Goal: Transaction & Acquisition: Book appointment/travel/reservation

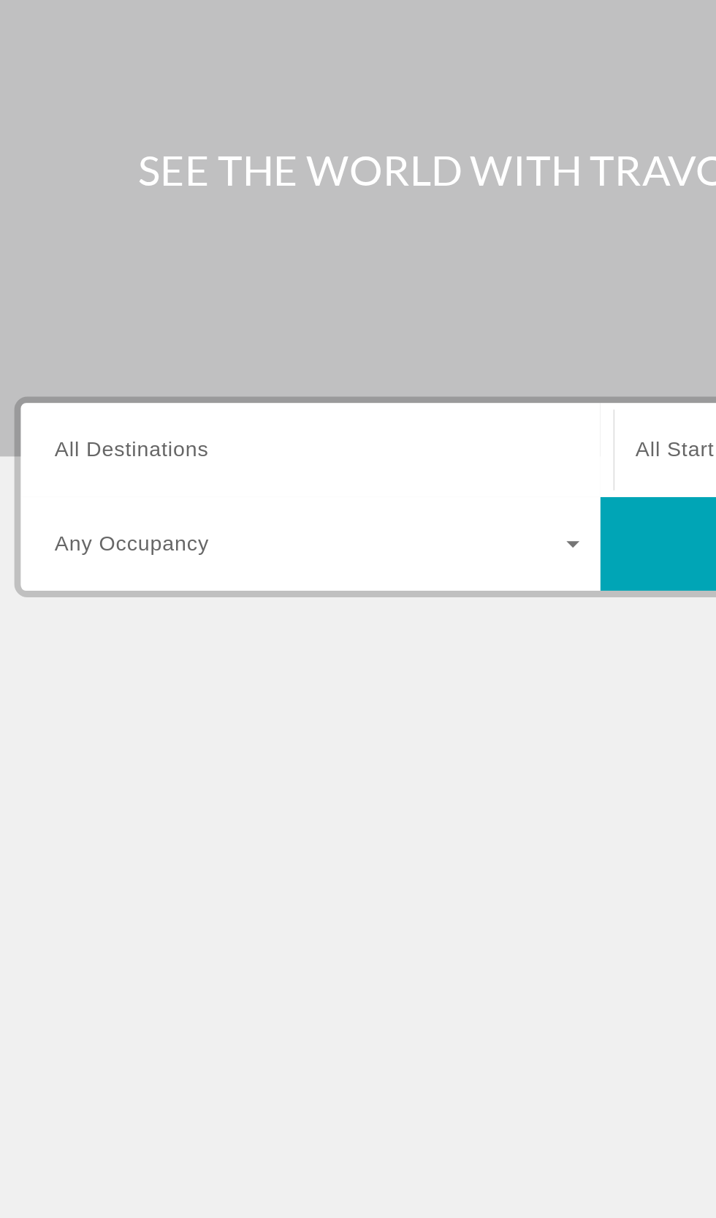
click at [74, 342] on span "All Destinations" at bounding box center [95, 347] width 86 height 12
click at [74, 342] on input "Destination All Destinations" at bounding box center [199, 348] width 295 height 18
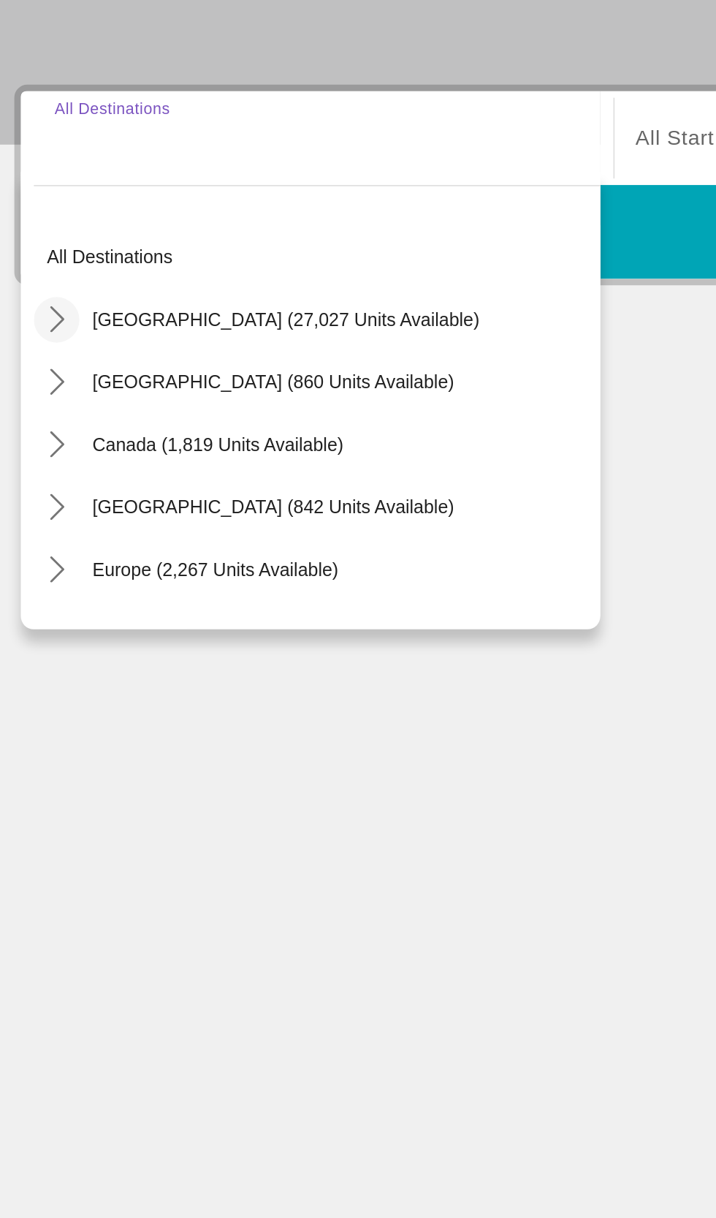
click at [50, 446] on icon "Toggle United States (27,027 units available) submenu" at bounding box center [53, 448] width 15 height 15
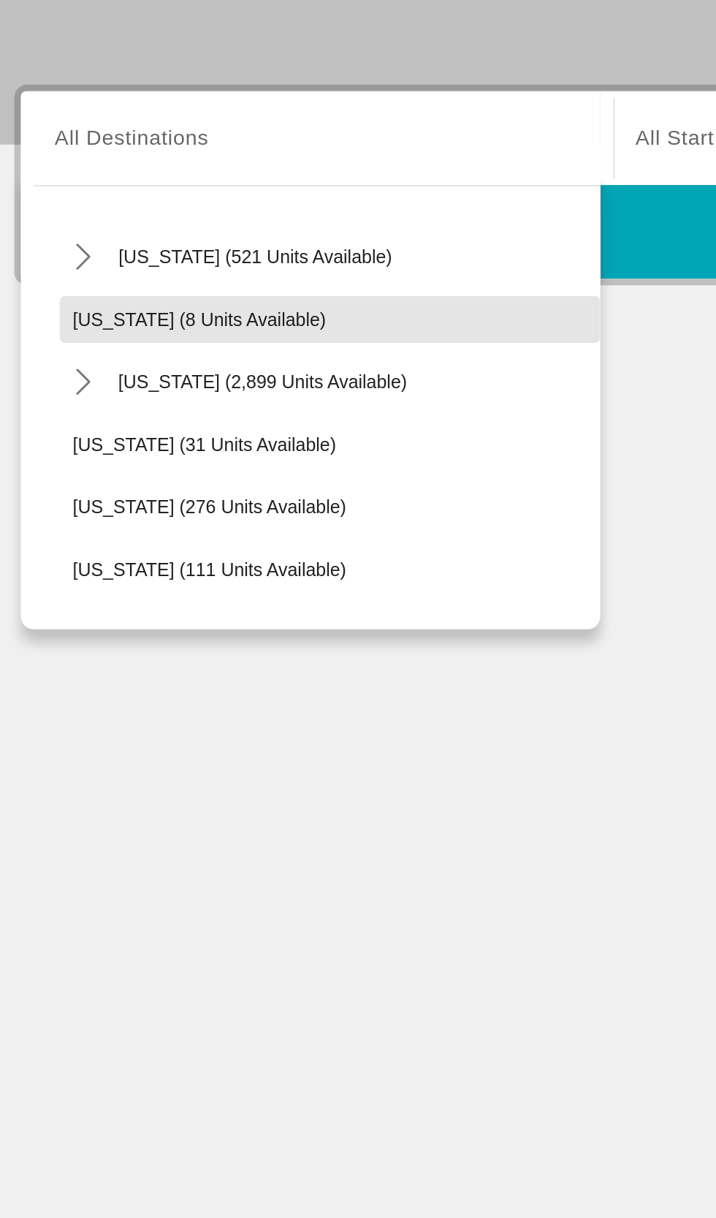
scroll to position [179, 0]
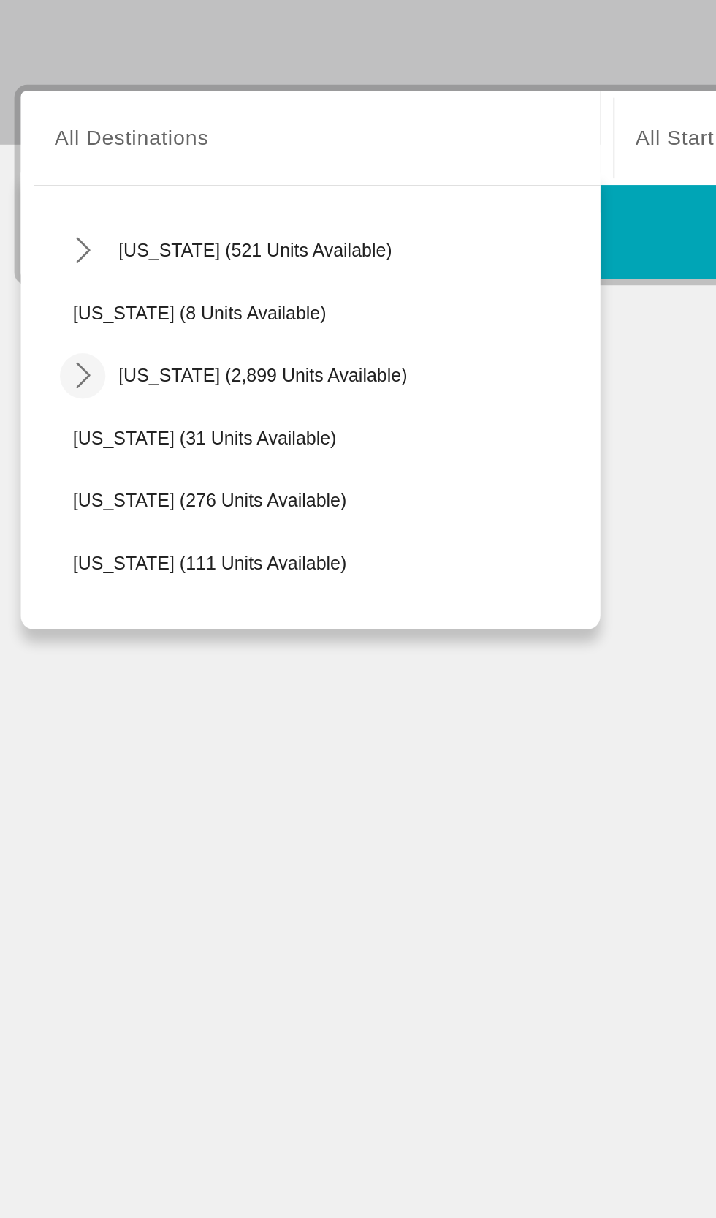
click at [63, 477] on icon "Toggle Florida (2,899 units available) submenu" at bounding box center [68, 480] width 15 height 15
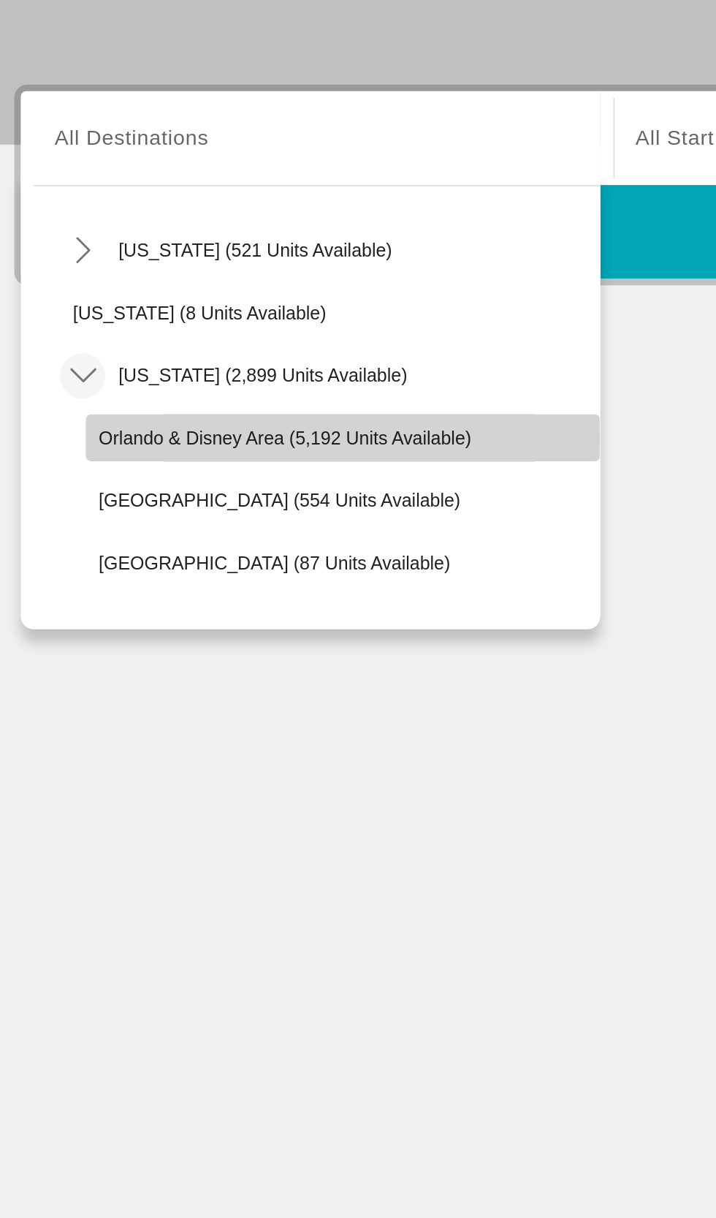
click at [79, 515] on span "Orlando & Disney Area (5,192 units available)" at bounding box center [181, 515] width 209 height 12
type input "**********"
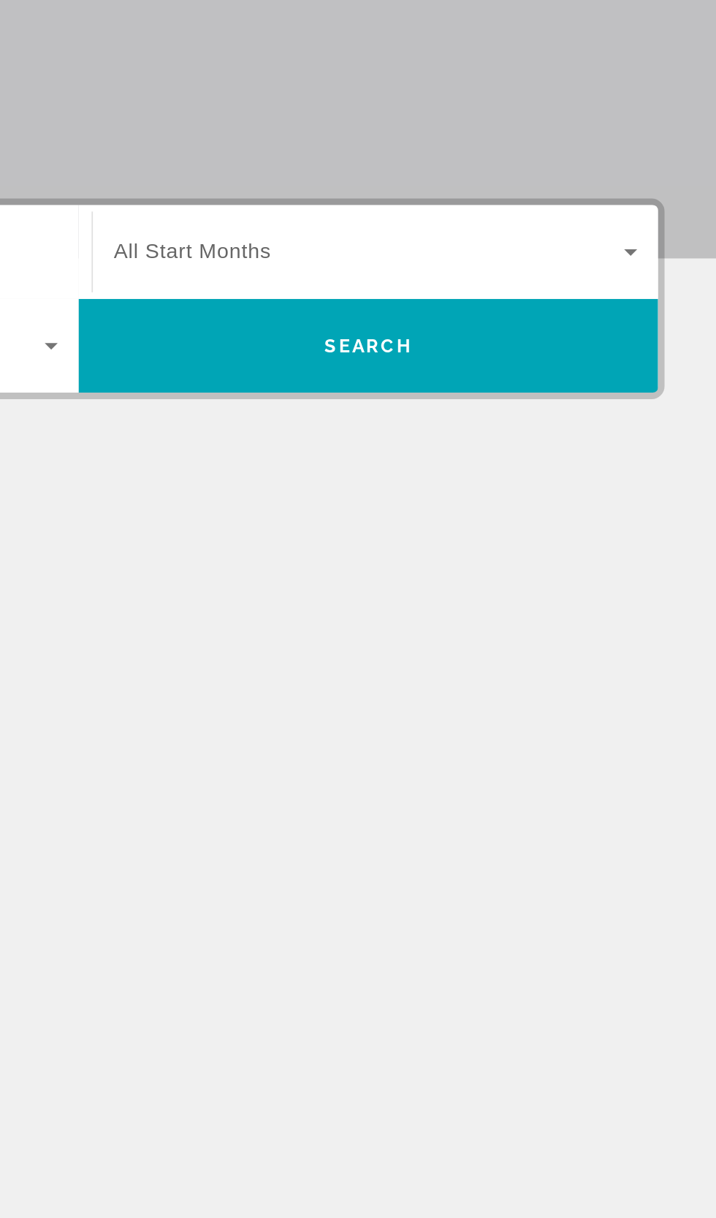
click at [623, 351] on span "Search widget" at bounding box center [521, 347] width 286 height 18
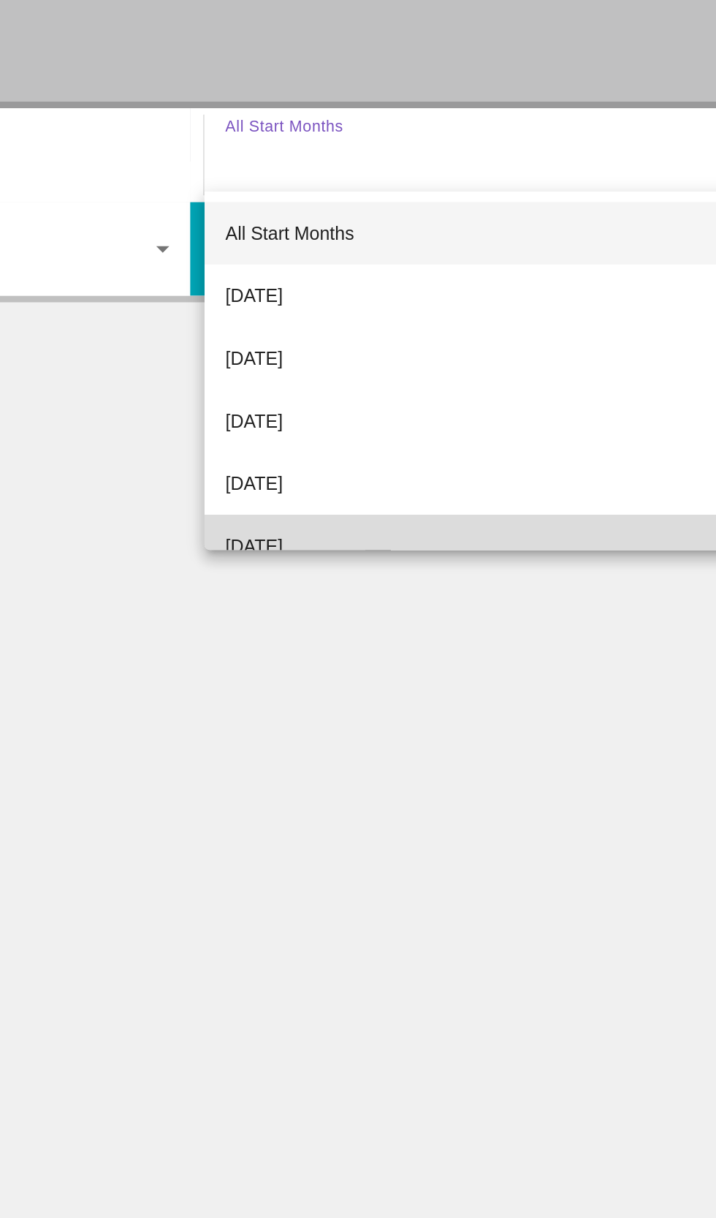
click at [466, 566] on mat-option "[DATE]" at bounding box center [524, 566] width 317 height 35
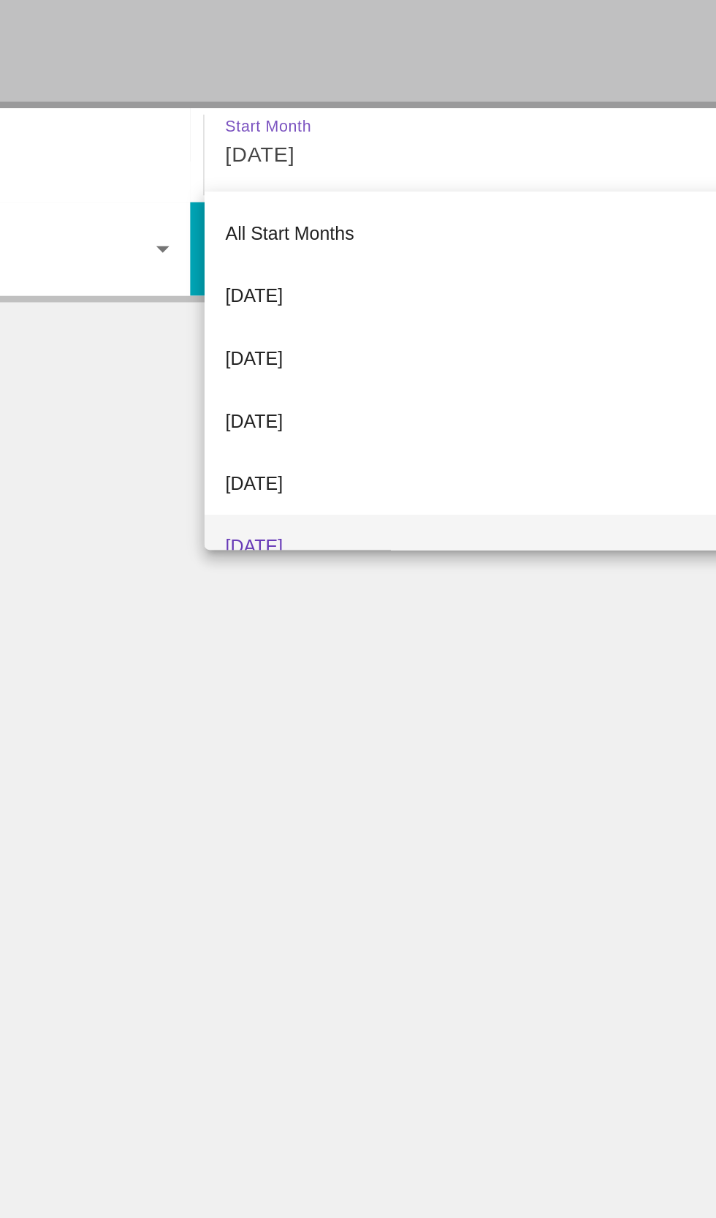
scroll to position [15, 0]
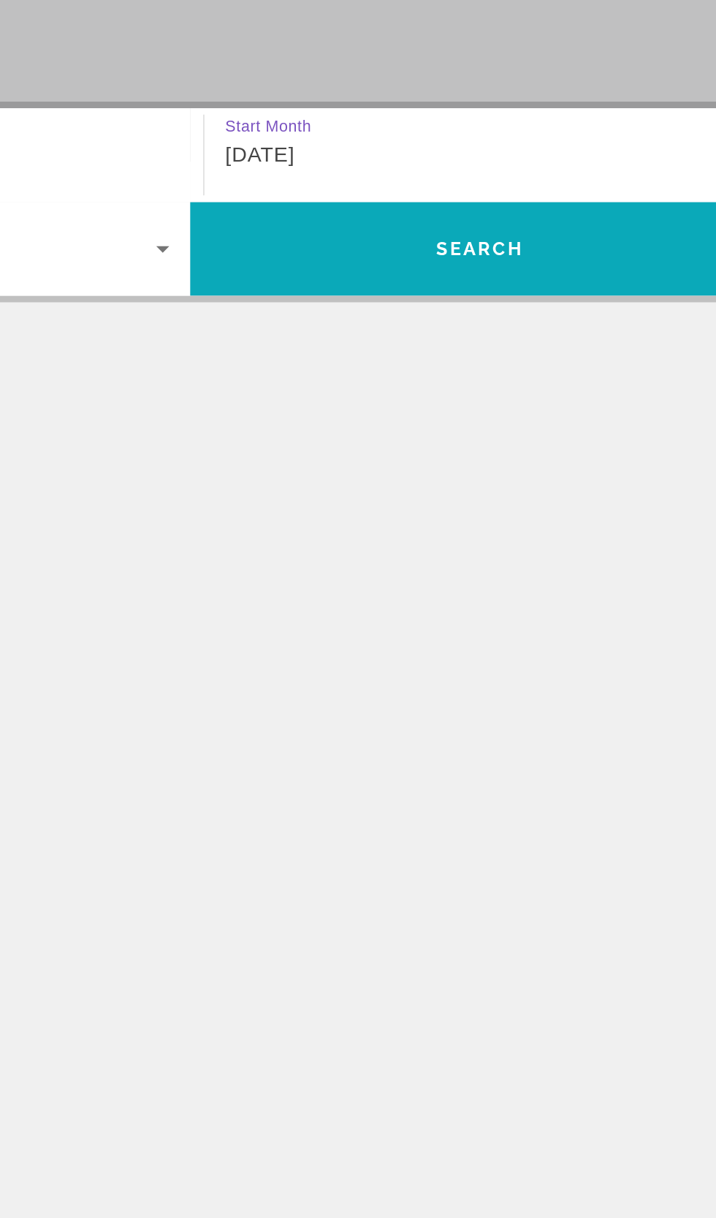
click at [552, 414] on span "Search" at bounding box center [520, 399] width 325 height 35
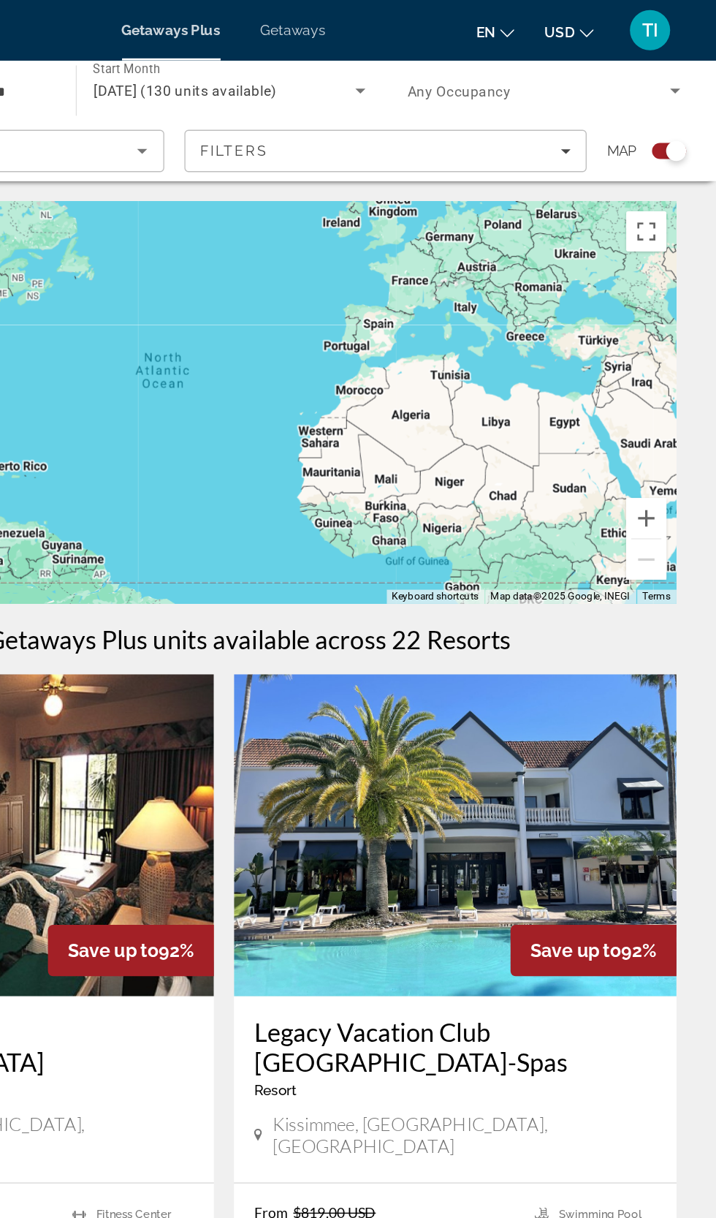
click at [401, 23] on span "Getaways" at bounding box center [409, 22] width 48 height 12
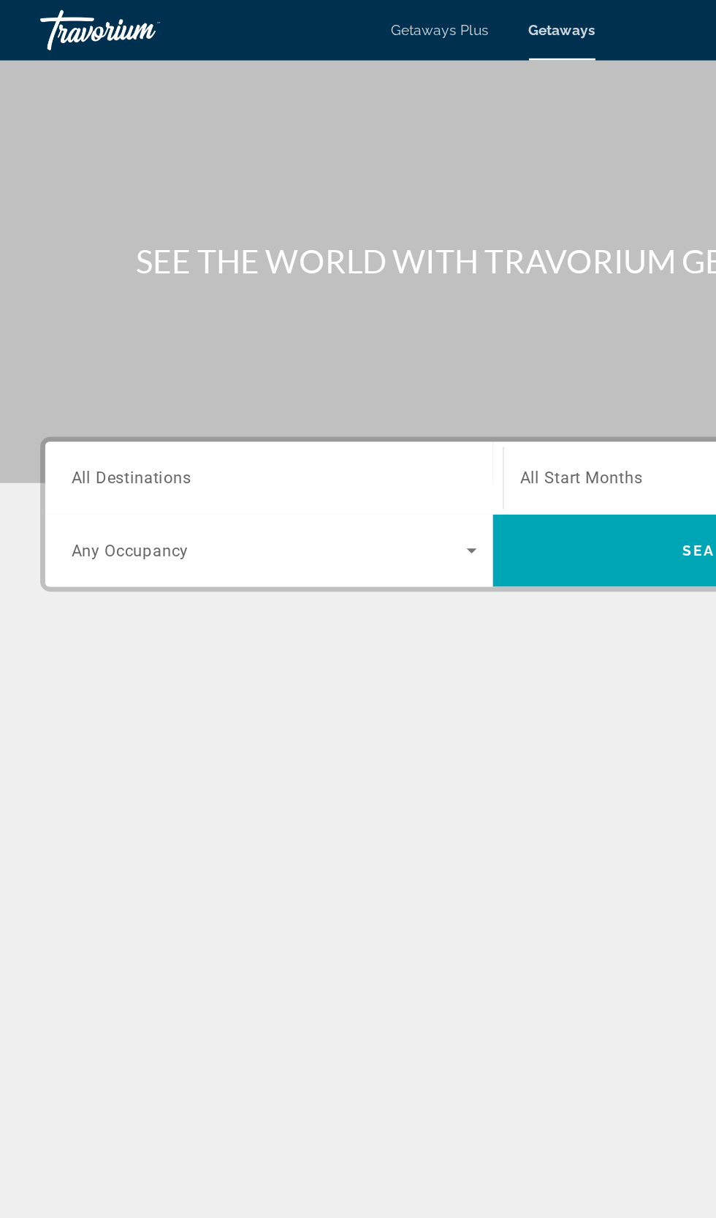
click at [98, 345] on span "All Destinations" at bounding box center [95, 347] width 87 height 14
click at [98, 345] on input "Destination All Destinations" at bounding box center [199, 348] width 295 height 18
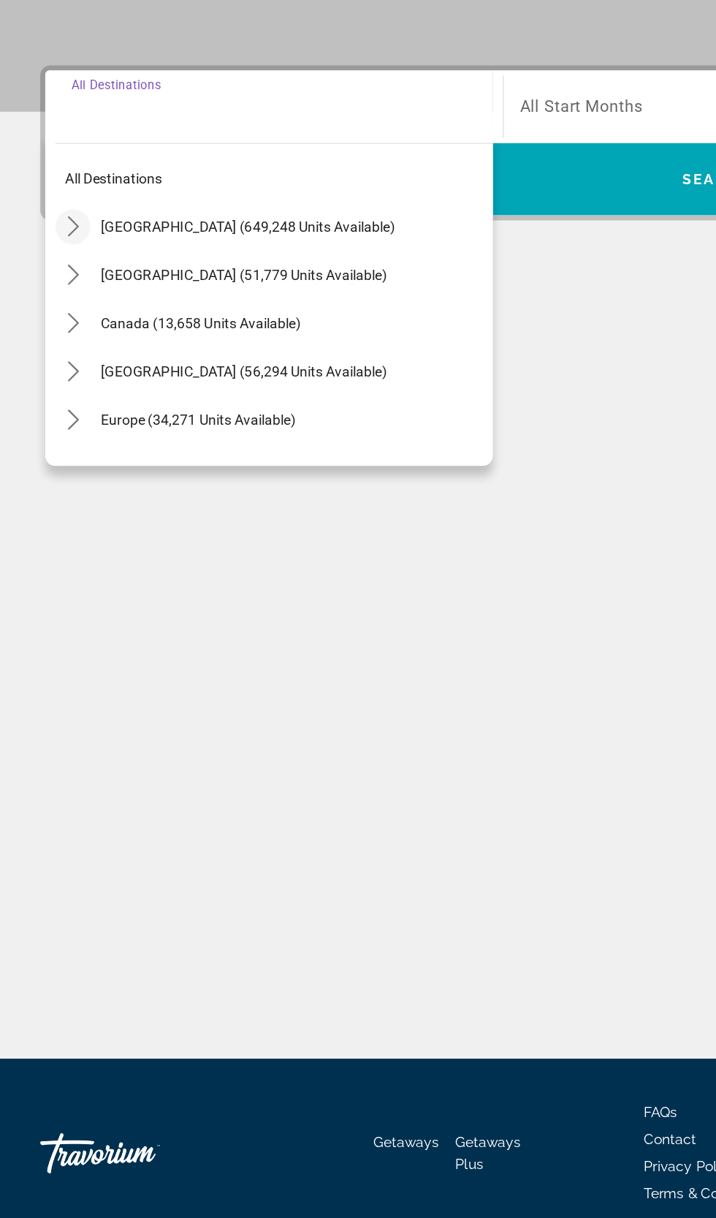
click at [49, 437] on icon "Toggle United States (649,248 units available) submenu" at bounding box center [53, 434] width 15 height 15
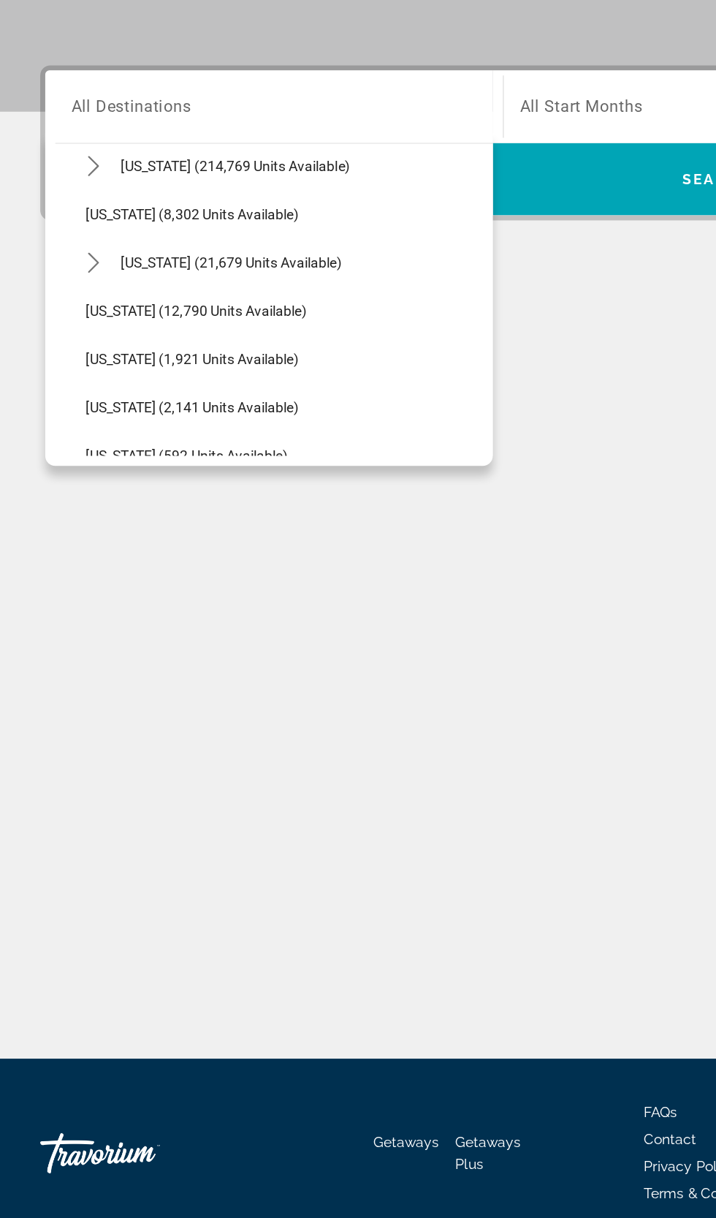
scroll to position [295, 0]
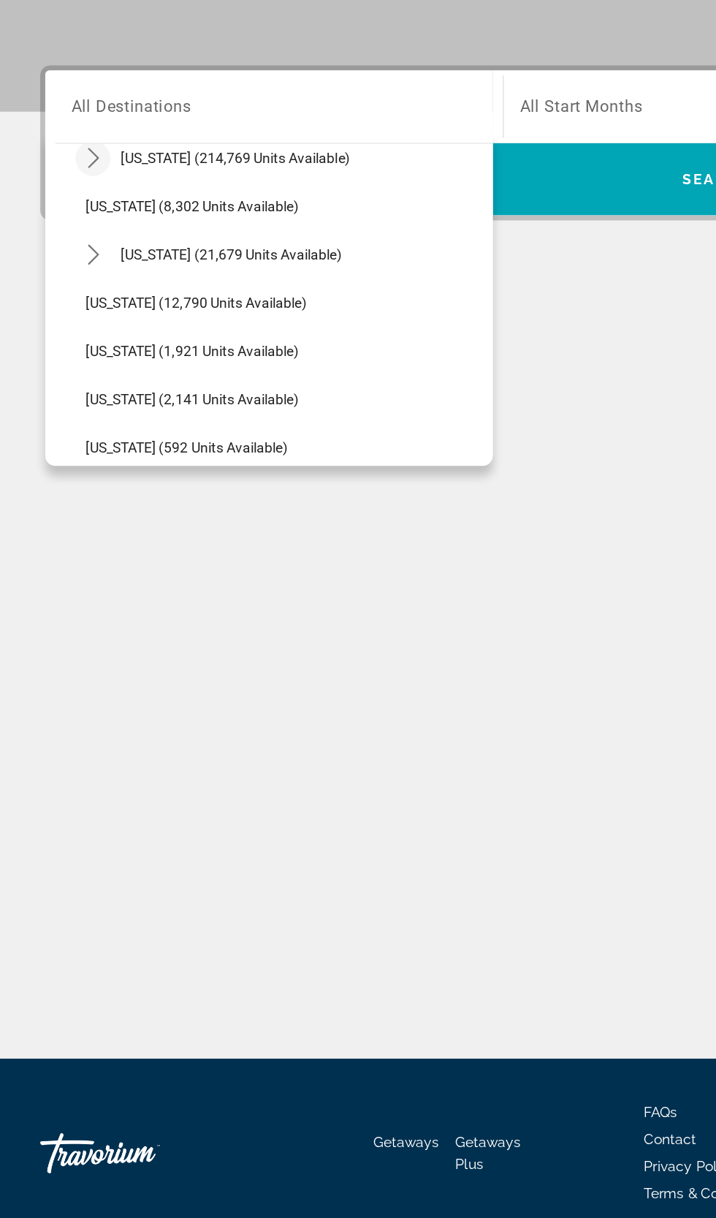
click at [67, 384] on icon "Toggle Florida (214,769 units available) submenu" at bounding box center [68, 384] width 15 height 15
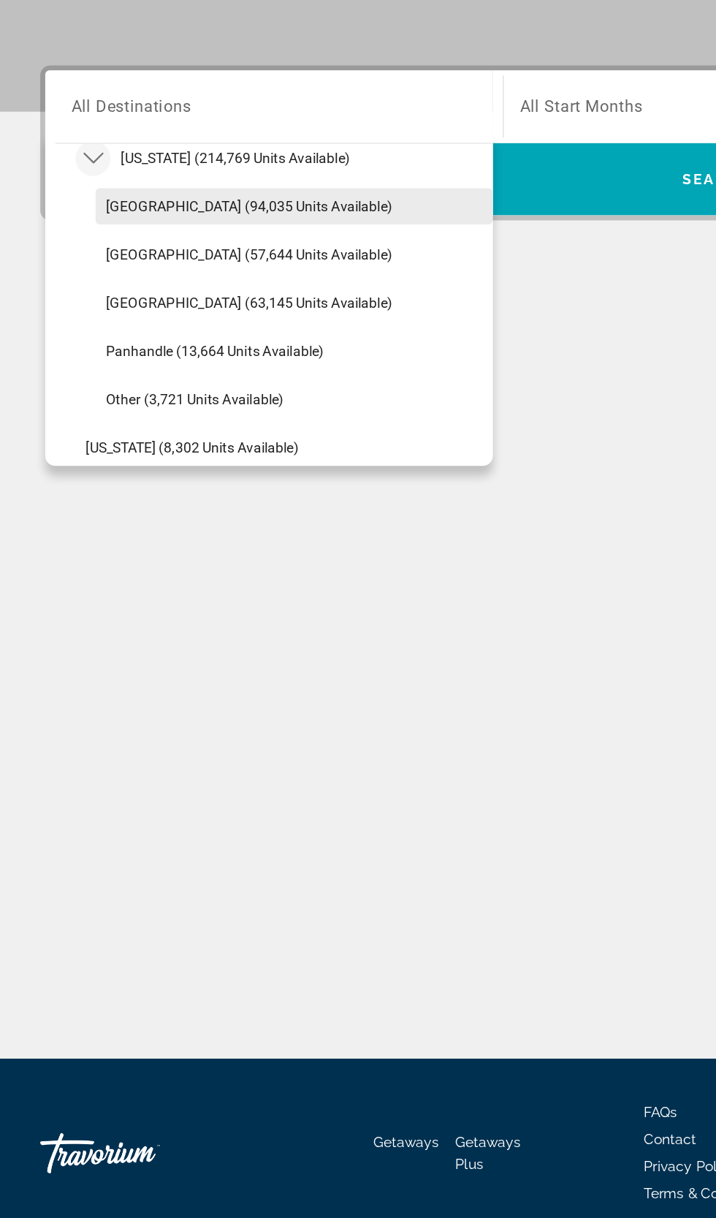
click at [80, 422] on span "[GEOGRAPHIC_DATA] (94,035 units available)" at bounding box center [181, 420] width 208 height 12
type input "**********"
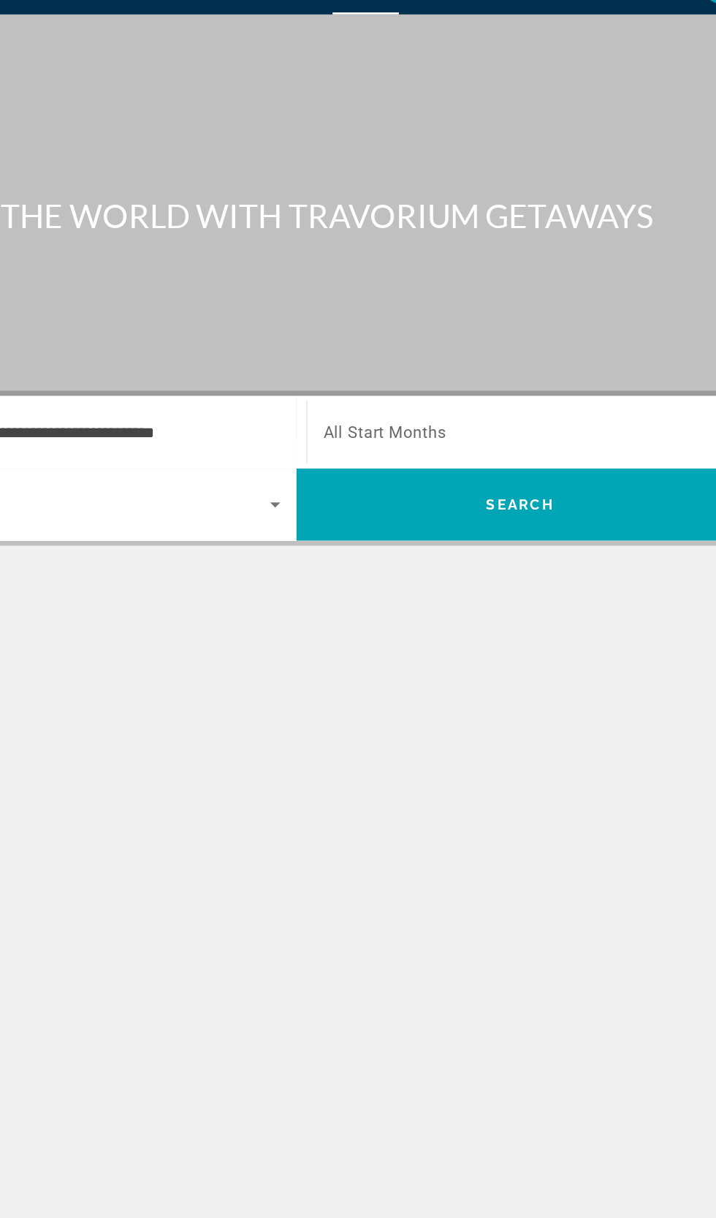
click at [413, 343] on span "All Start Months" at bounding box center [422, 348] width 89 height 14
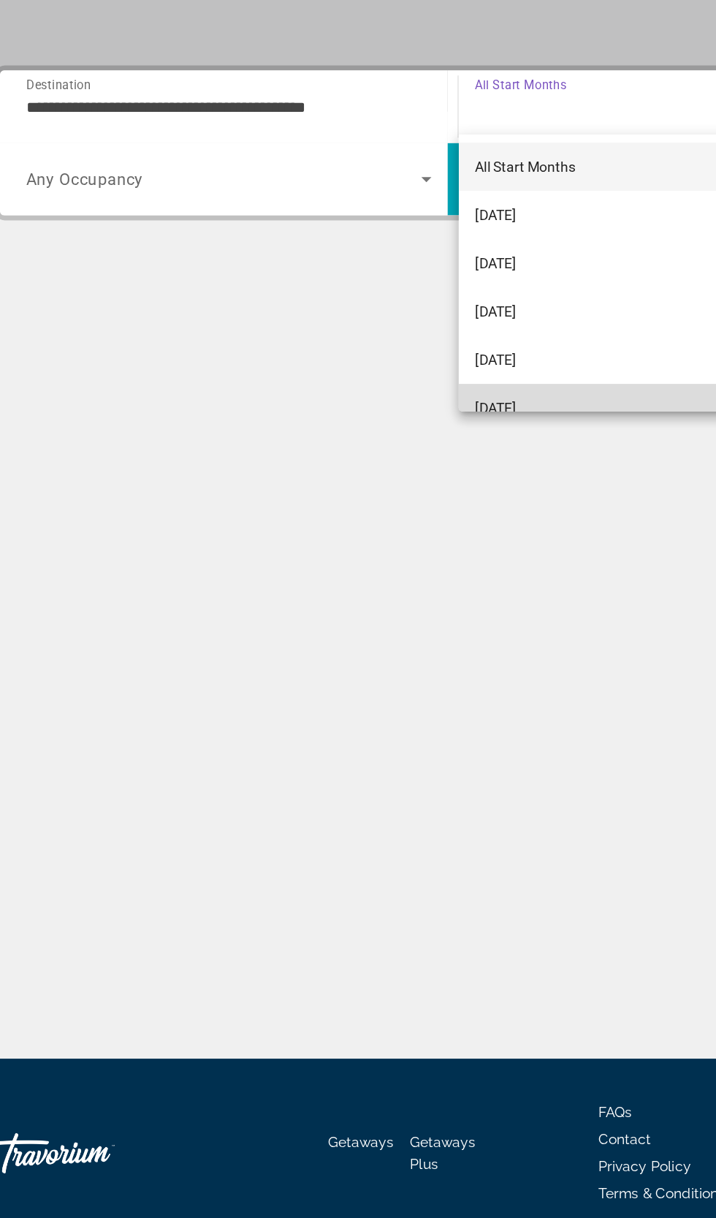
click at [384, 558] on span "[DATE]" at bounding box center [393, 567] width 30 height 18
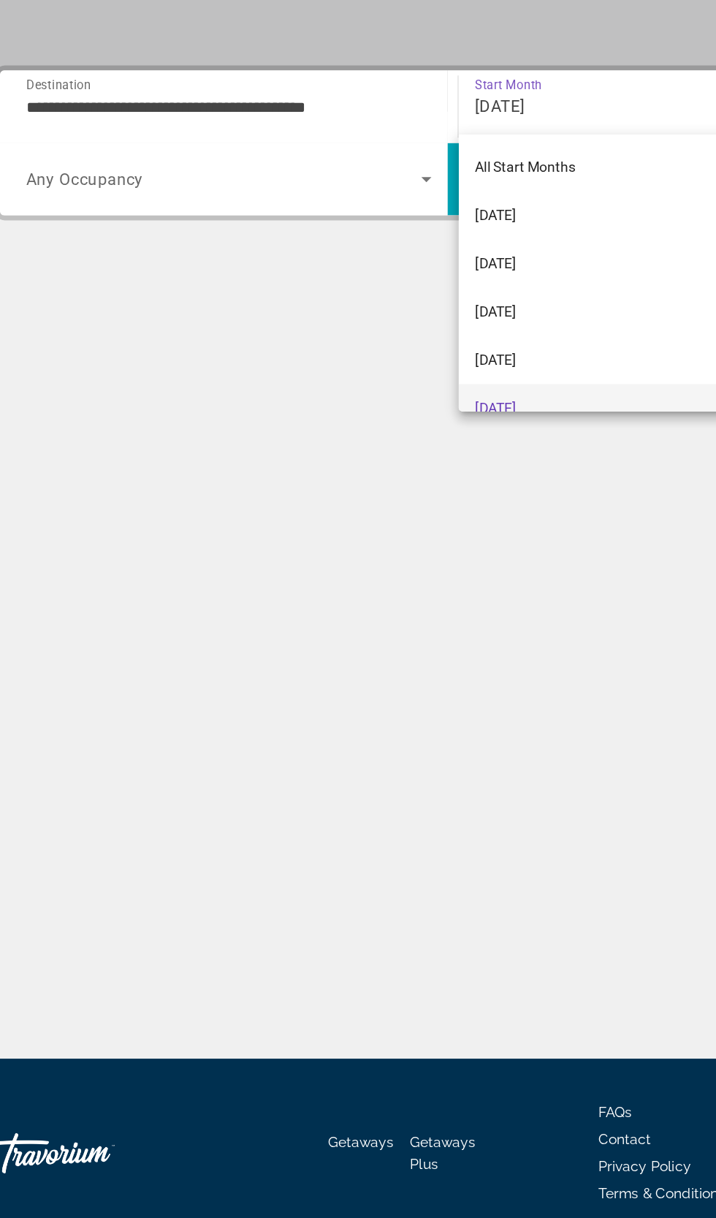
scroll to position [15, 0]
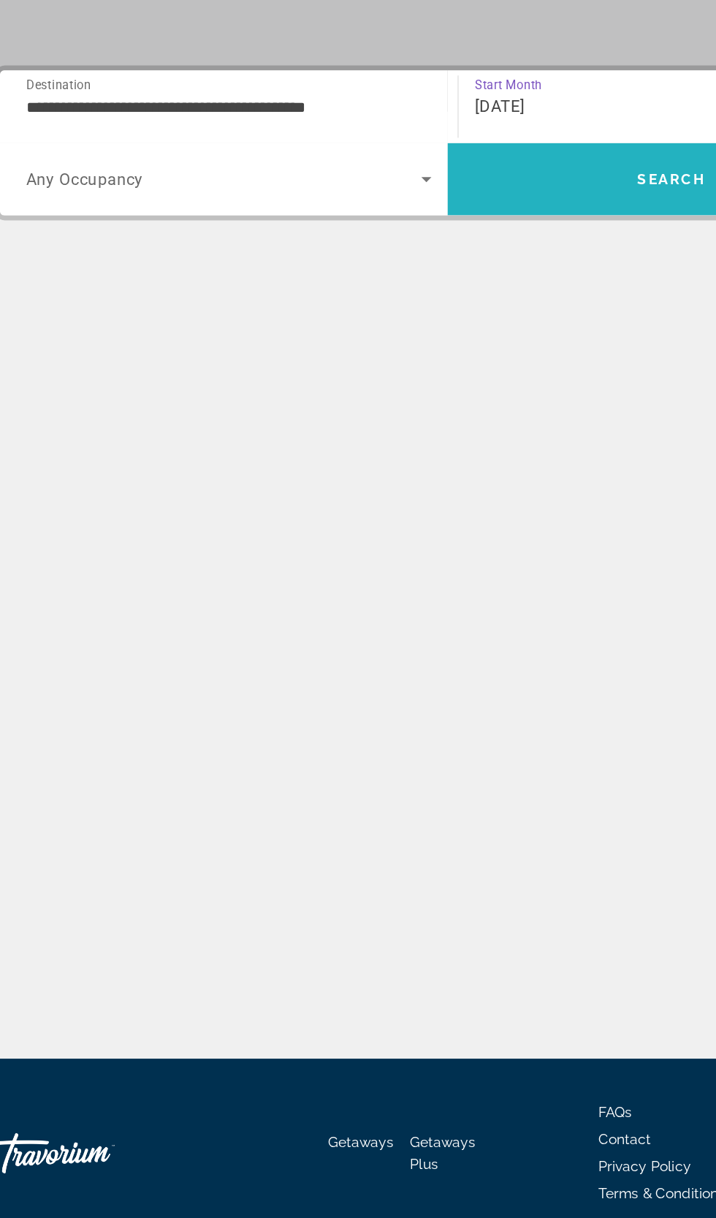
click at [420, 411] on span "Search" at bounding box center [520, 399] width 325 height 35
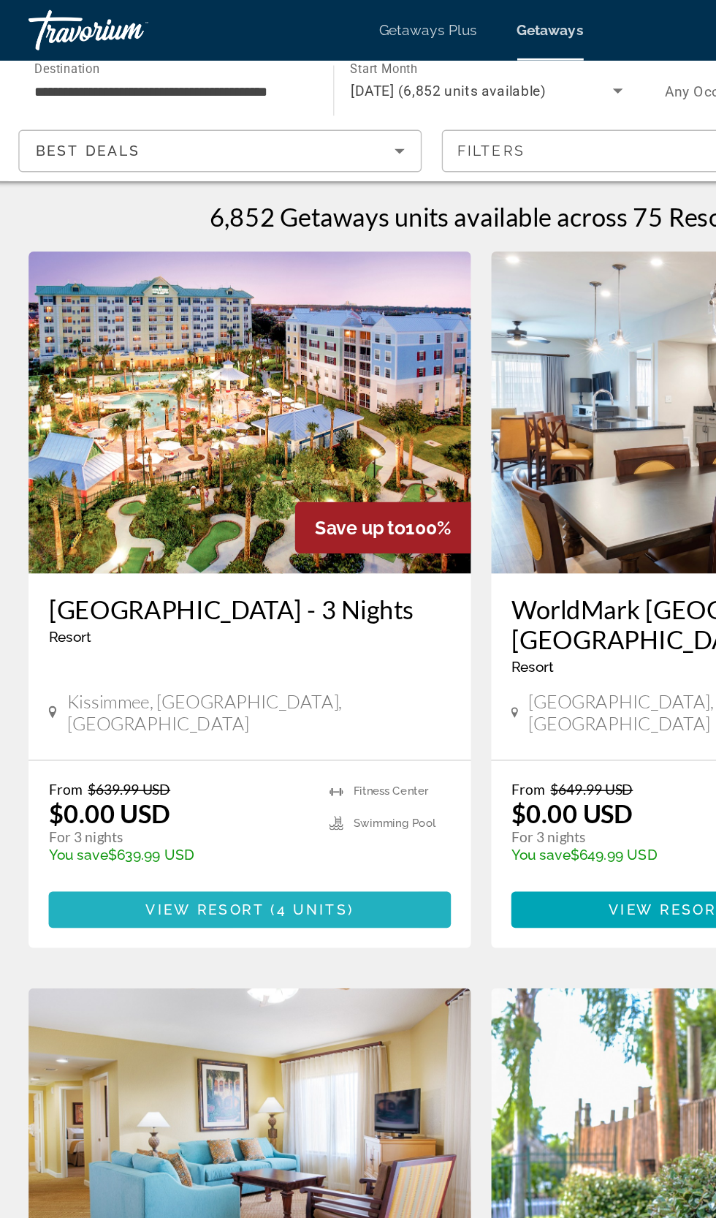
click at [286, 656] on span "Main content" at bounding box center [190, 660] width 292 height 35
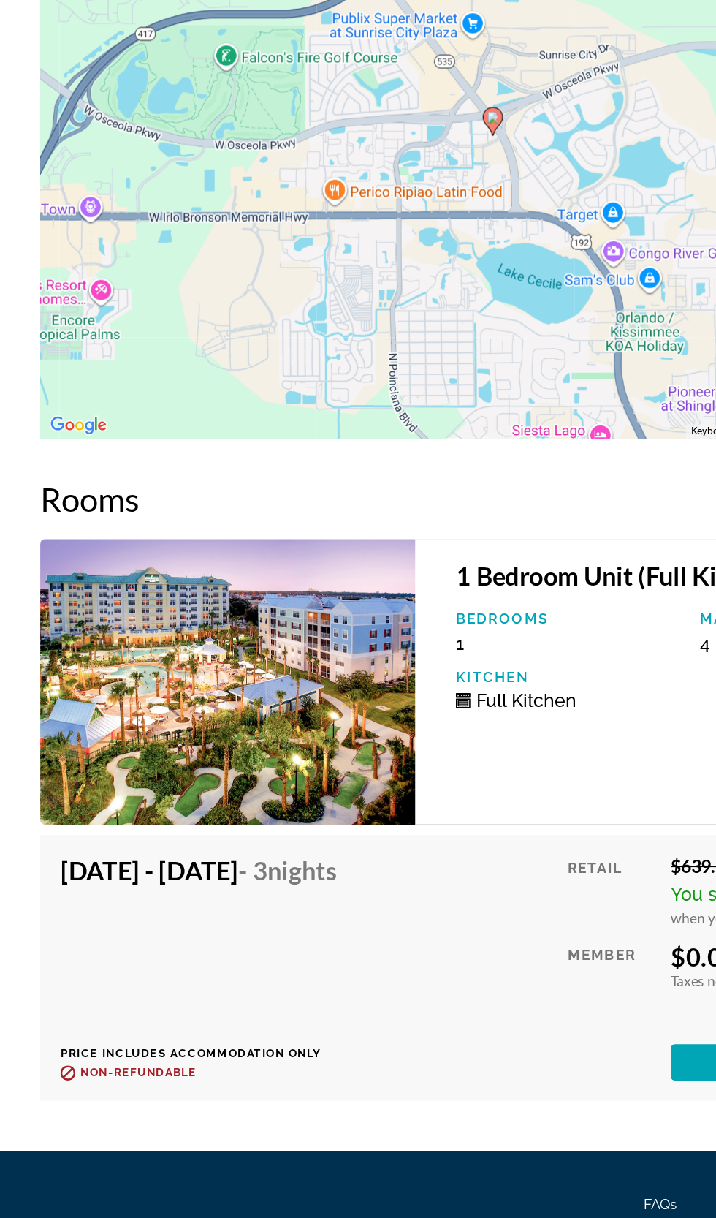
scroll to position [2138, 0]
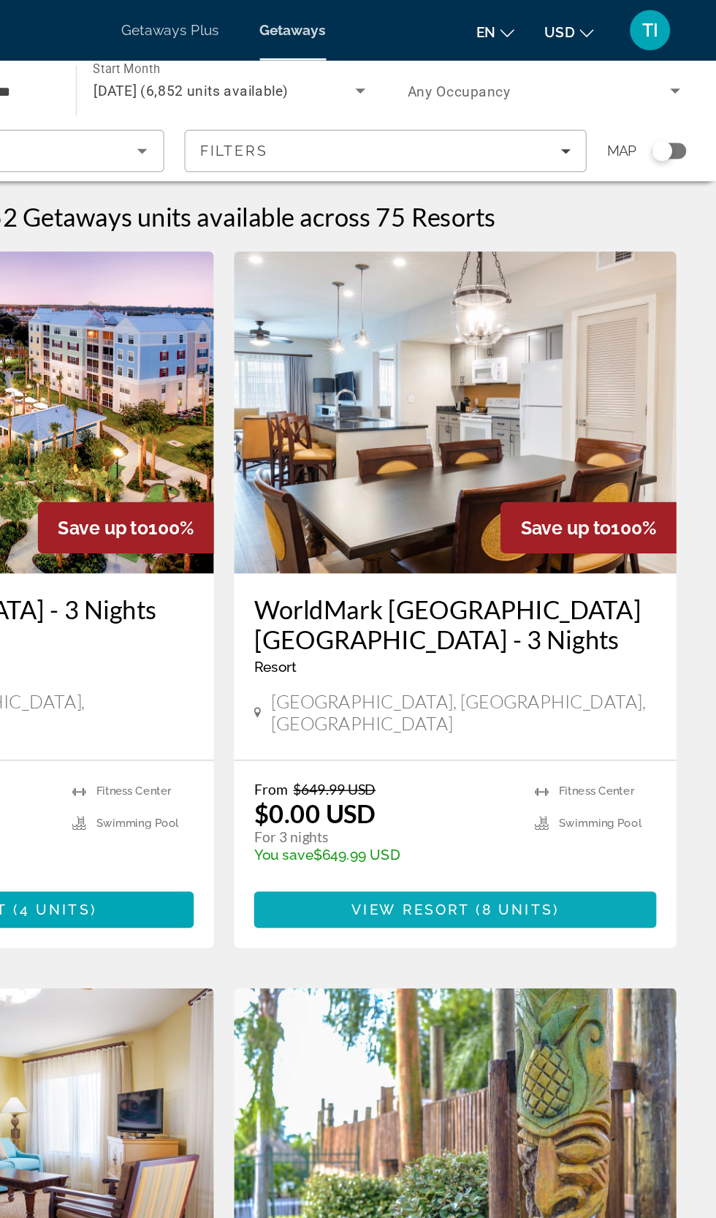
click at [554, 655] on span "8 units" at bounding box center [572, 661] width 52 height 12
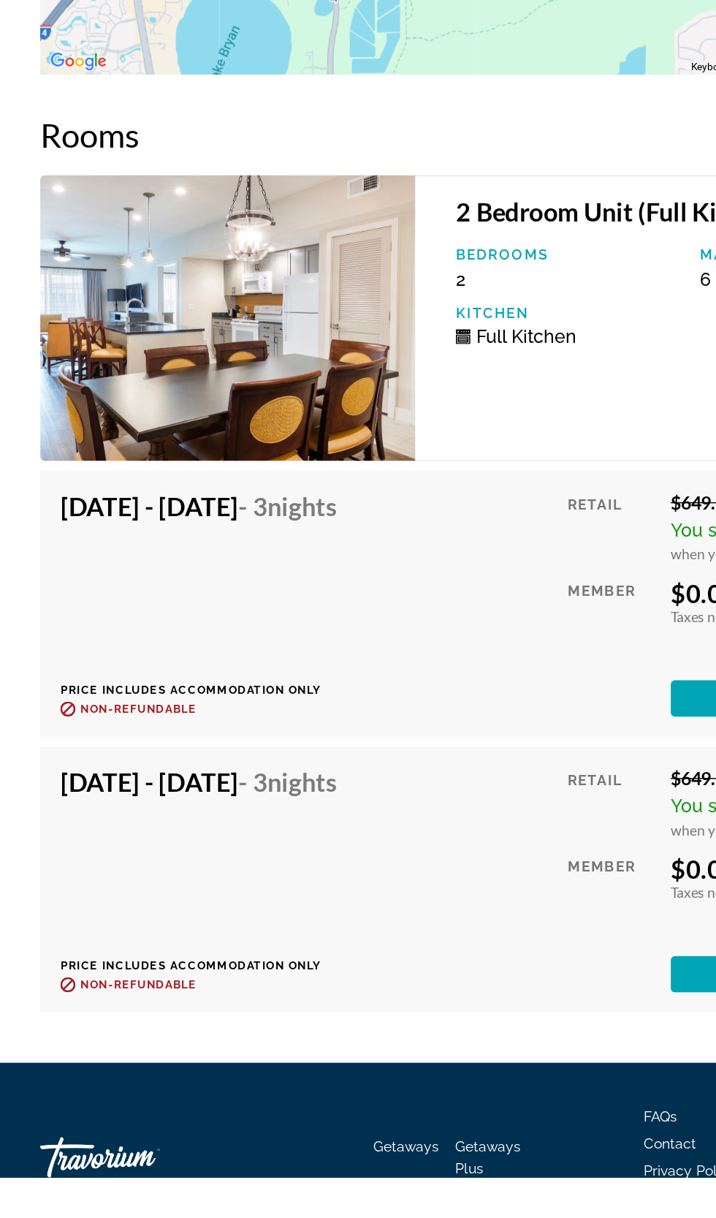
scroll to position [2868, 0]
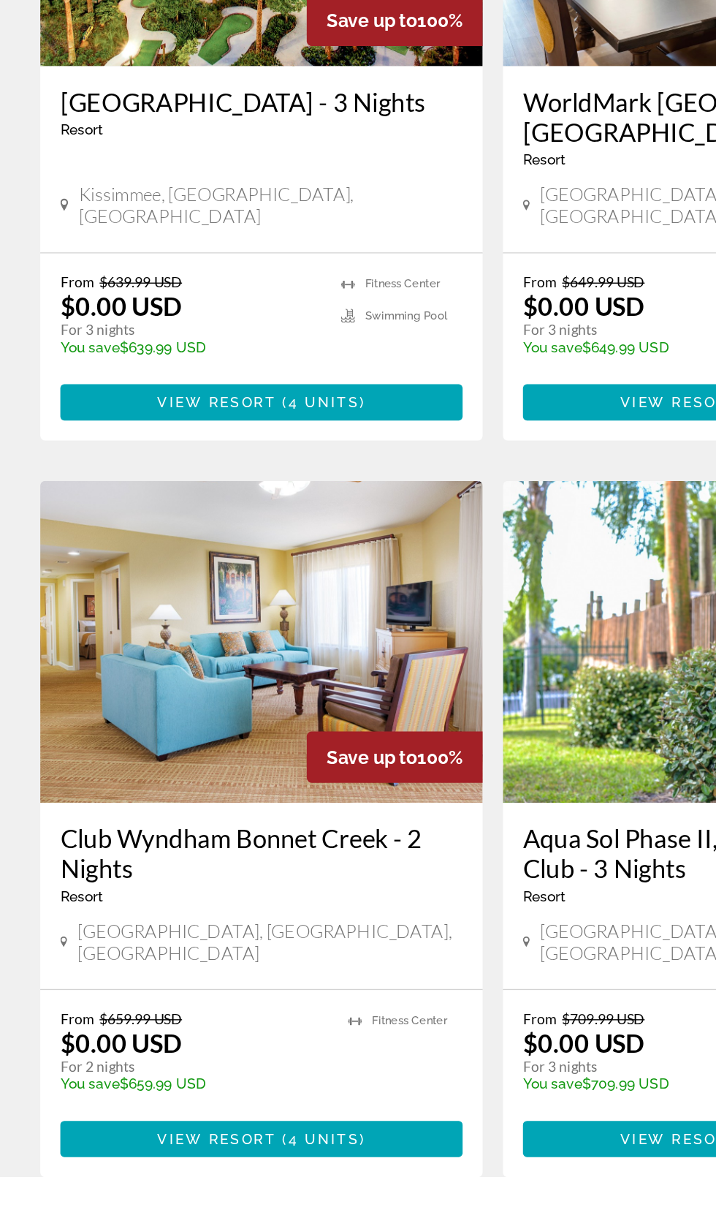
scroll to position [20, 0]
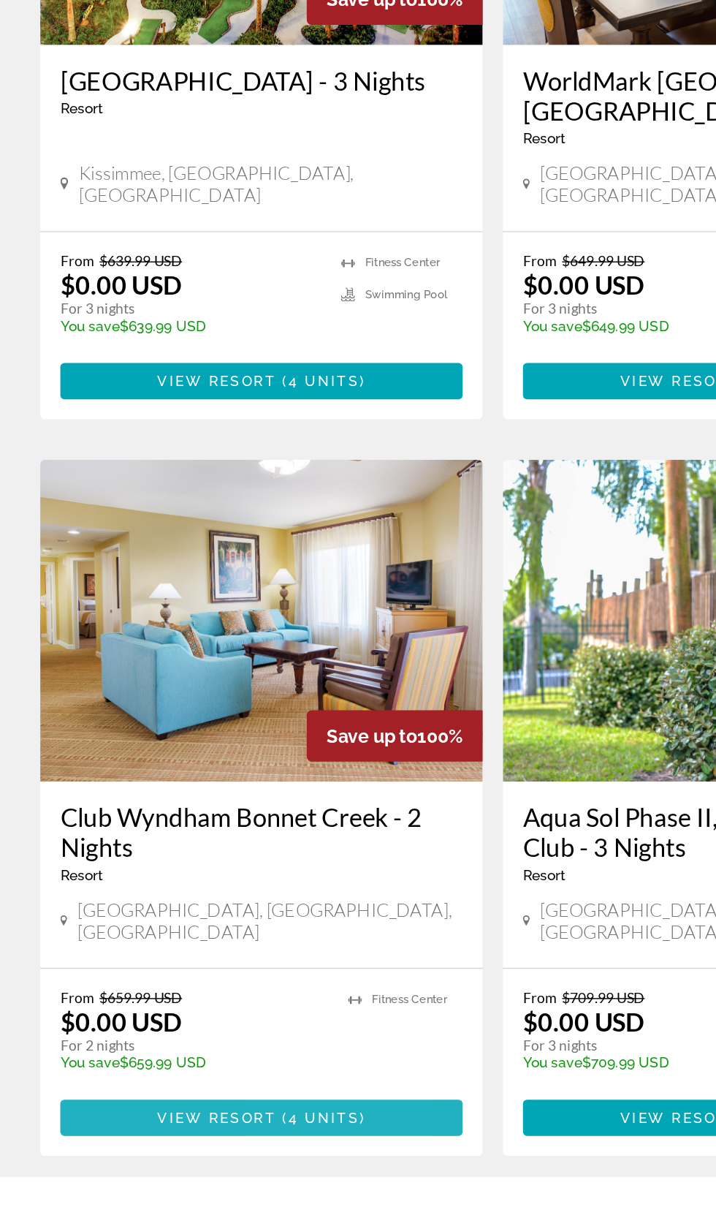
click at [271, 1158] on span "Main content" at bounding box center [190, 1175] width 292 height 35
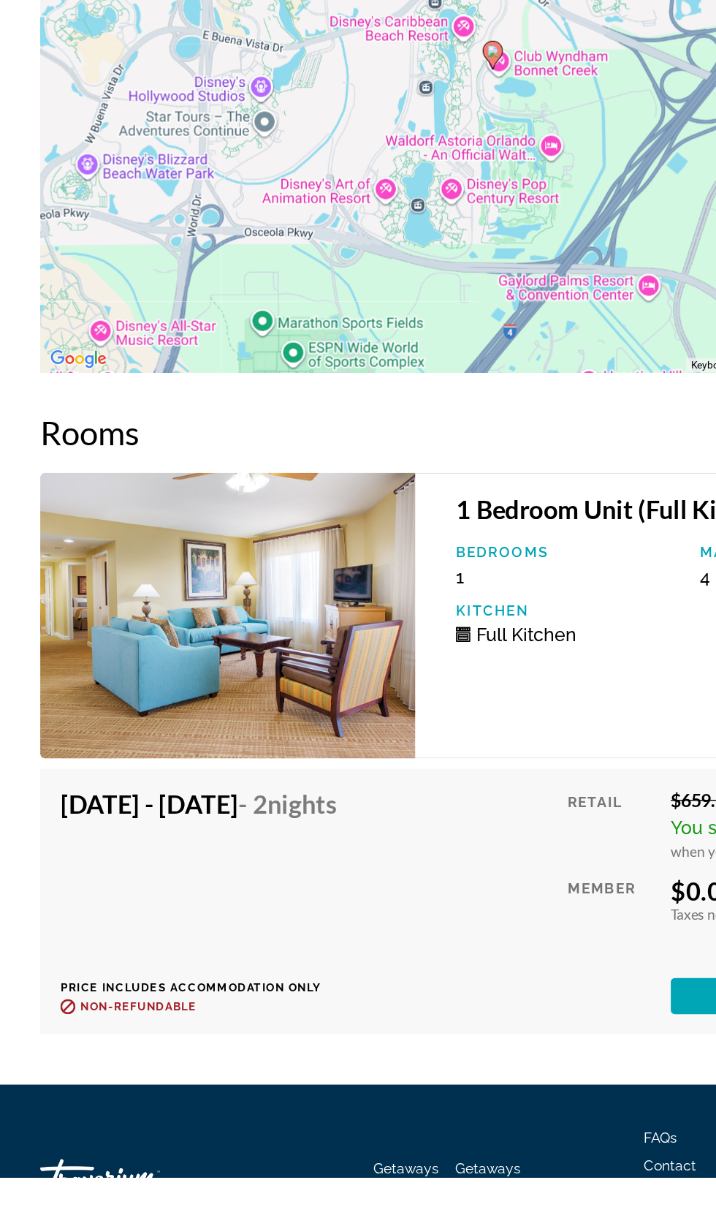
scroll to position [2504, 0]
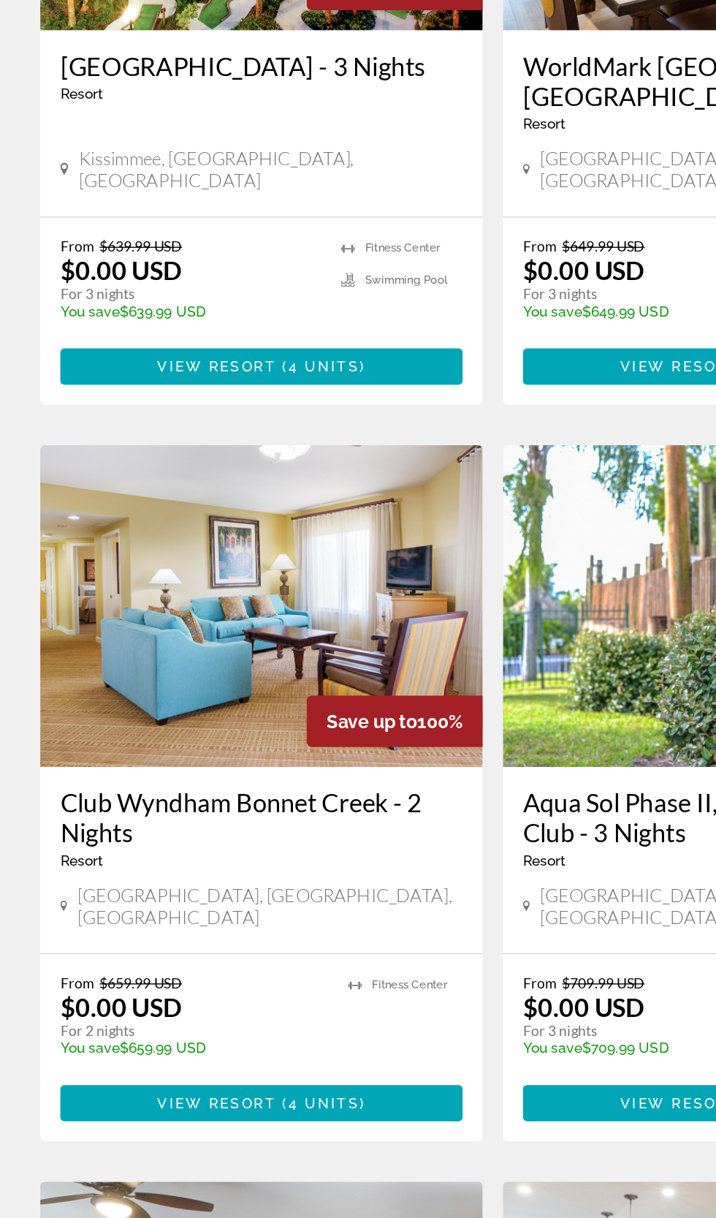
scroll to position [61, 0]
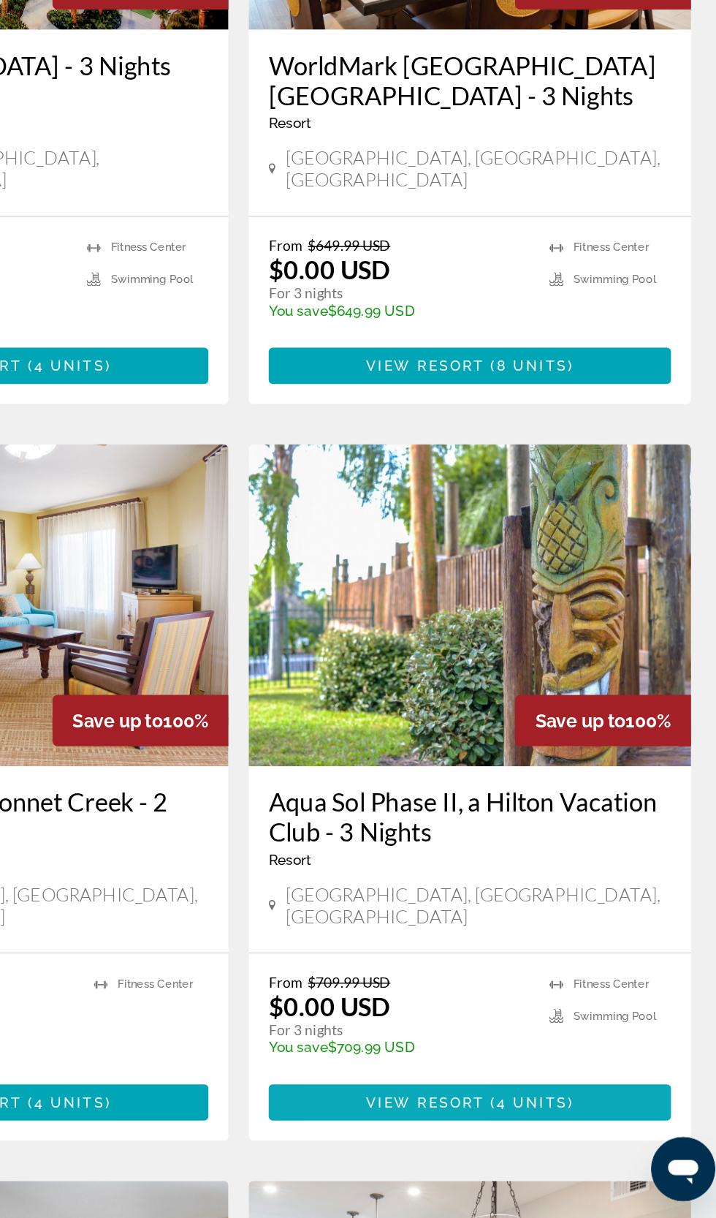
click at [589, 1128] on span "4 units" at bounding box center [572, 1134] width 52 height 12
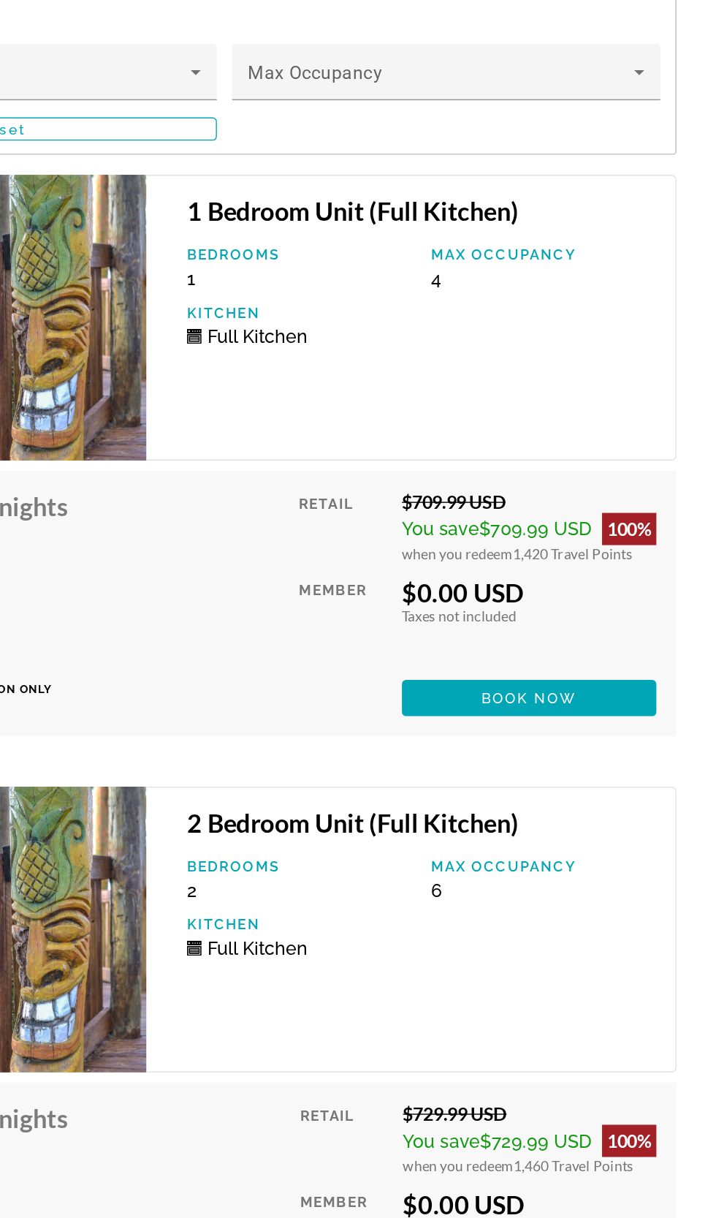
scroll to position [2945, 0]
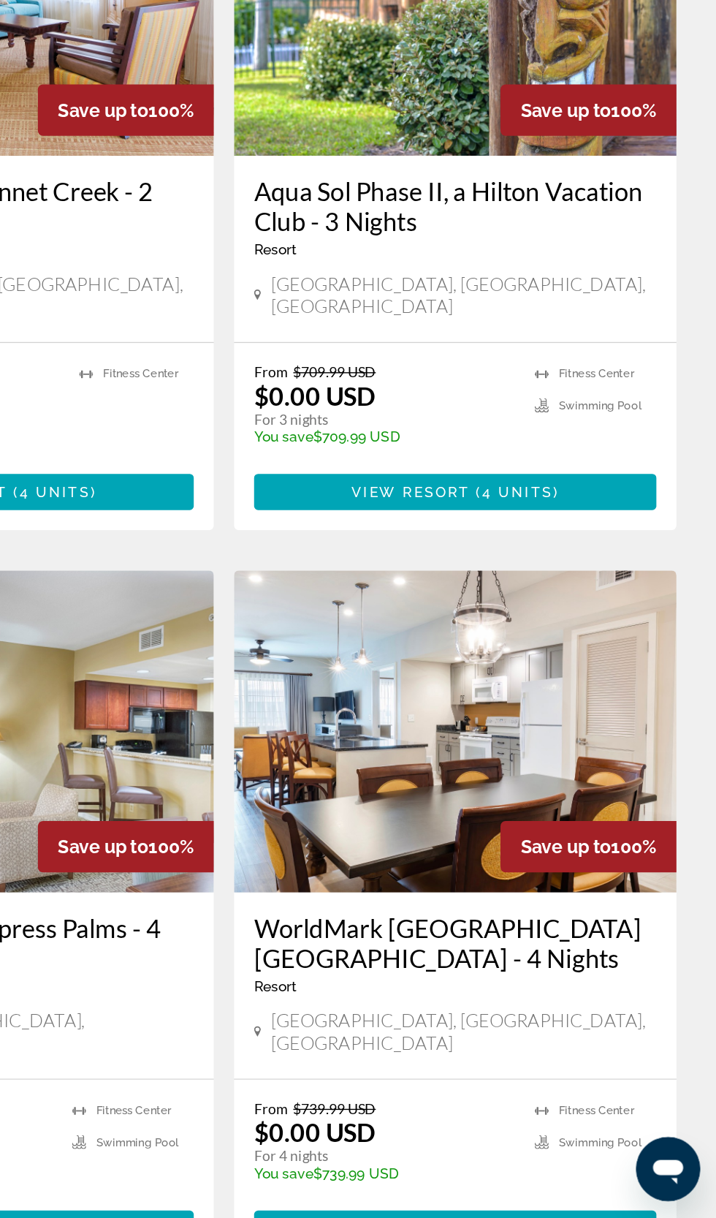
scroll to position [505, 0]
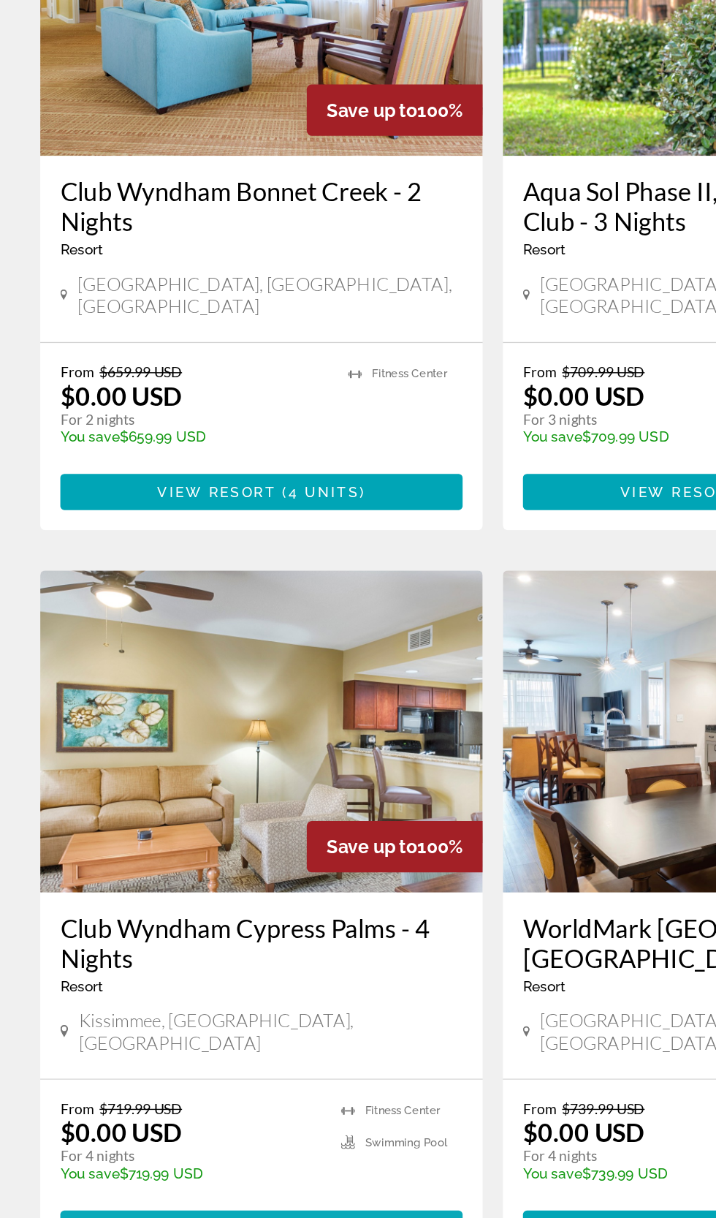
click at [289, 1208] on span "Main content" at bounding box center [190, 1225] width 292 height 35
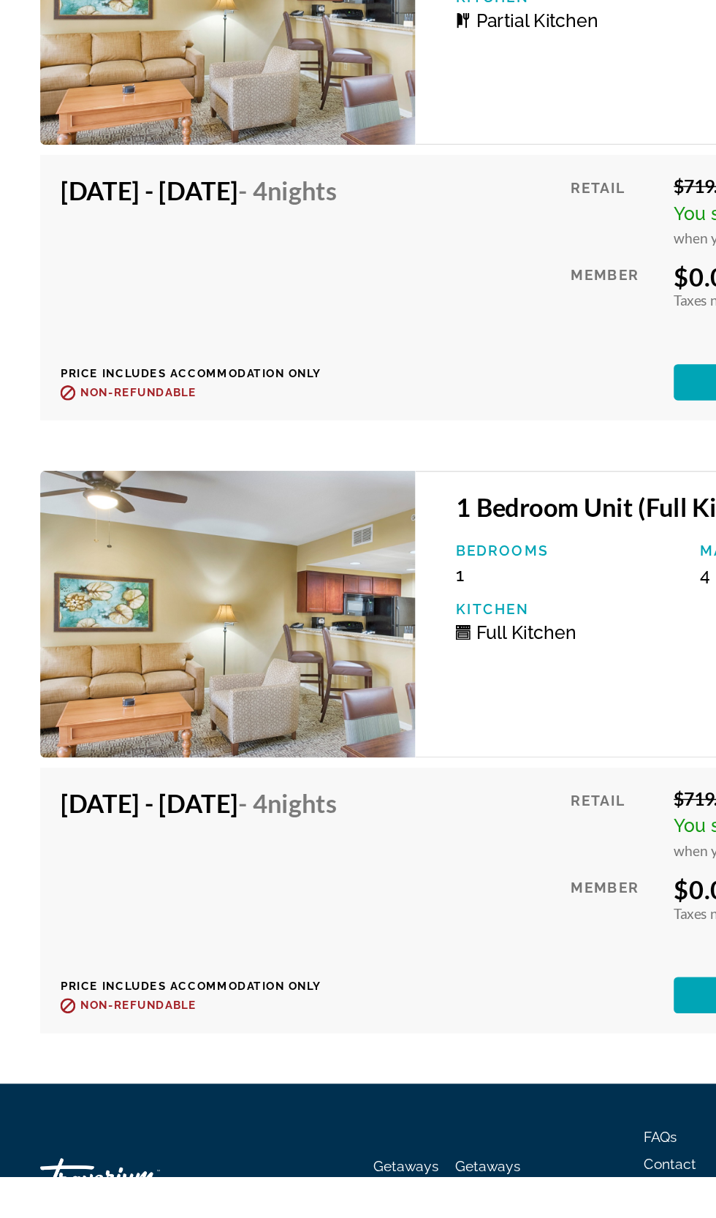
scroll to position [3049, 0]
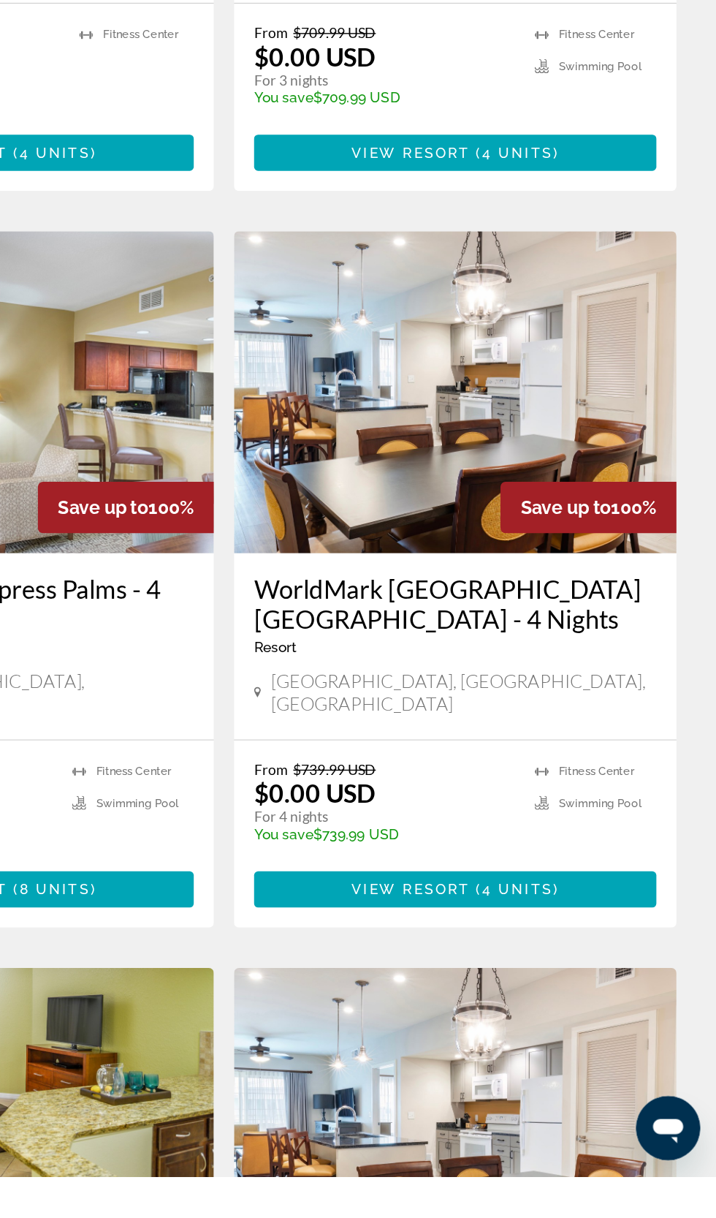
scroll to position [727, 0]
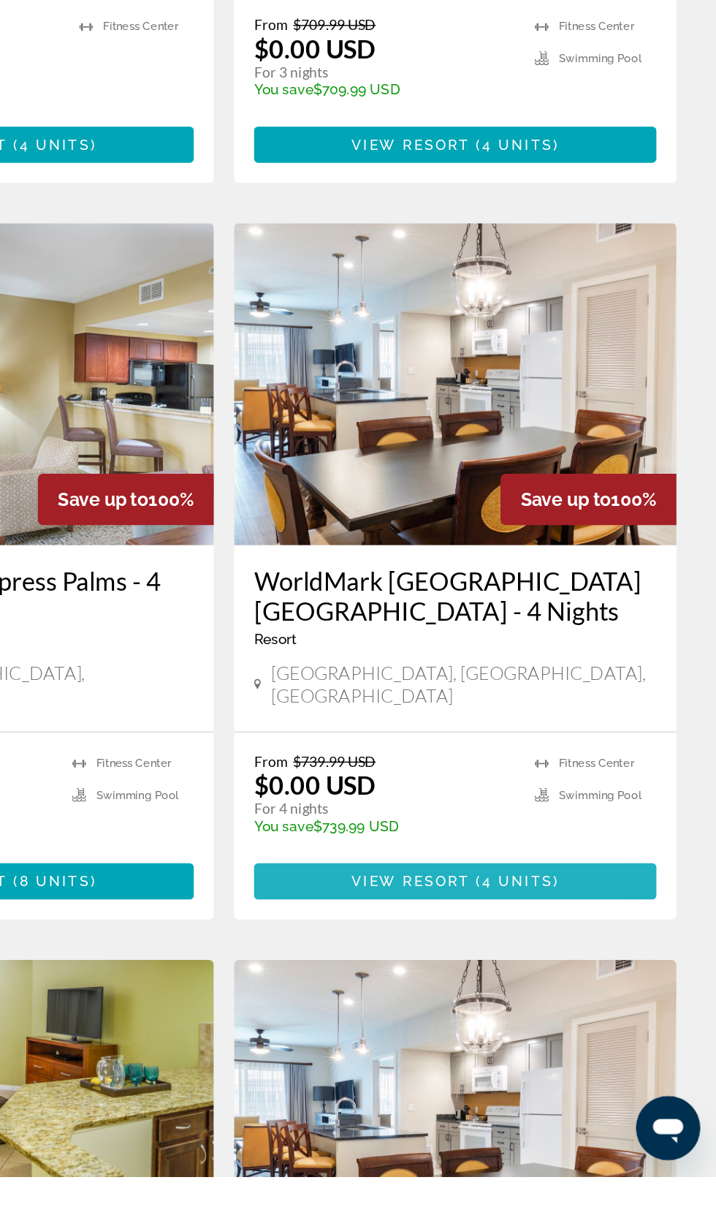
click at [598, 998] on span "( 4 units )" at bounding box center [569, 1004] width 65 height 12
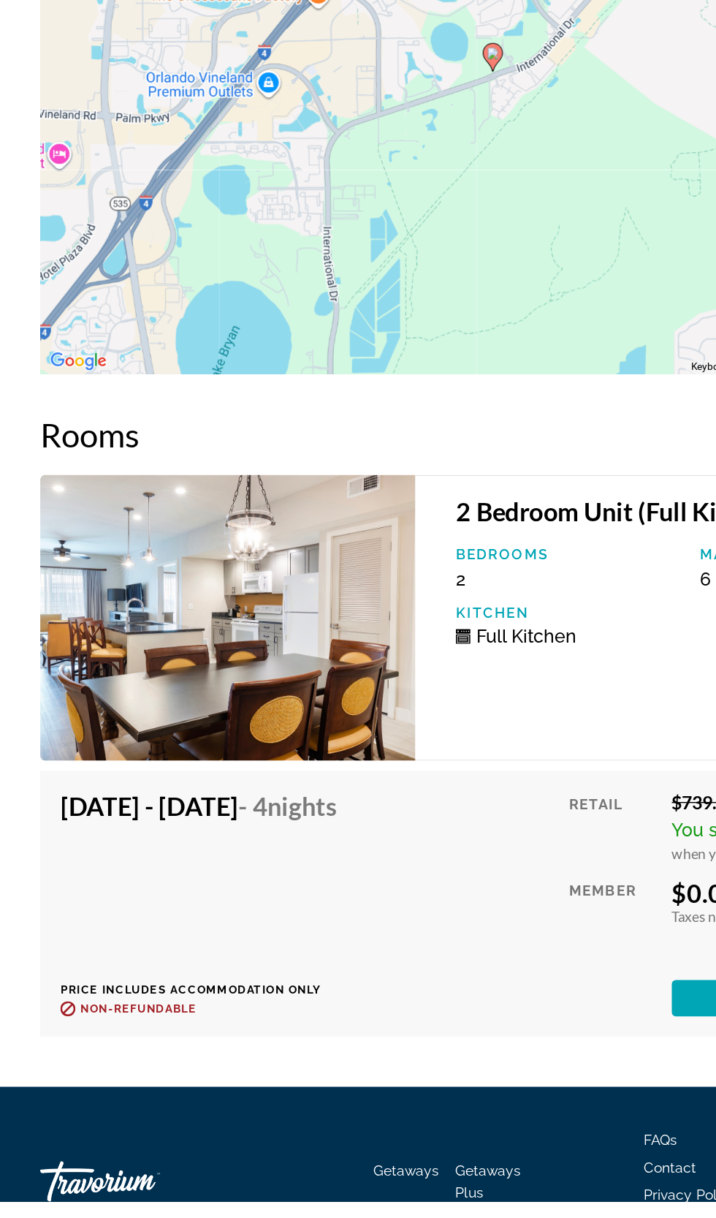
scroll to position [2668, 0]
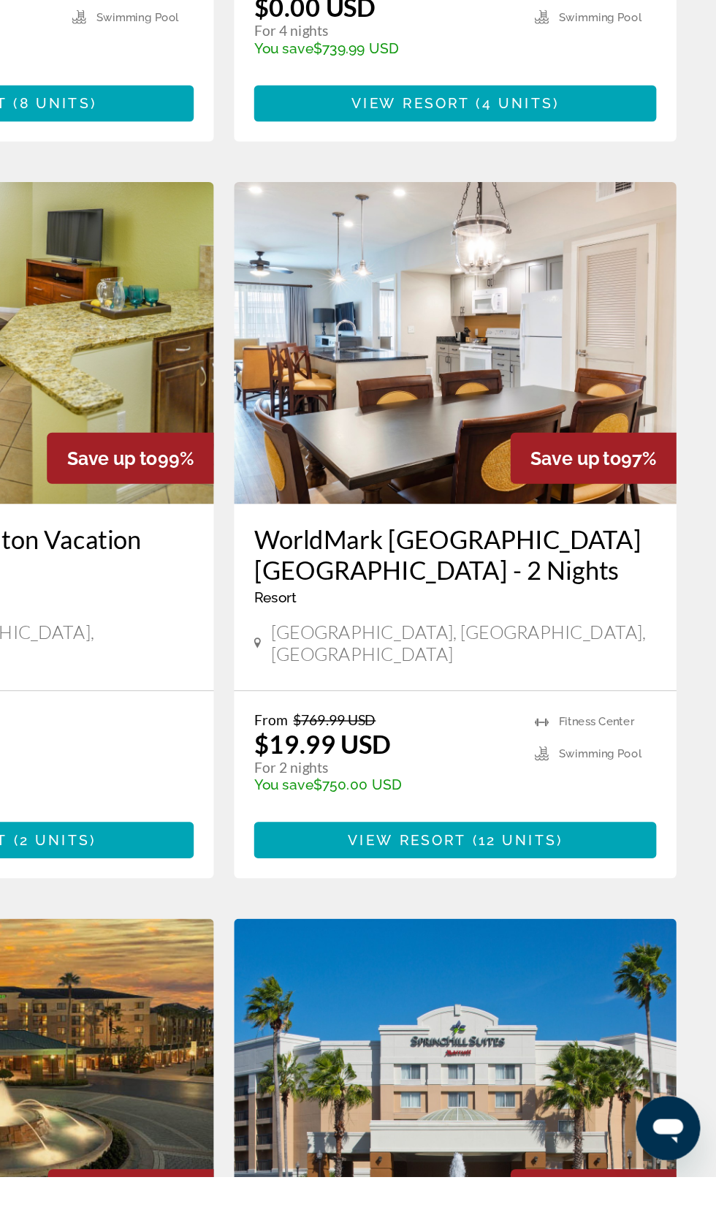
scroll to position [1292, 0]
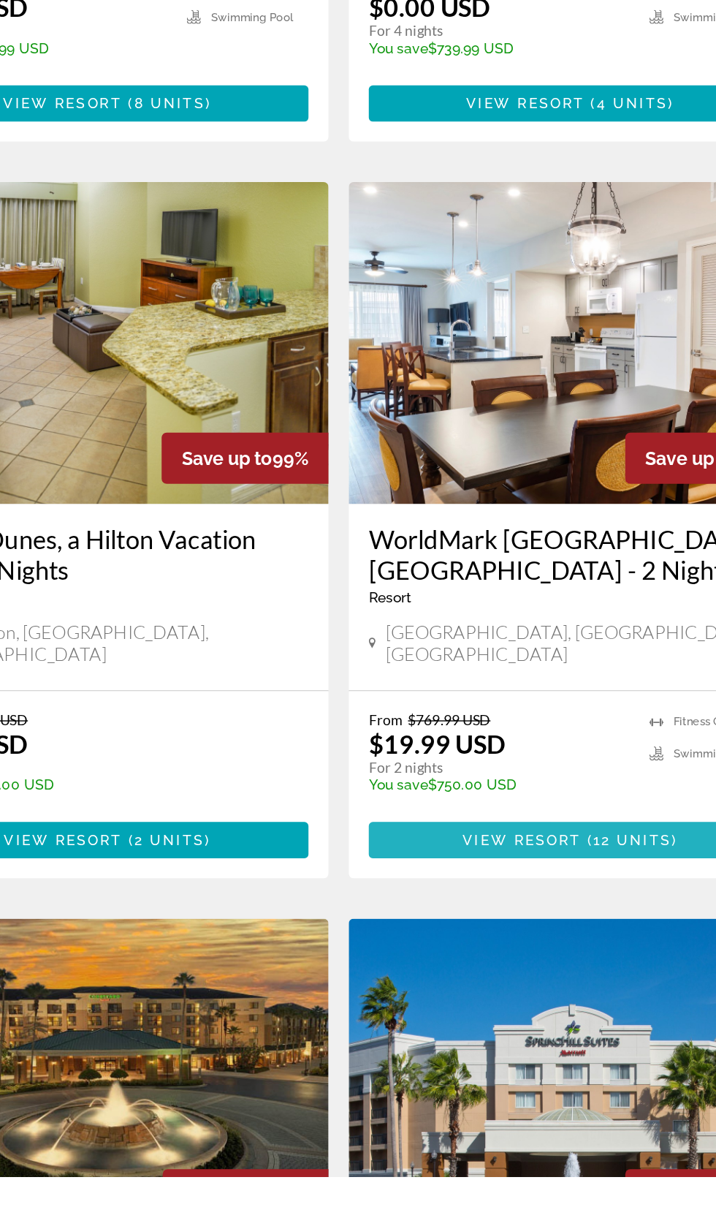
click at [550, 956] on span "Main content" at bounding box center [526, 973] width 292 height 35
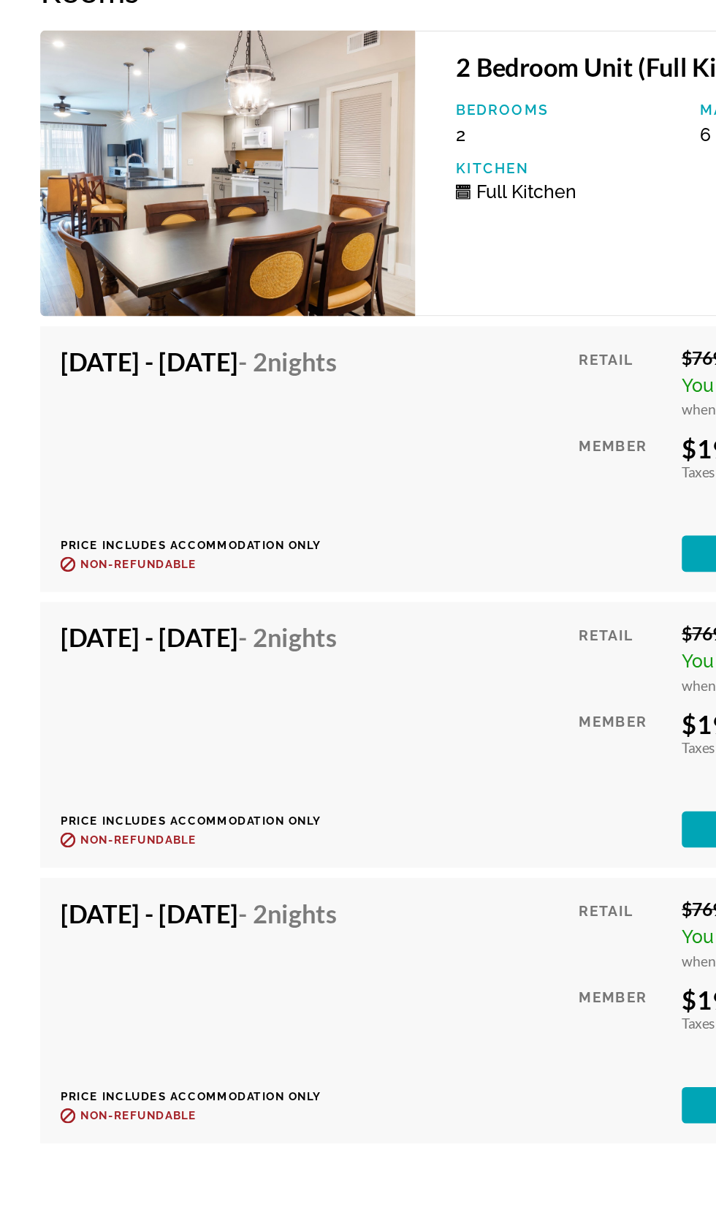
scroll to position [3068, 0]
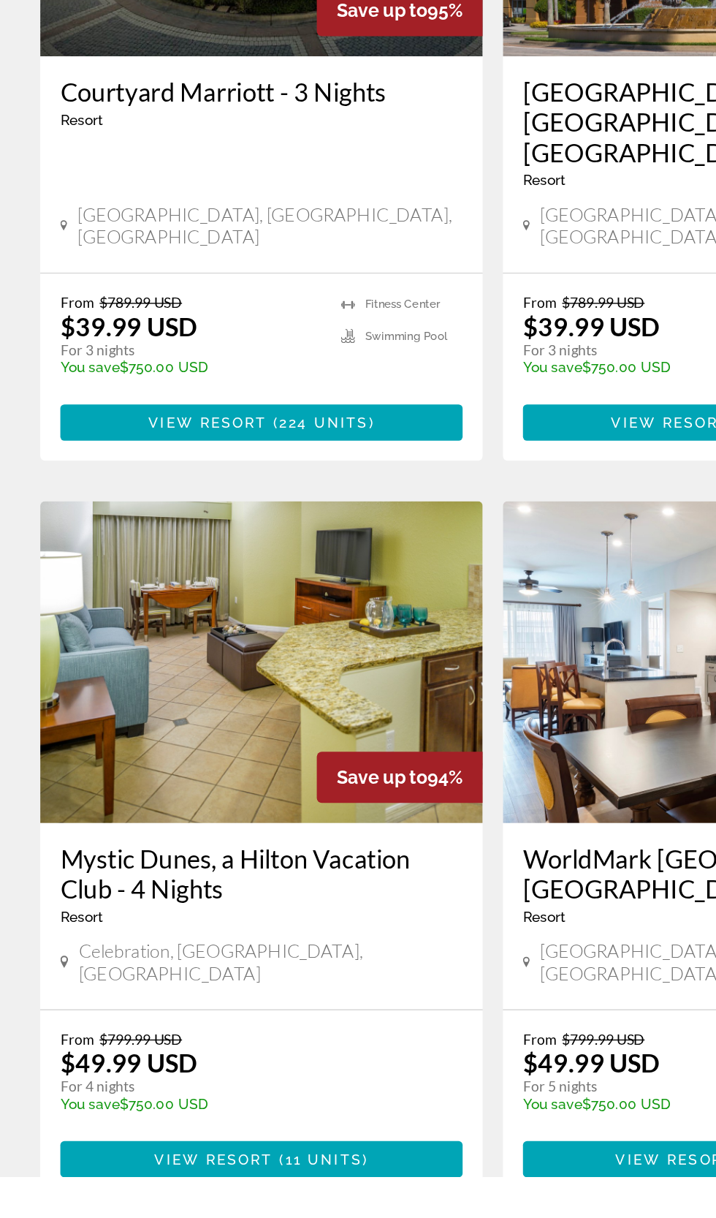
scroll to position [2170, 0]
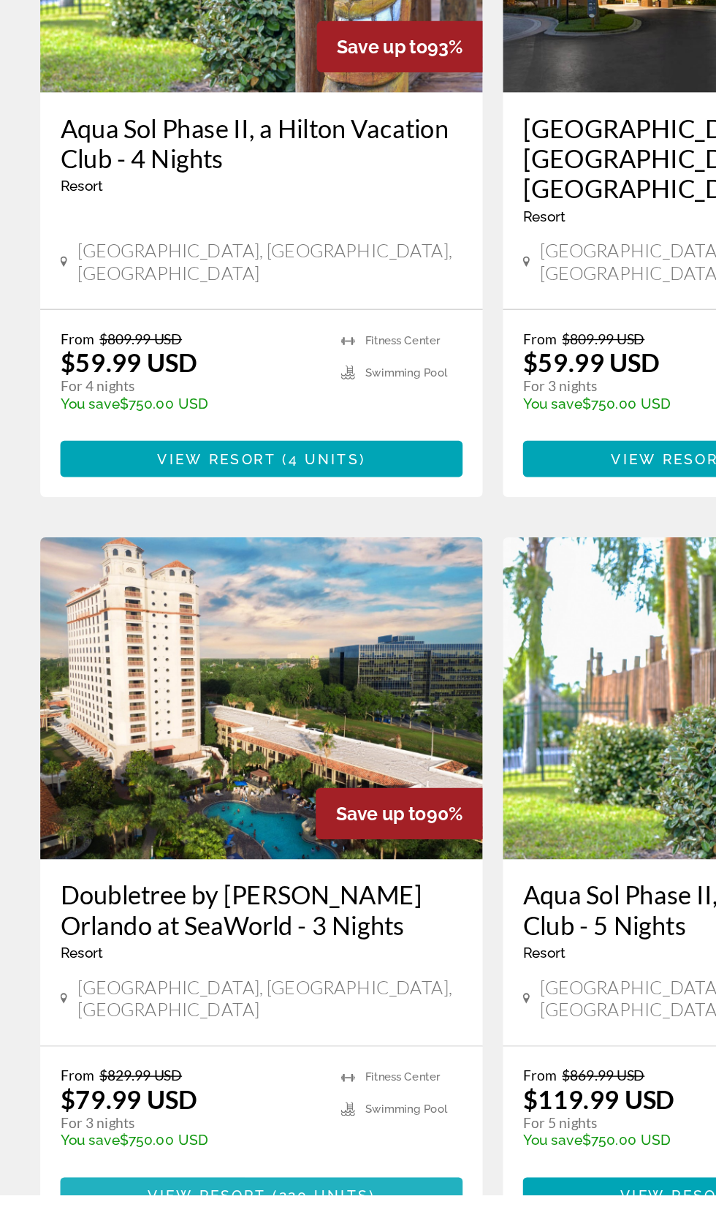
click at [278, 1200] on span "Main content" at bounding box center [190, 1217] width 292 height 35
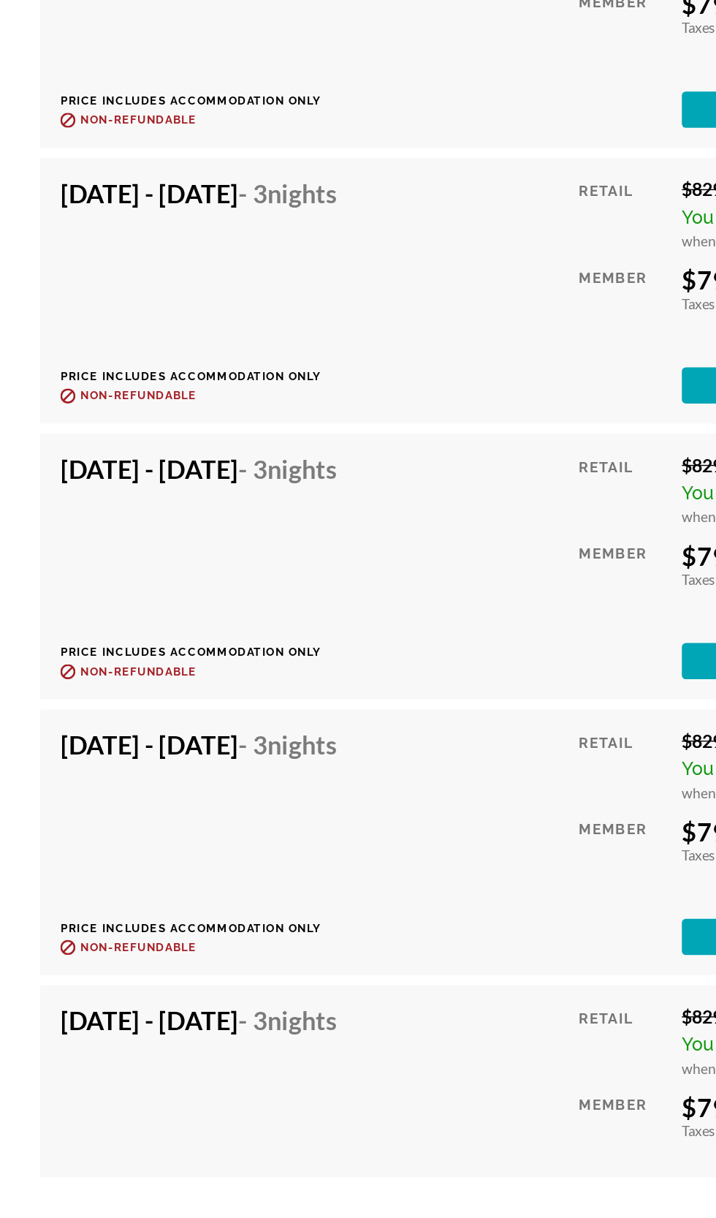
scroll to position [7376, 0]
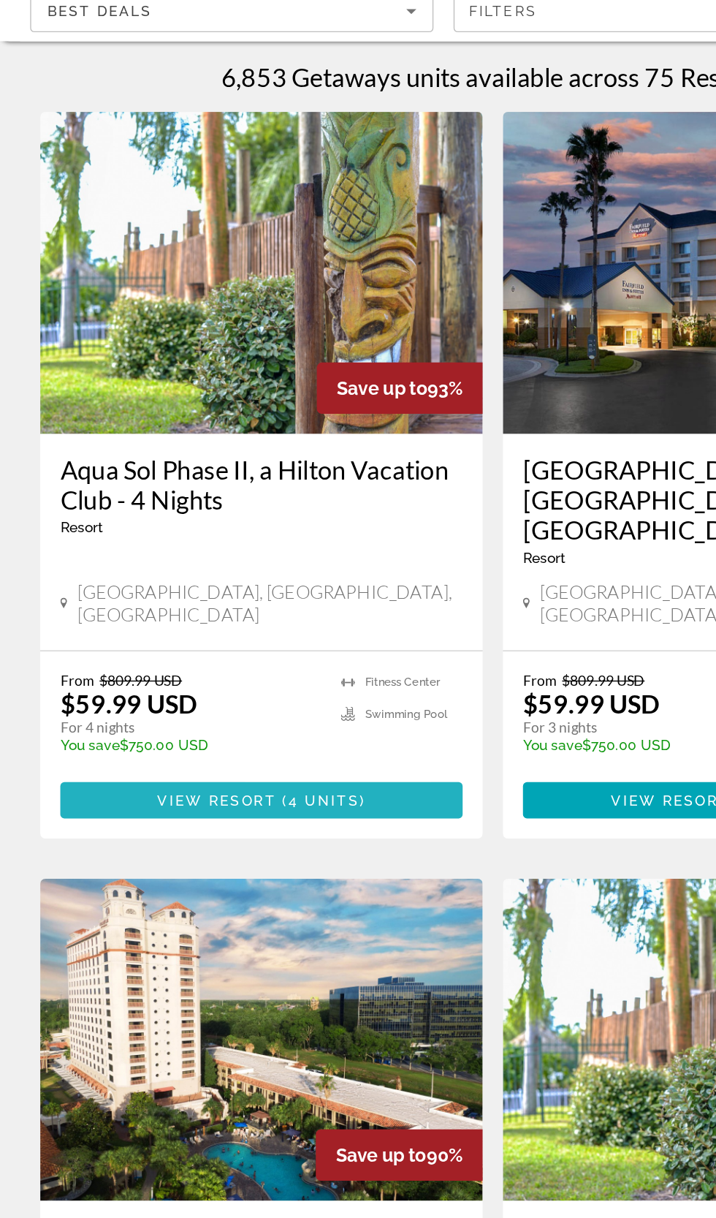
click at [305, 672] on span "Main content" at bounding box center [190, 682] width 292 height 35
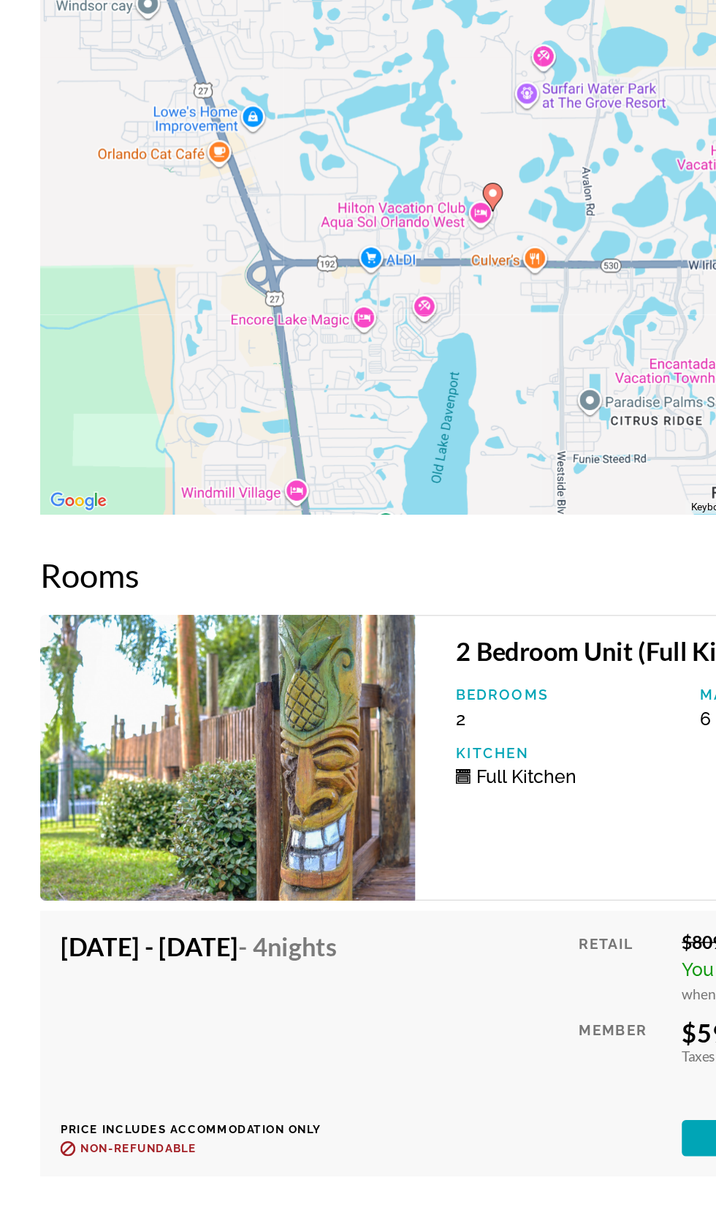
scroll to position [2371, 0]
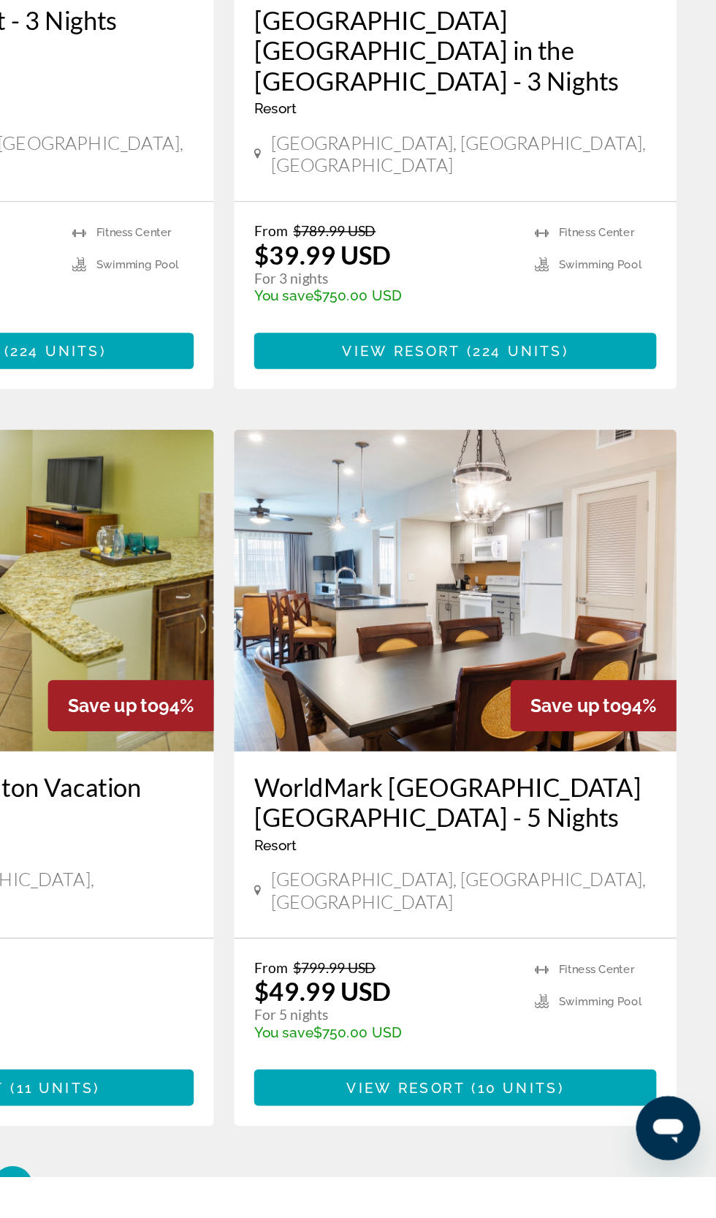
scroll to position [2204, 0]
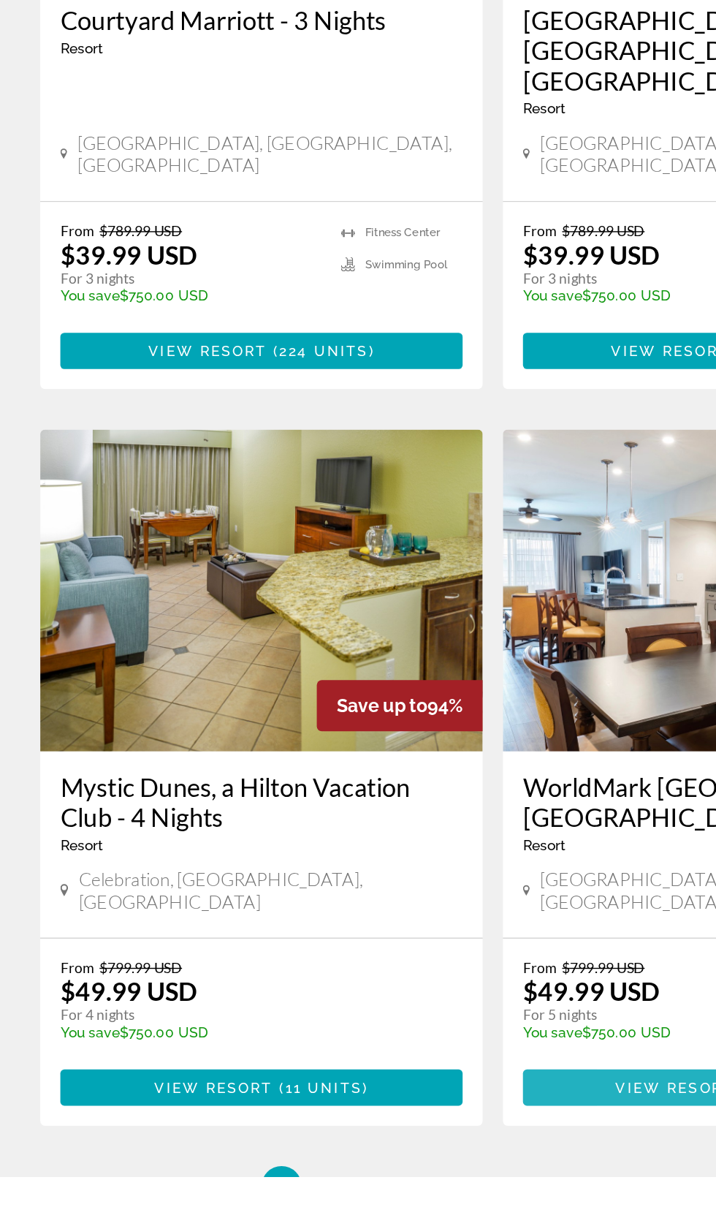
click at [486, 1136] on span "Main content" at bounding box center [526, 1153] width 292 height 35
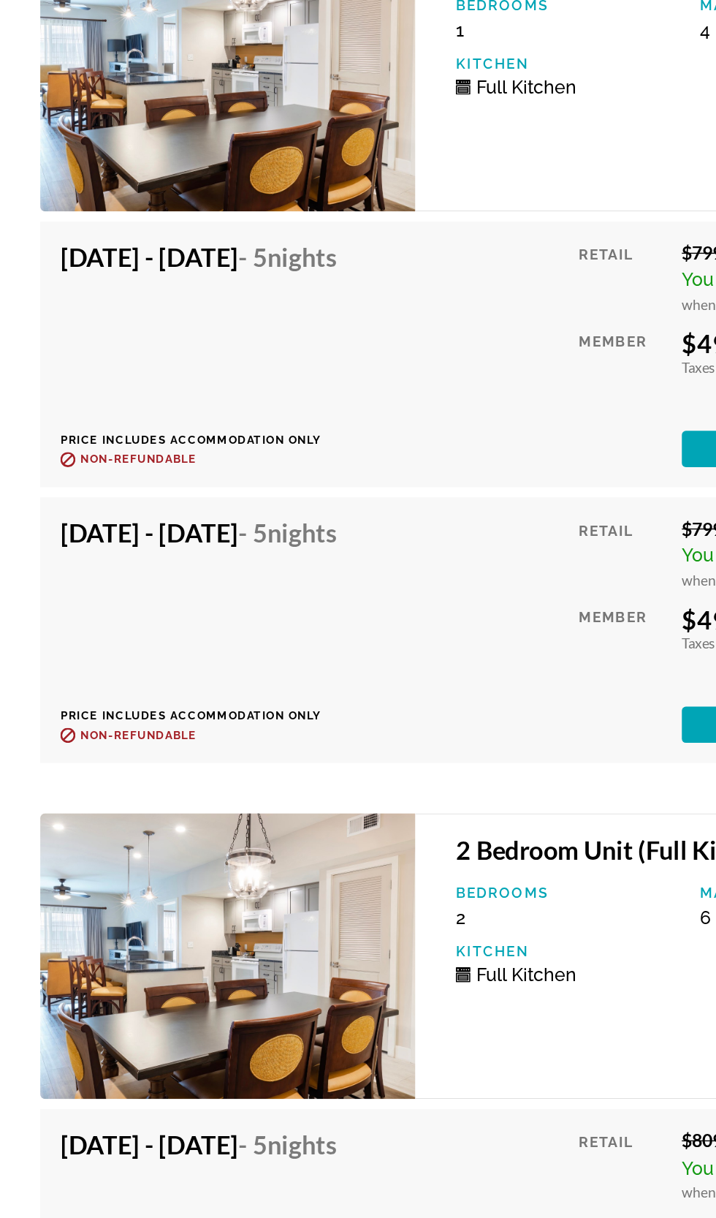
scroll to position [3192, 0]
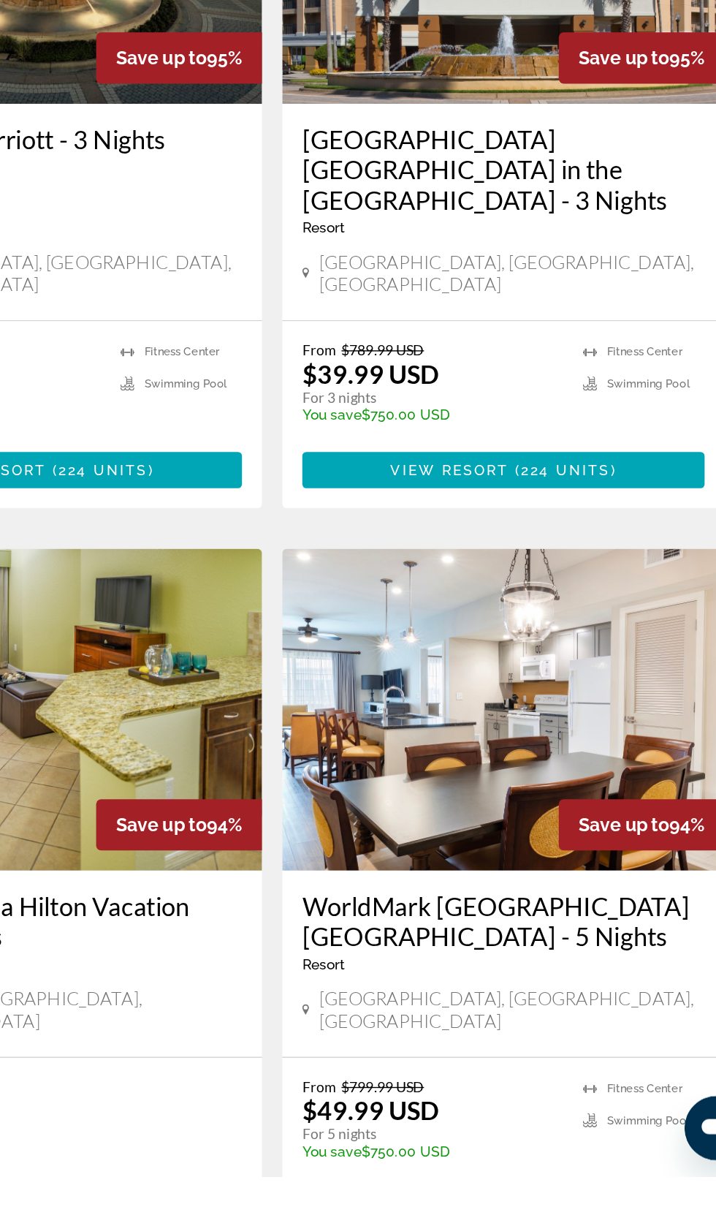
scroll to position [2204, 0]
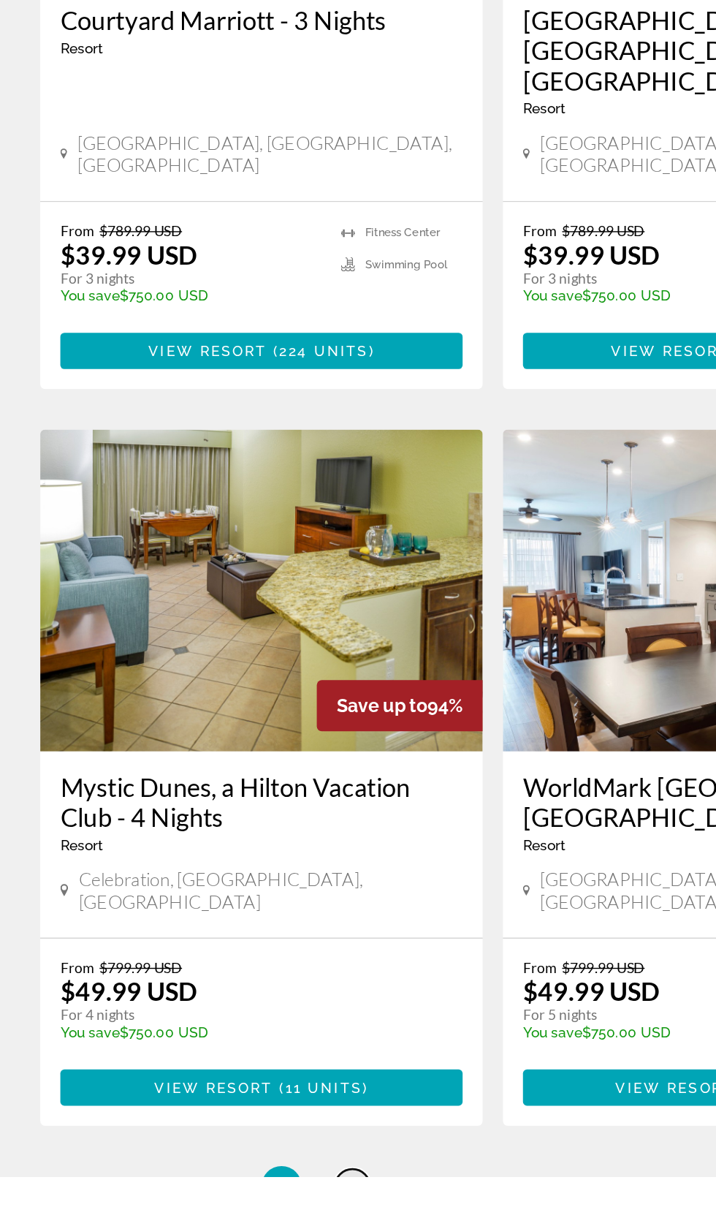
click at [257, 1217] on span "2" at bounding box center [255, 1225] width 7 height 16
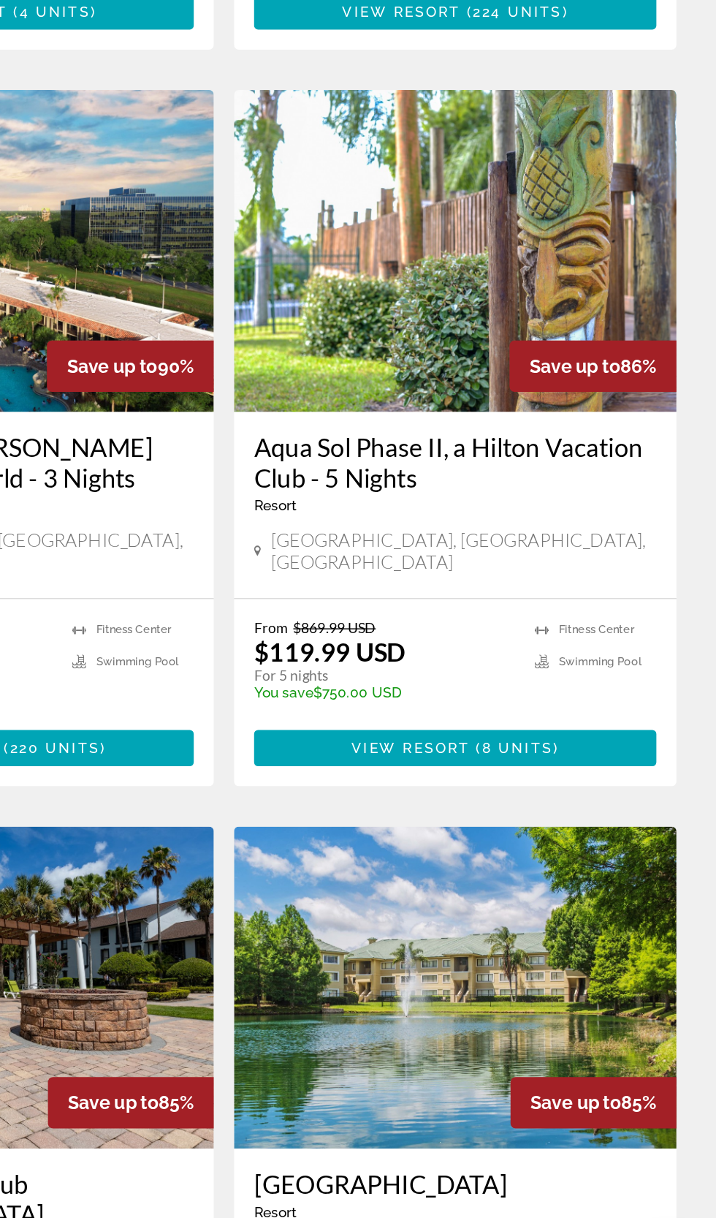
scroll to position [402, 0]
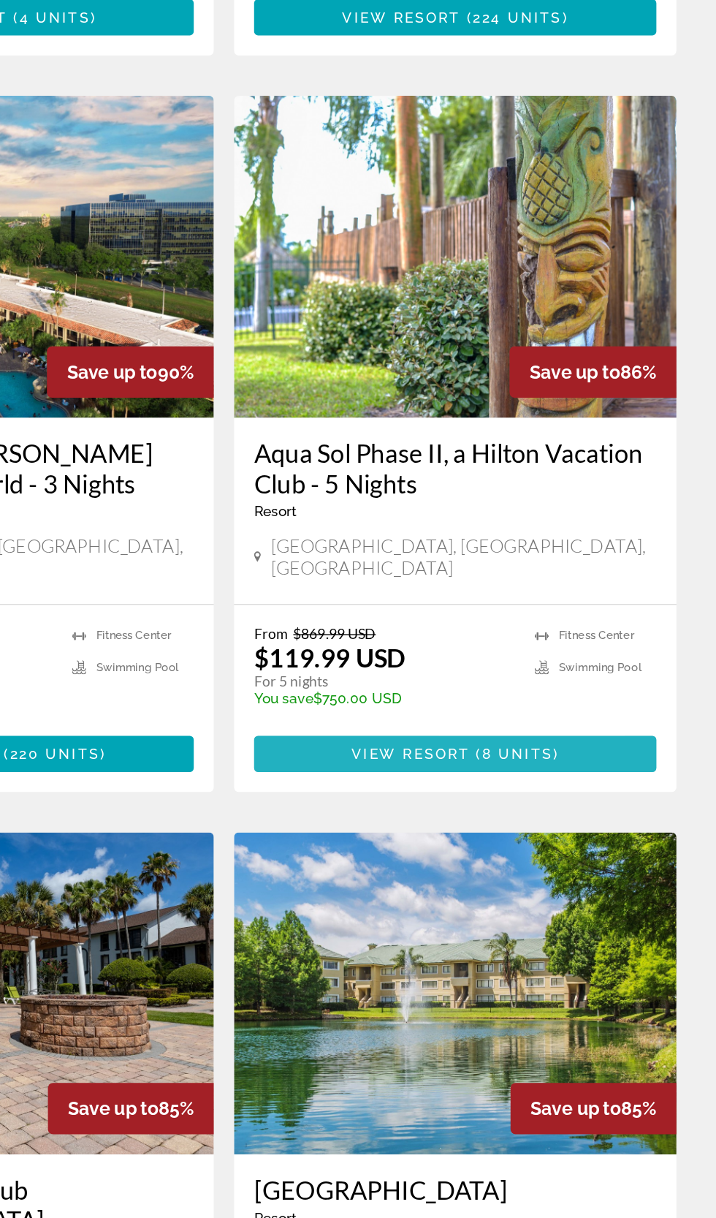
click at [618, 798] on span "Main content" at bounding box center [526, 815] width 292 height 35
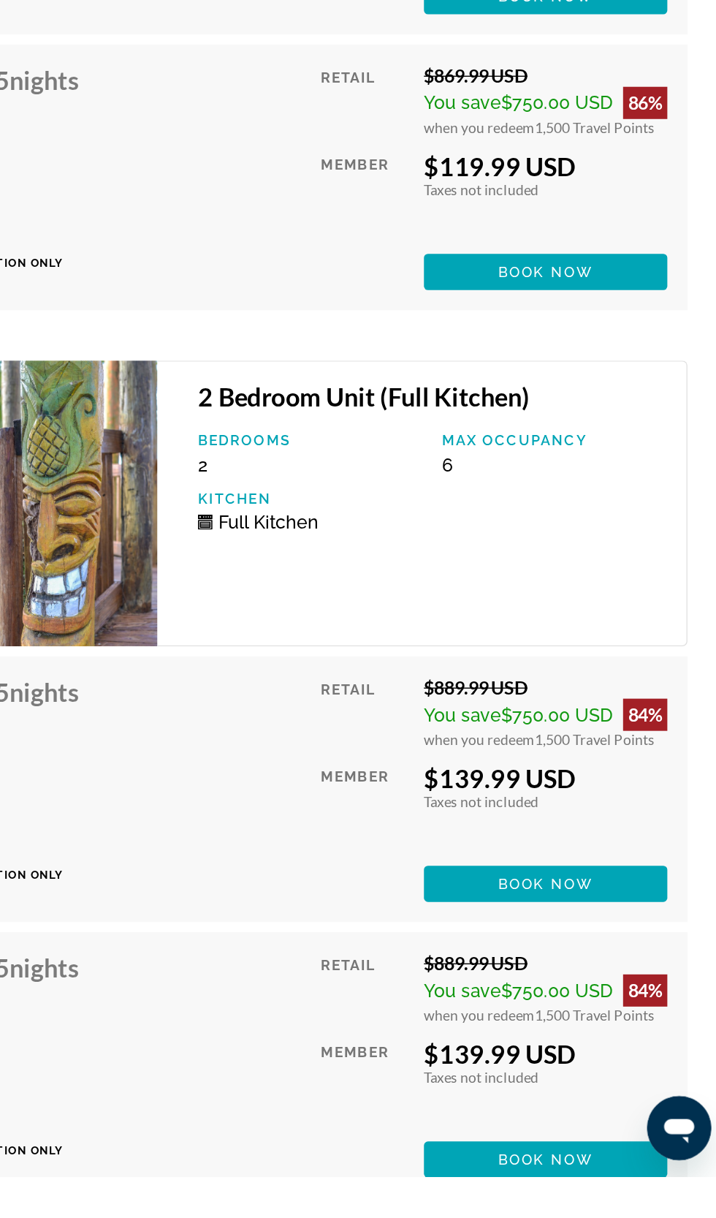
scroll to position [3227, 0]
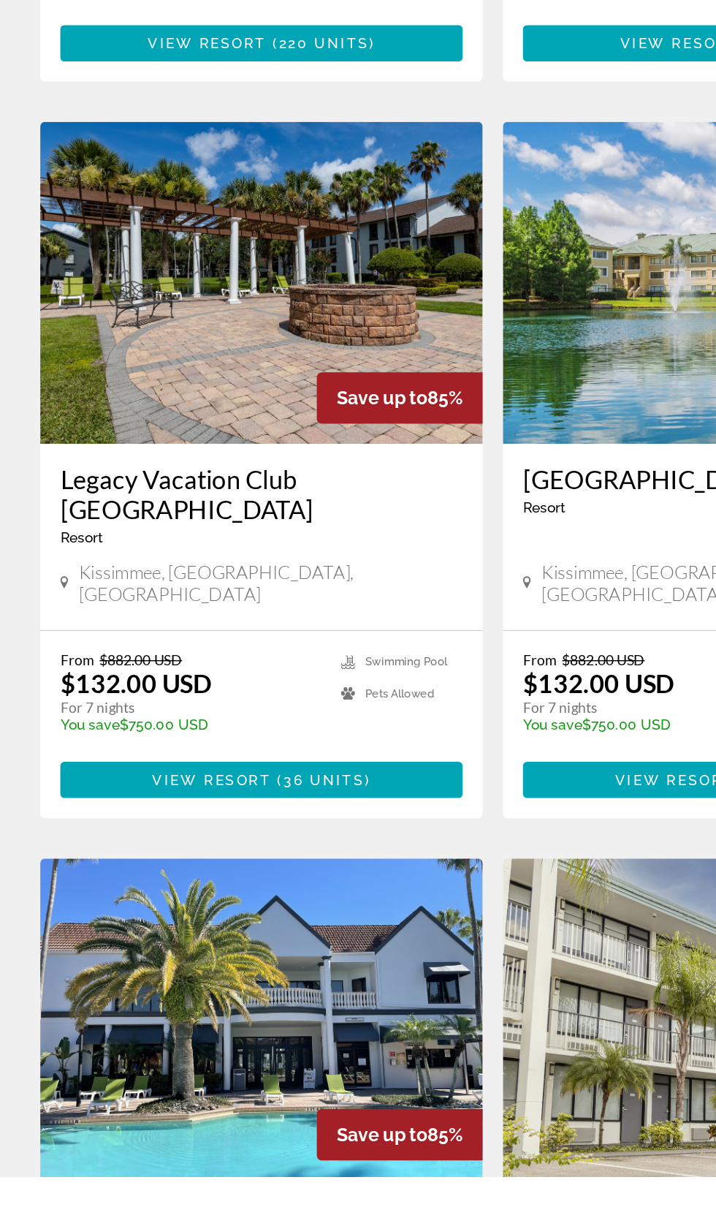
scroll to position [831, 0]
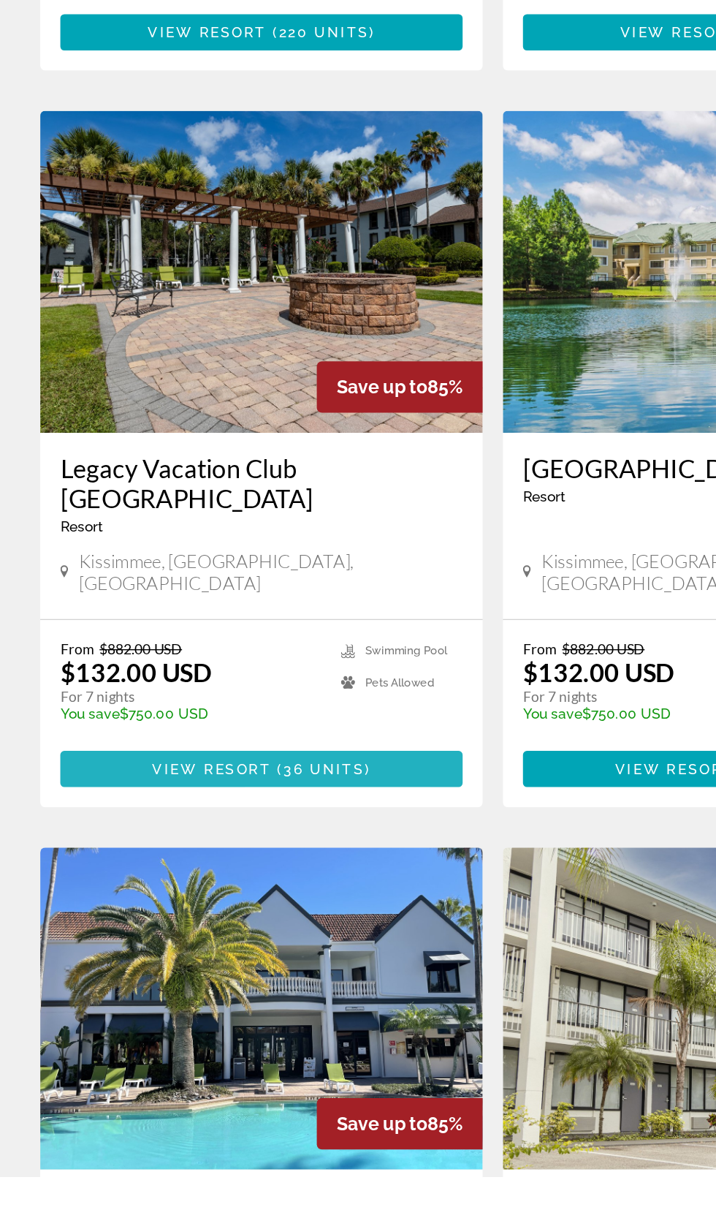
click at [273, 904] on span "Main content" at bounding box center [190, 921] width 292 height 35
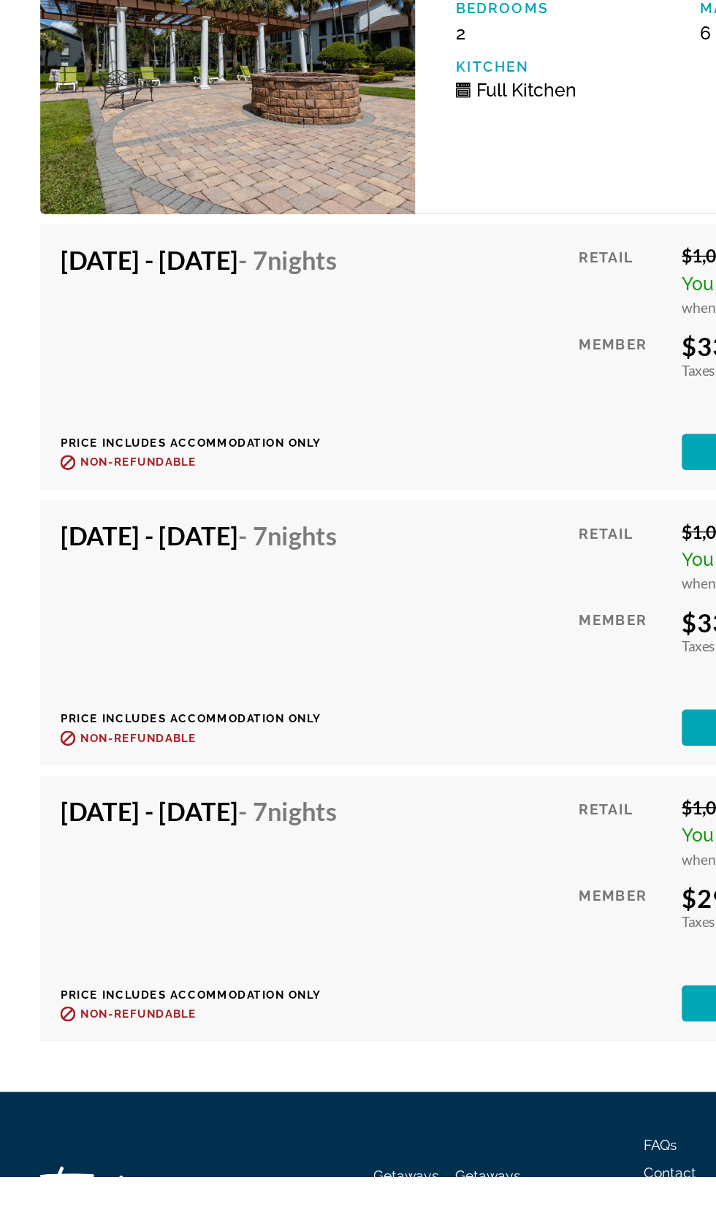
scroll to position [4890, 0]
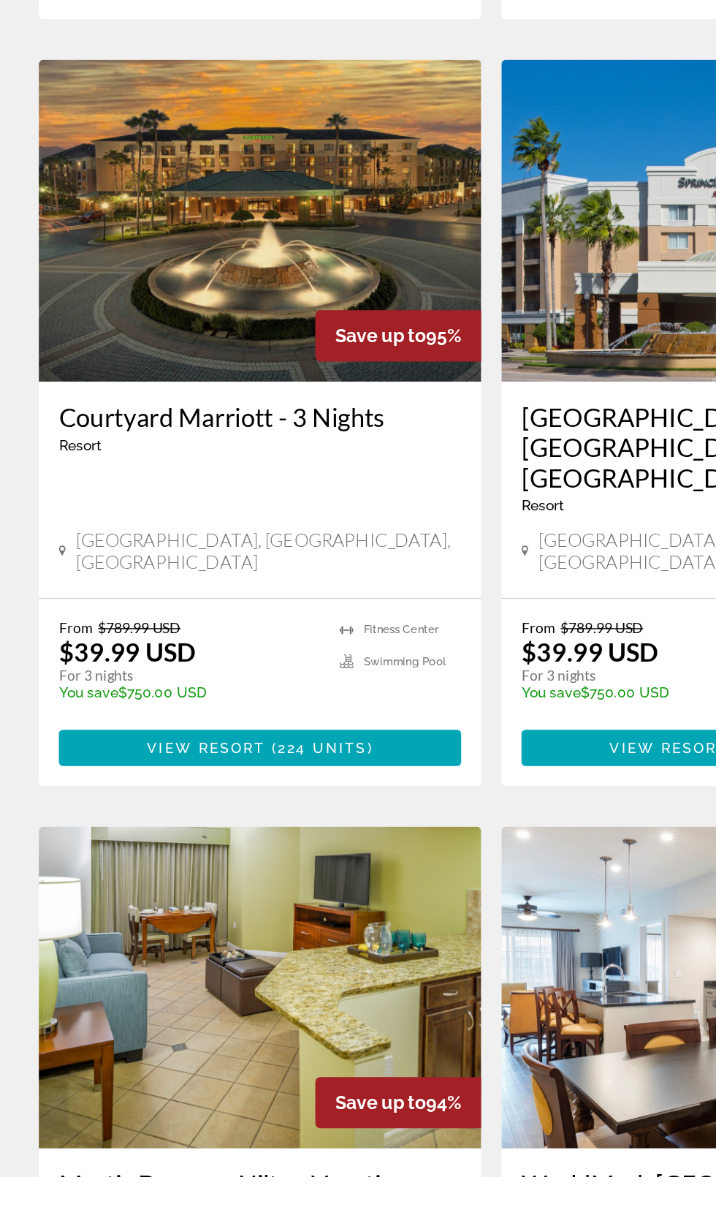
scroll to position [2204, 0]
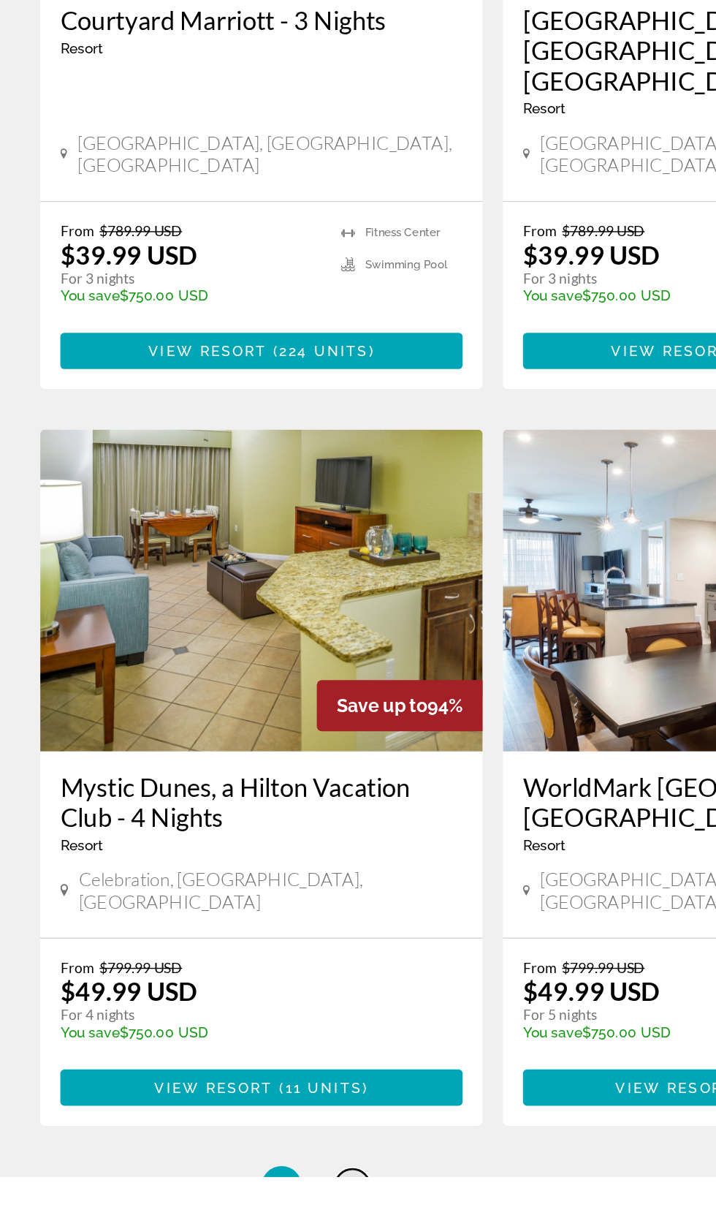
click at [256, 1217] on span "2" at bounding box center [255, 1225] width 7 height 16
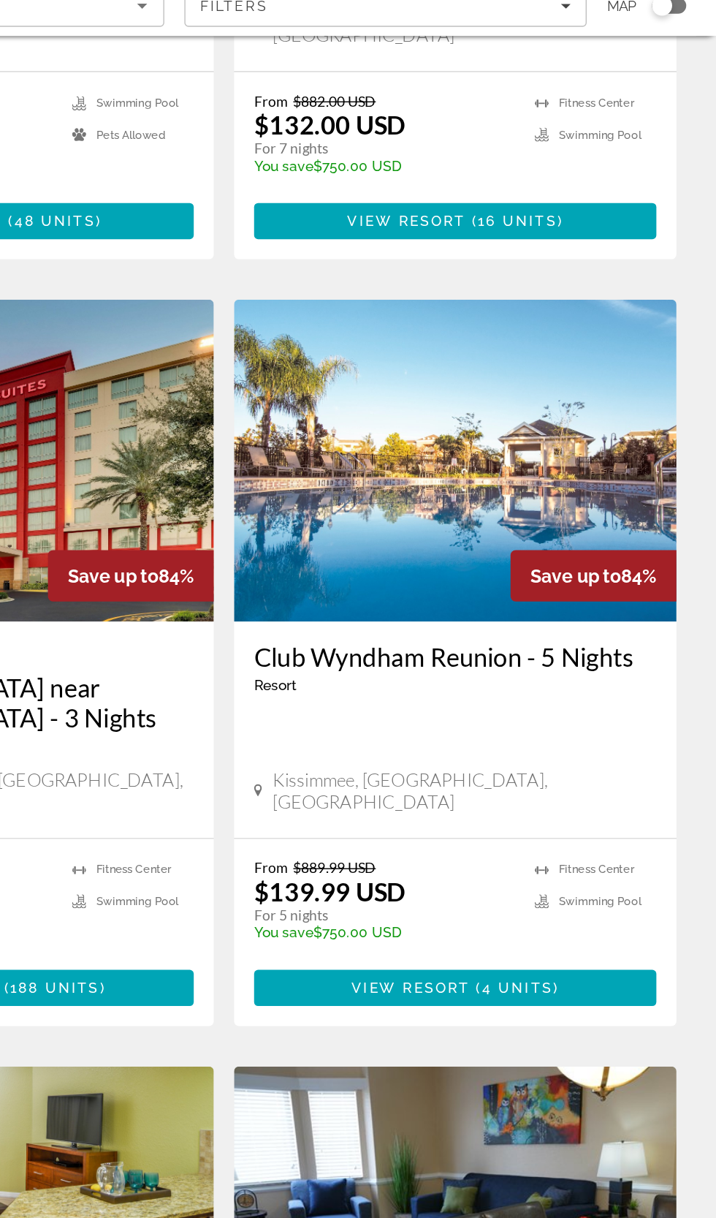
scroll to position [2022, 0]
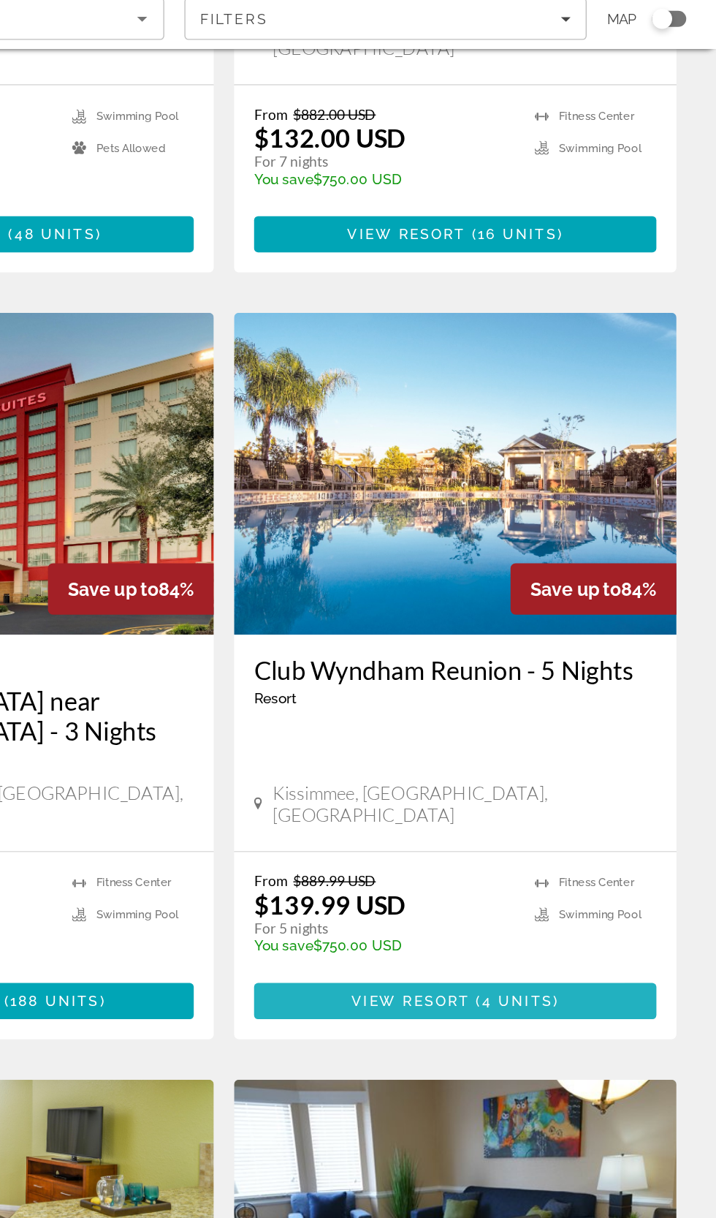
click at [572, 817] on span "4 units" at bounding box center [572, 823] width 52 height 12
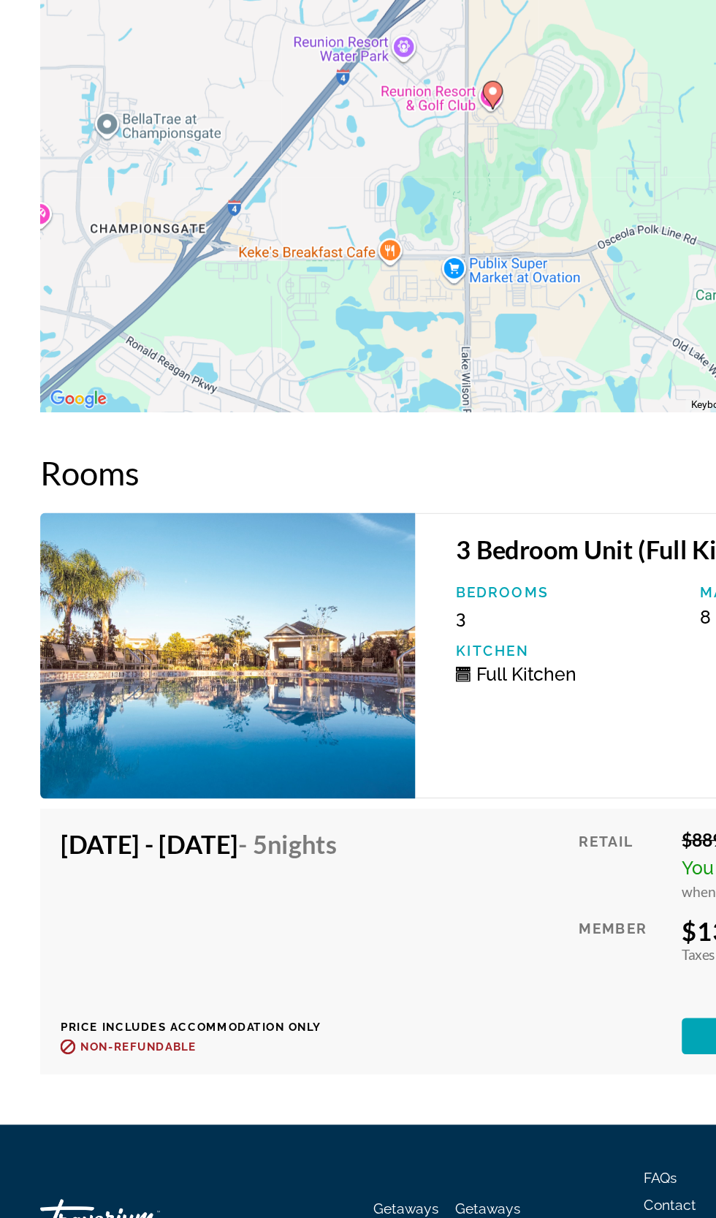
scroll to position [2469, 0]
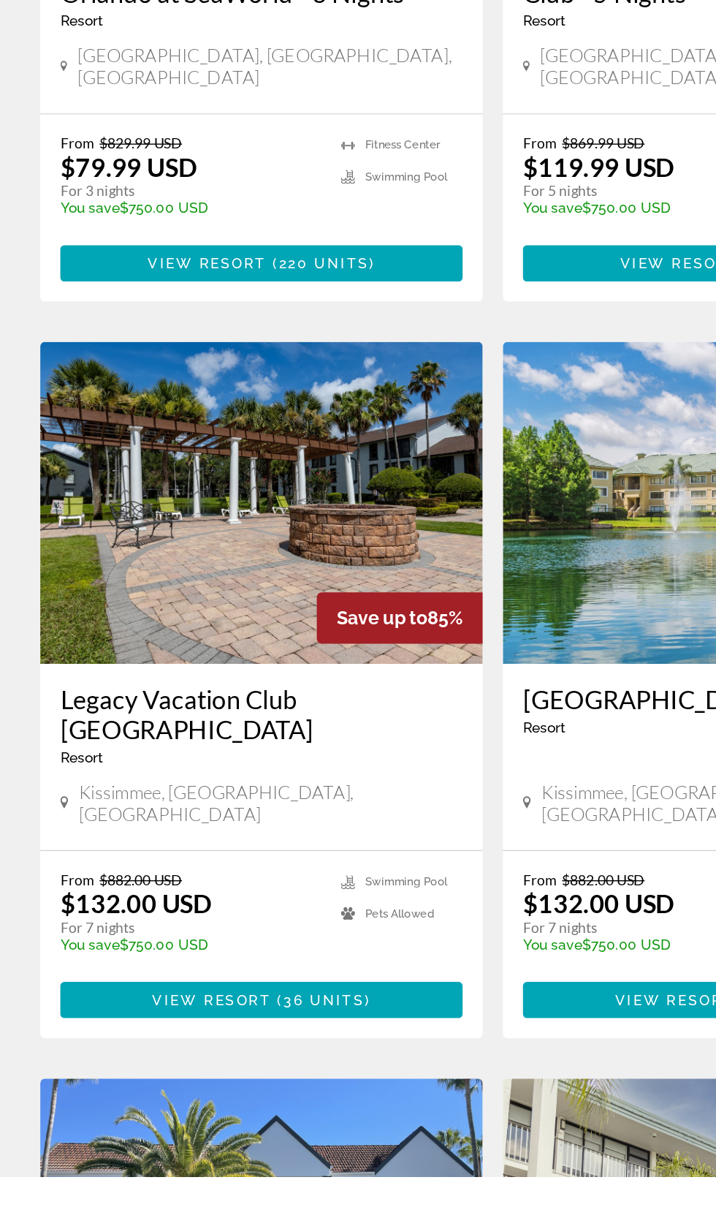
scroll to position [669, 0]
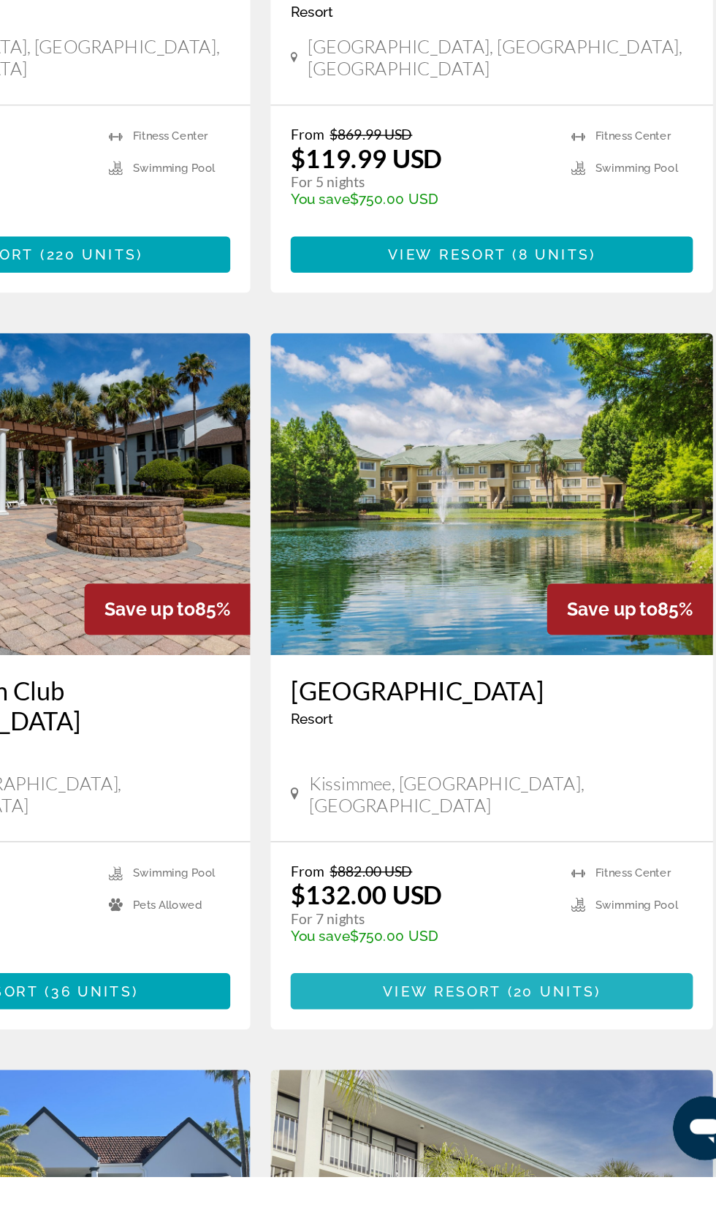
click at [560, 1066] on span "Main content" at bounding box center [526, 1083] width 292 height 35
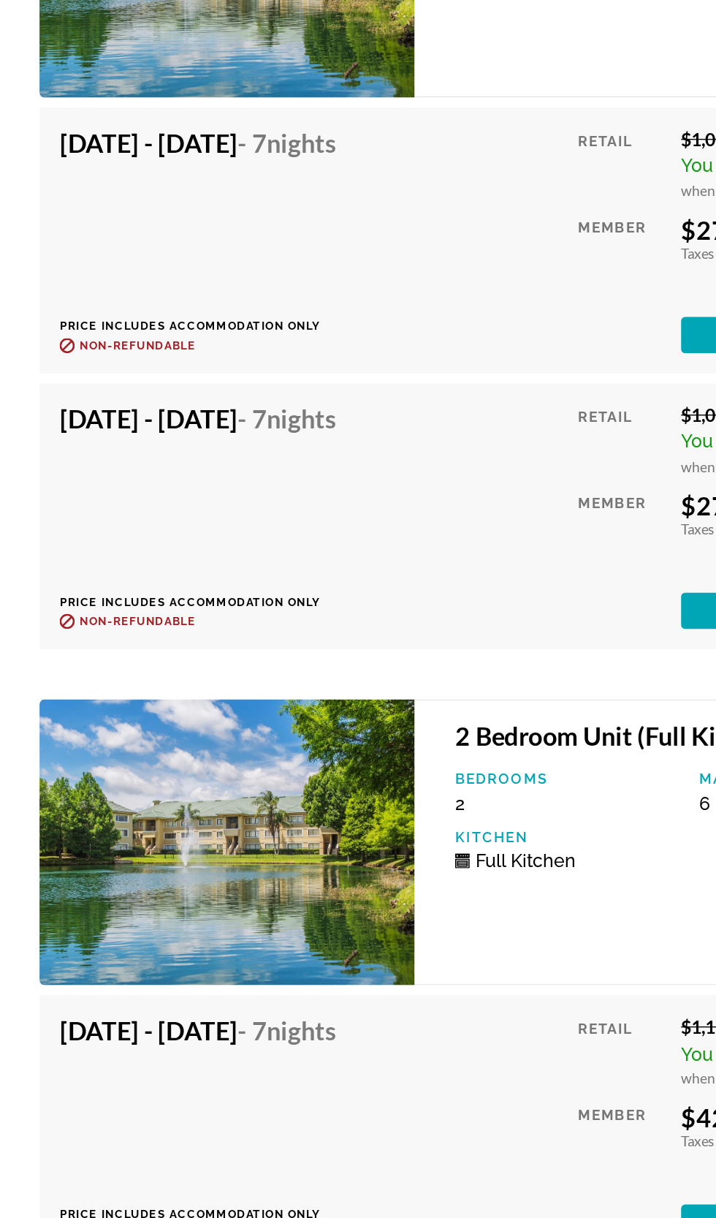
scroll to position [4656, 0]
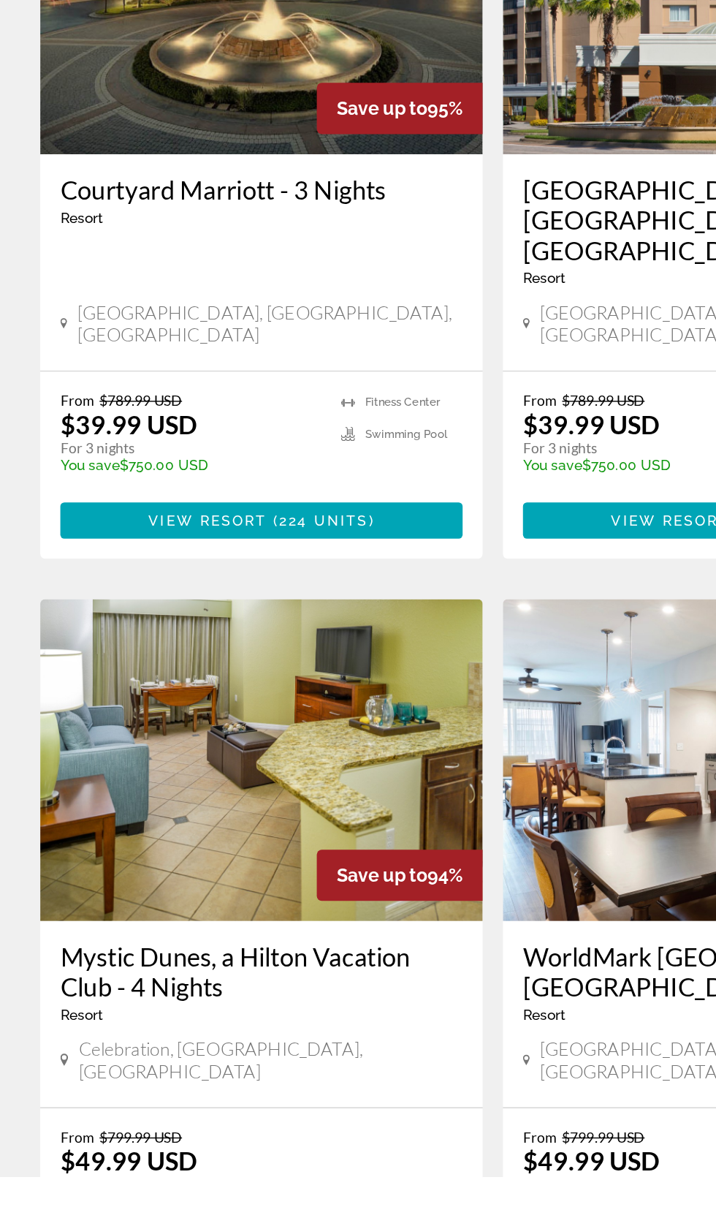
scroll to position [2204, 0]
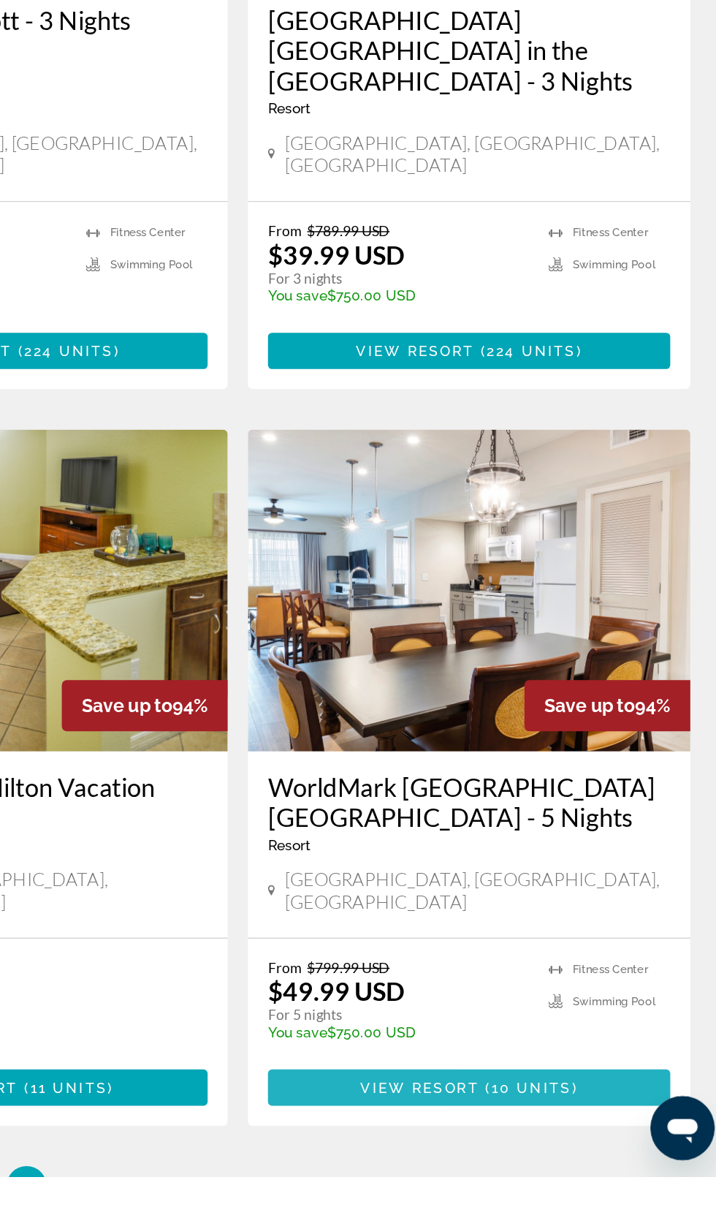
click at [561, 1147] on span "10 units" at bounding box center [571, 1153] width 58 height 12
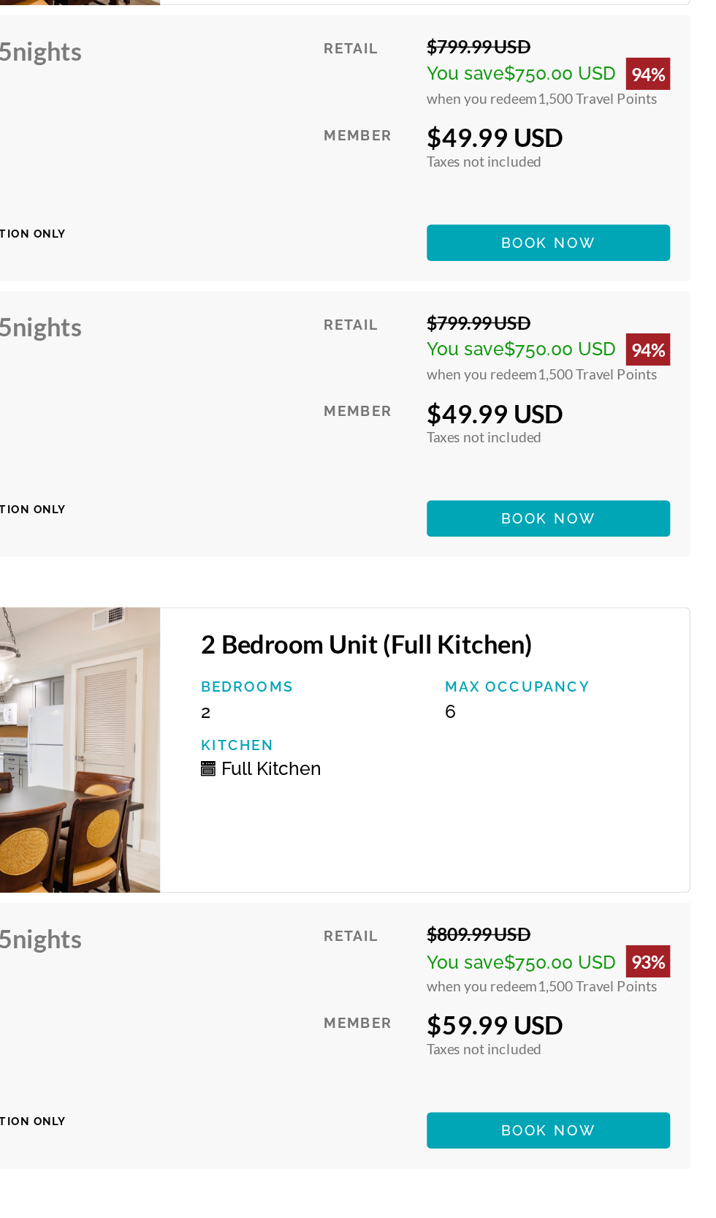
scroll to position [3426, 0]
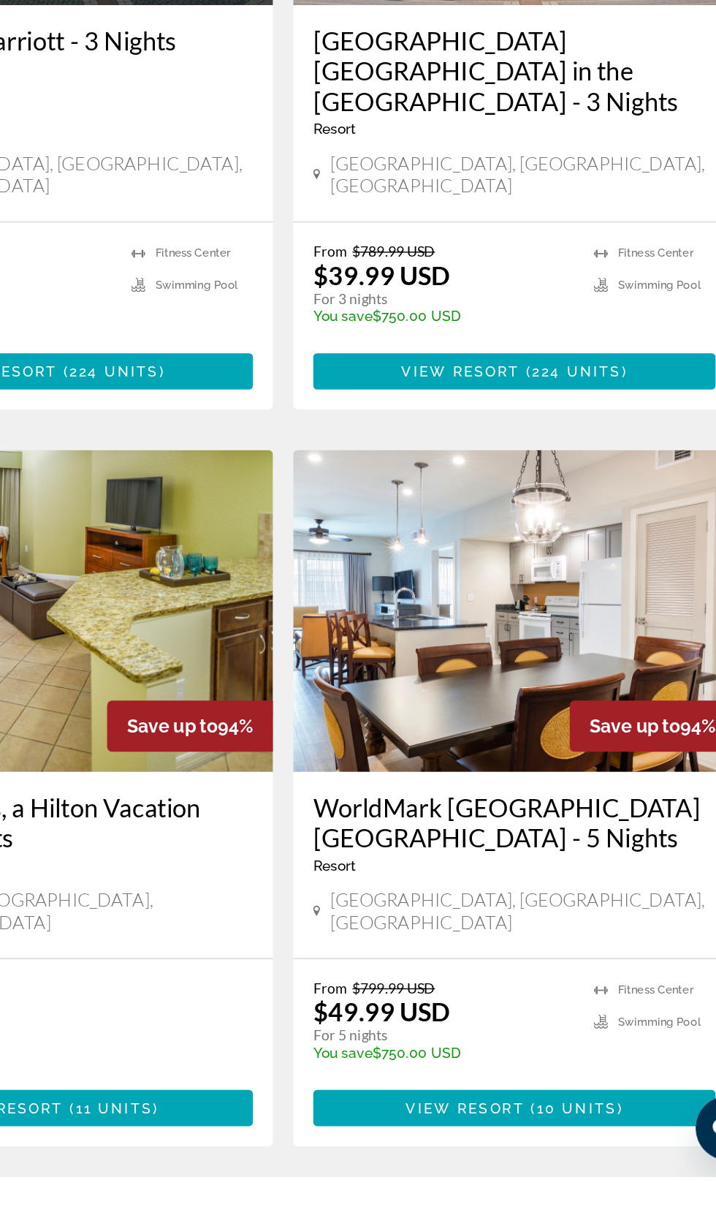
scroll to position [2204, 0]
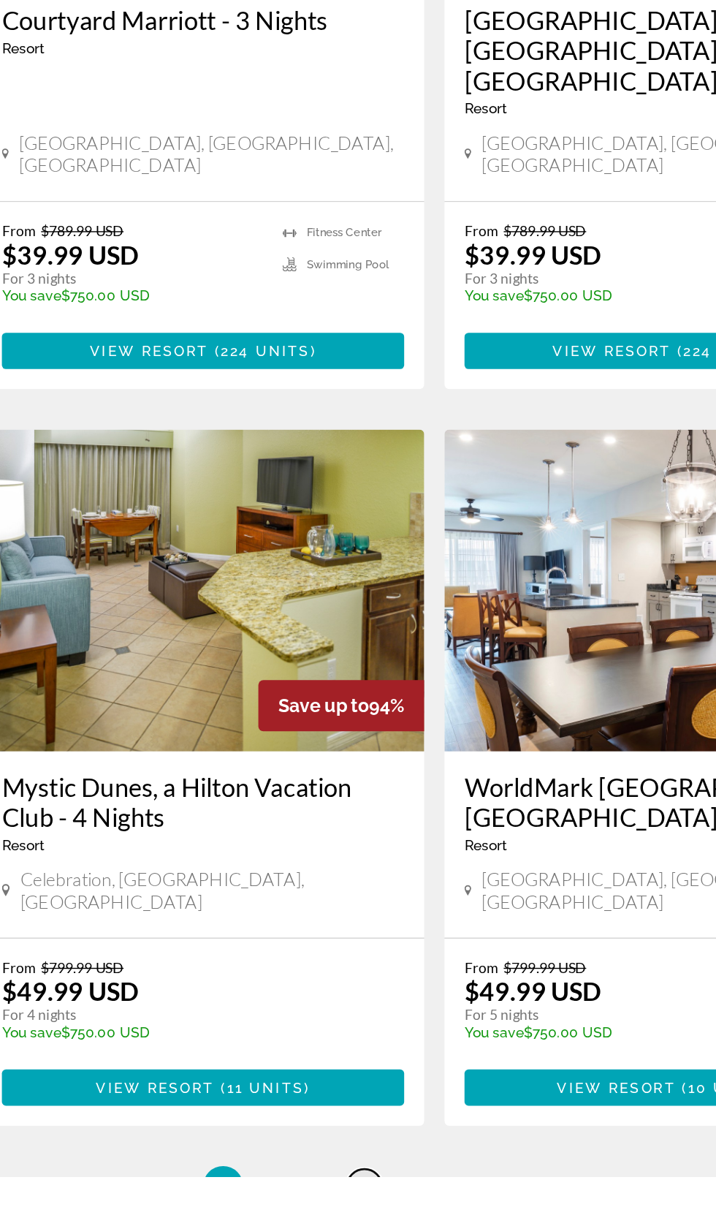
click at [303, 1212] on link "page 3" at bounding box center [308, 1225] width 26 height 26
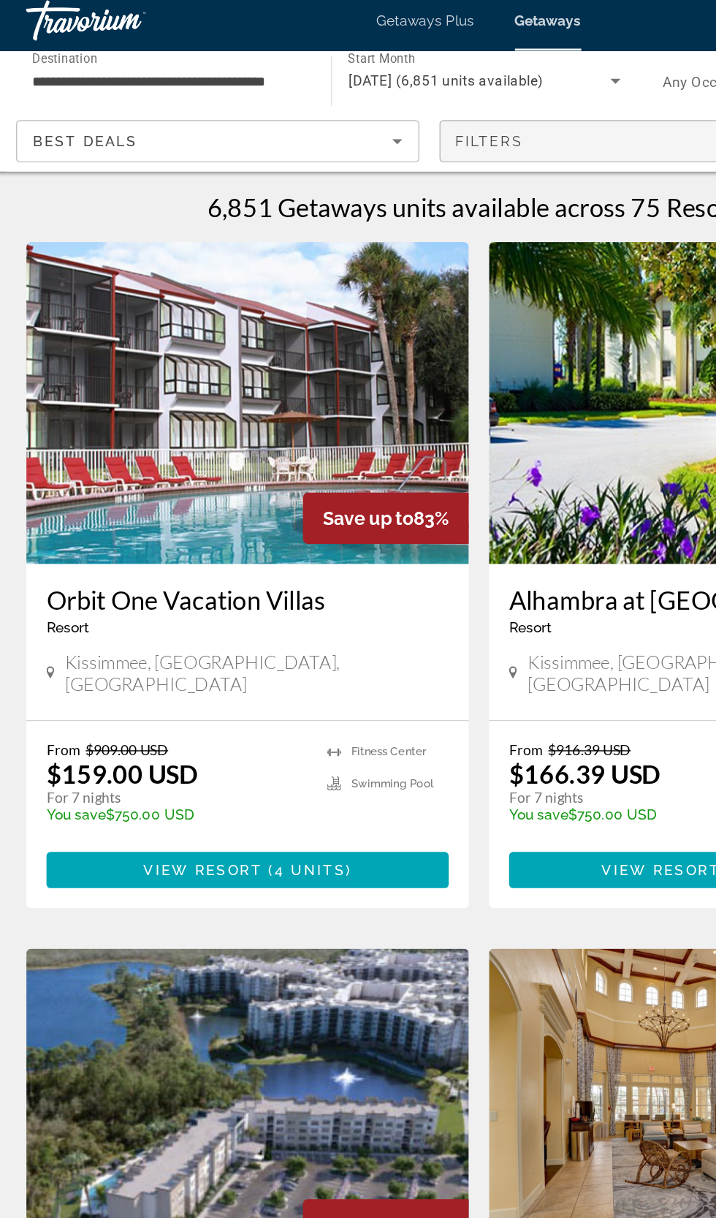
click at [424, 107] on div "Filters" at bounding box center [476, 110] width 270 height 12
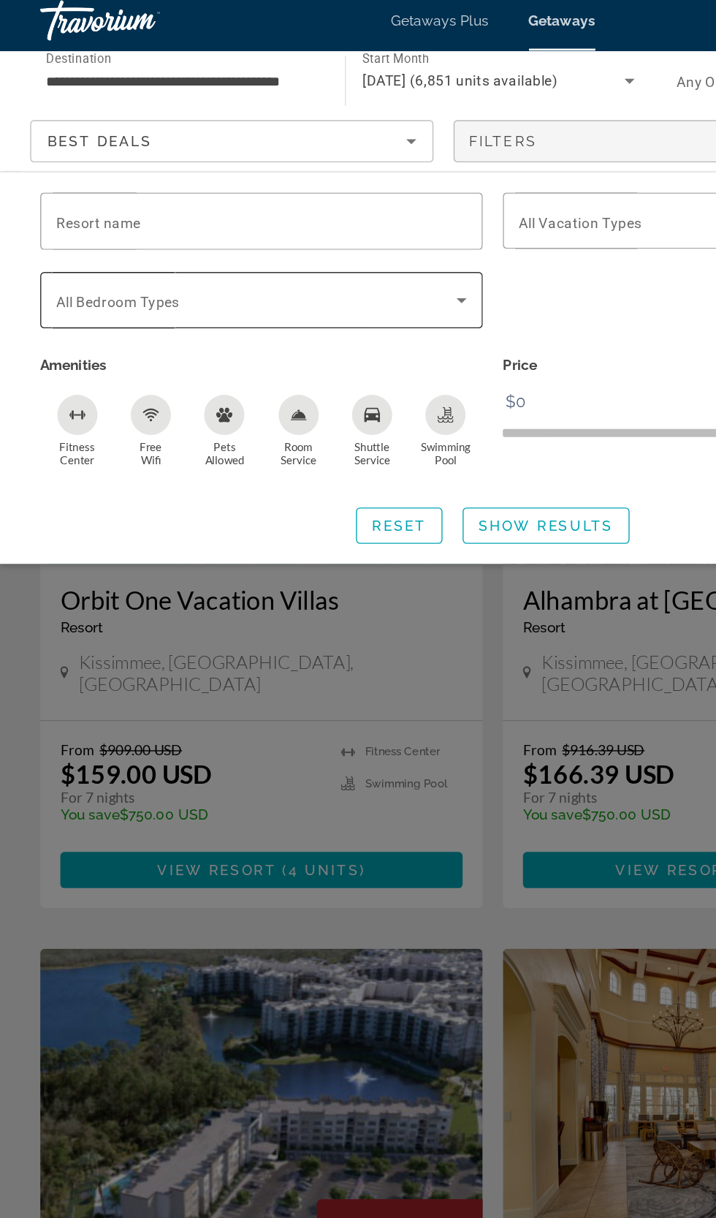
click at [335, 224] on icon "Search widget" at bounding box center [335, 226] width 7 height 4
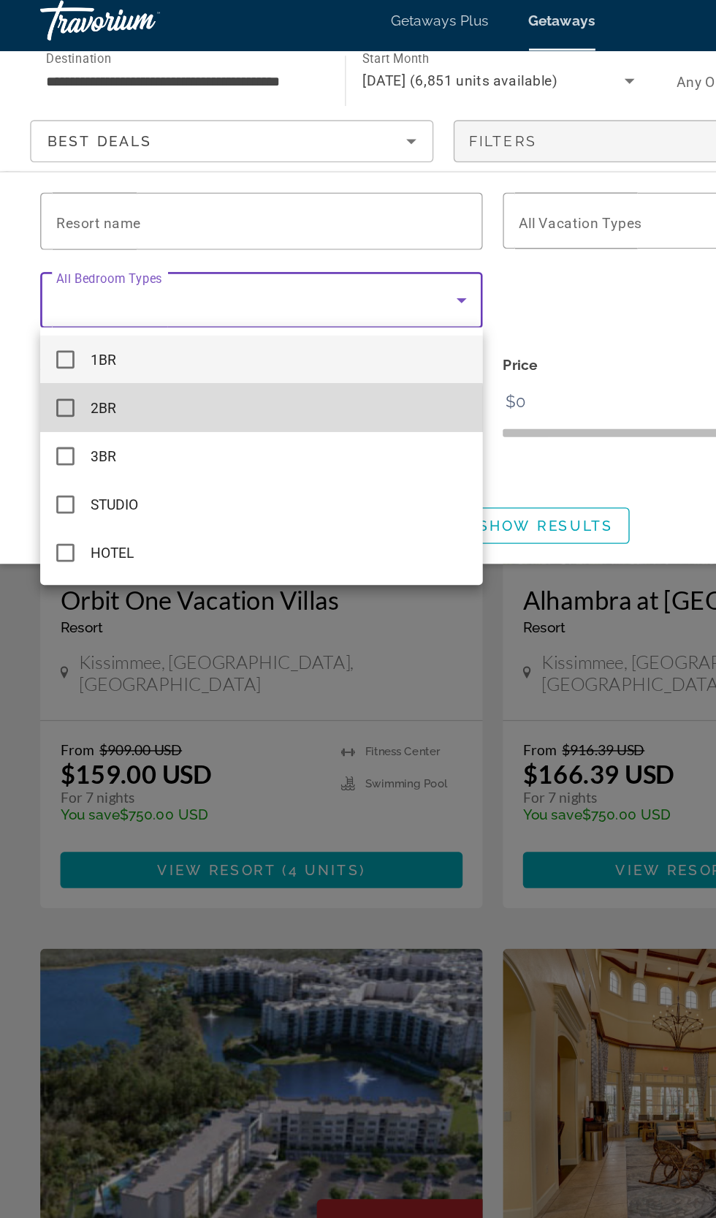
click at [74, 304] on span "2BR" at bounding box center [75, 304] width 19 height 18
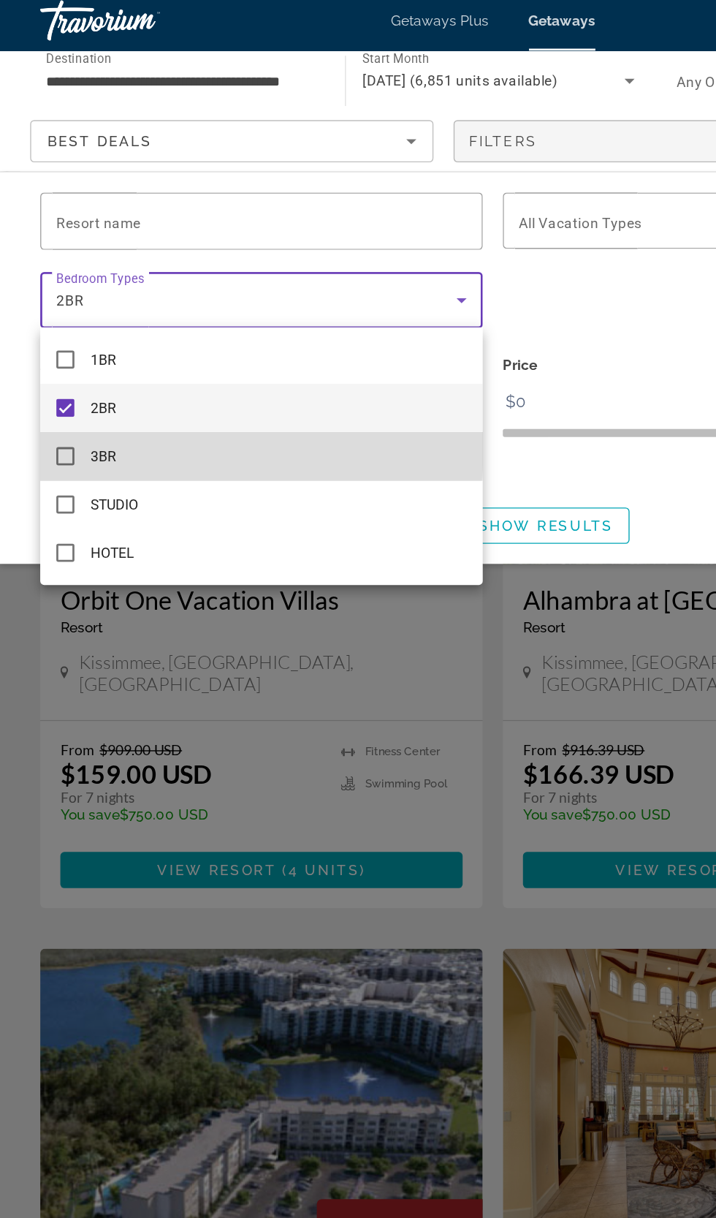
click at [61, 332] on mat-option "3BR" at bounding box center [190, 338] width 322 height 35
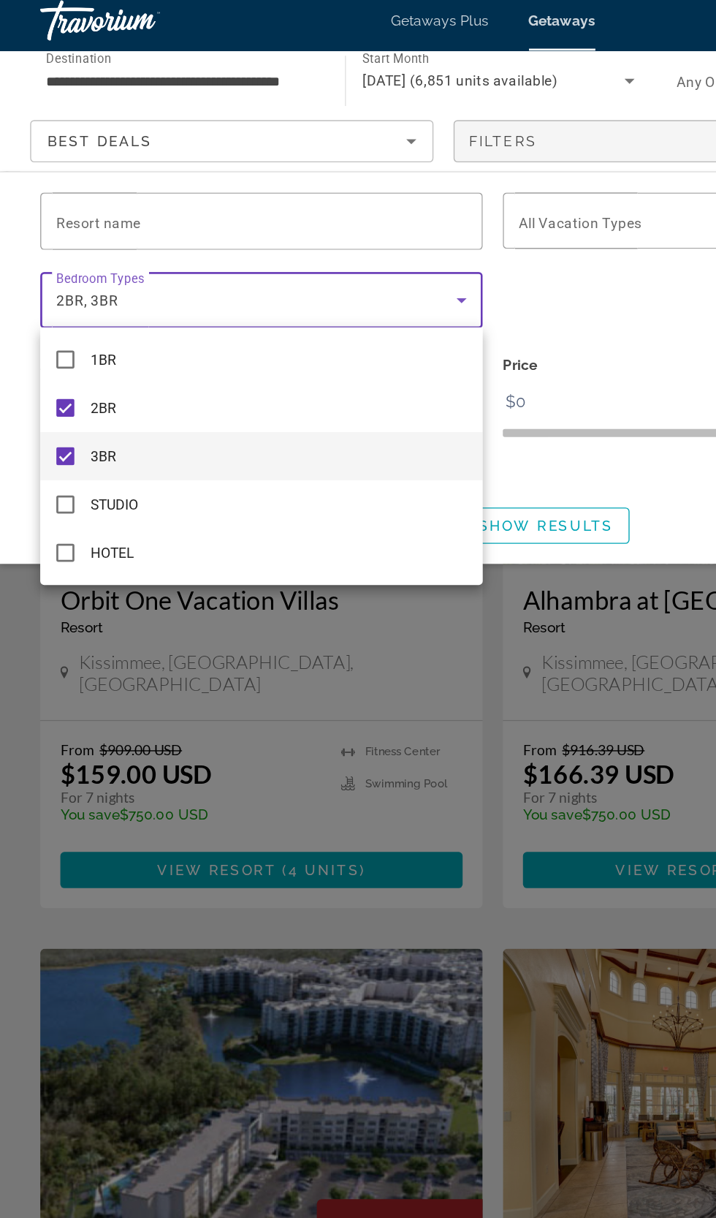
click at [425, 213] on div at bounding box center [358, 609] width 716 height 1218
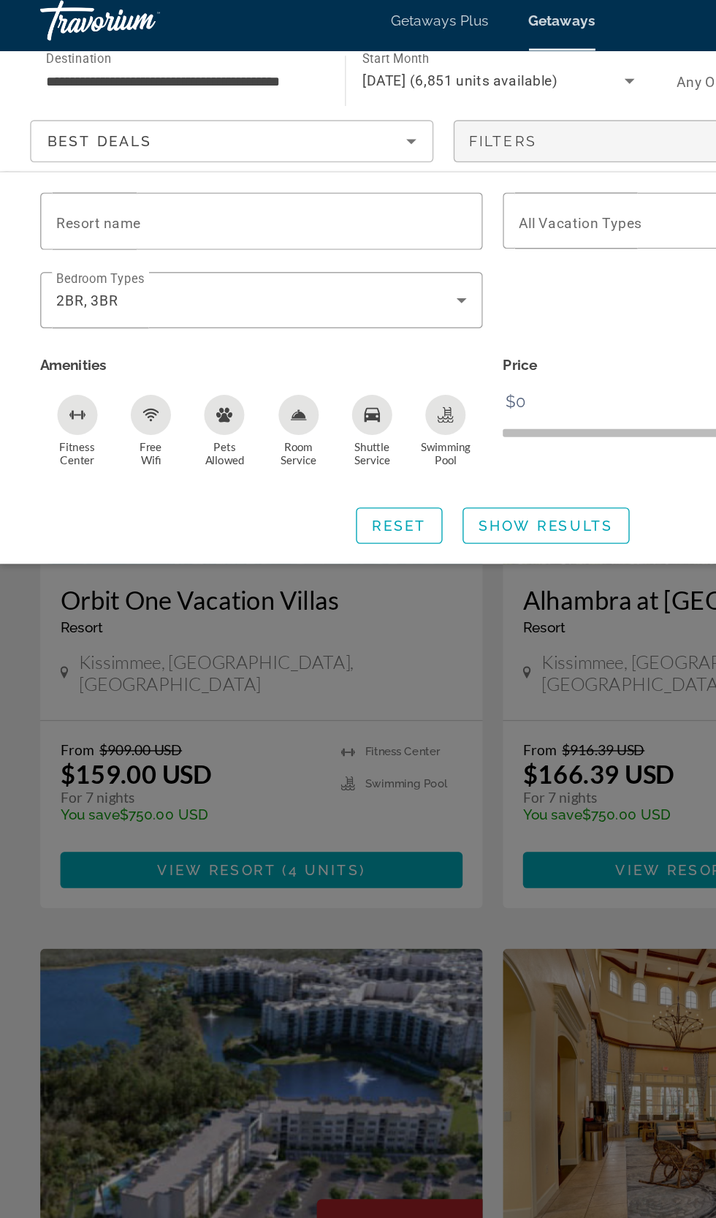
click at [298, 110] on icon "Sort by" at bounding box center [298, 110] width 7 height 4
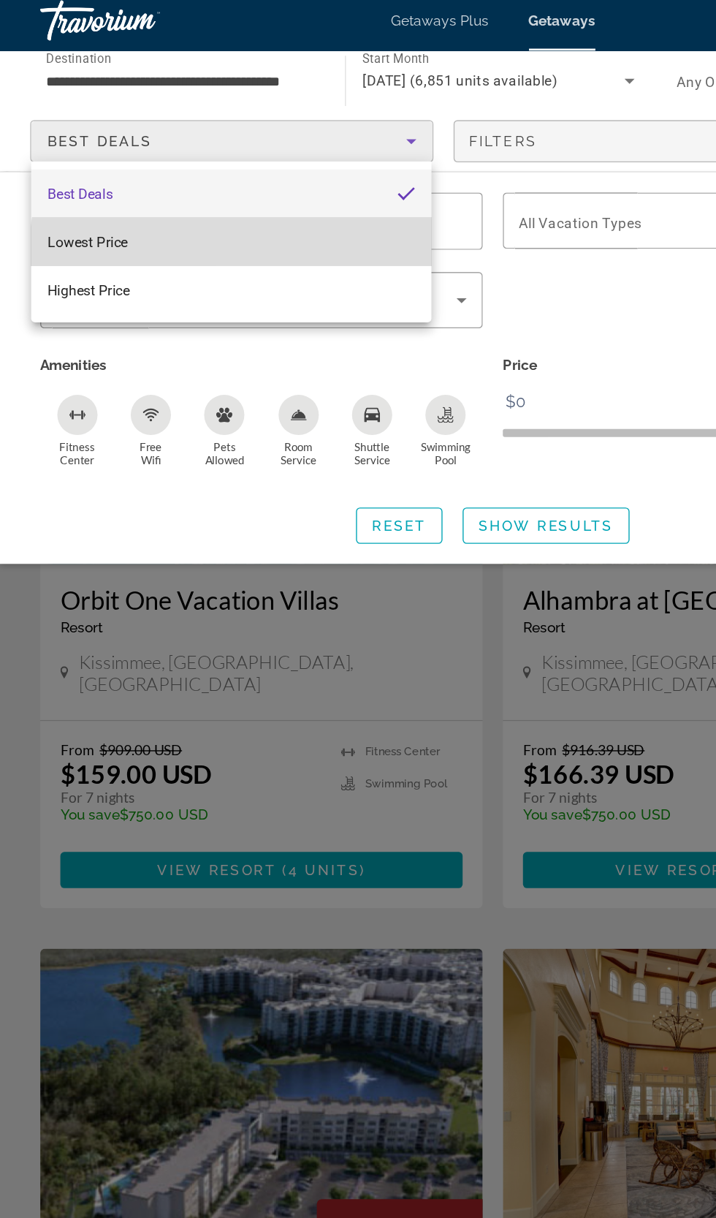
click at [234, 192] on mat-option "Lowest Price" at bounding box center [168, 182] width 291 height 35
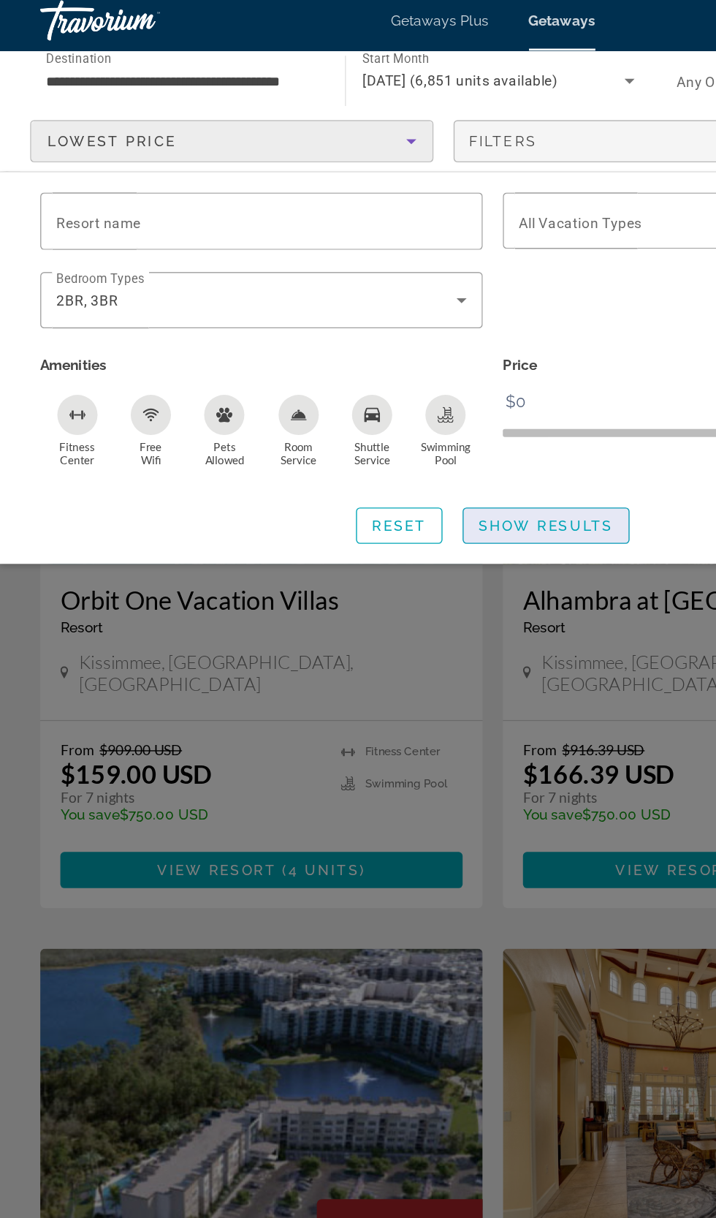
click at [399, 387] on span "Show Results" at bounding box center [397, 389] width 98 height 12
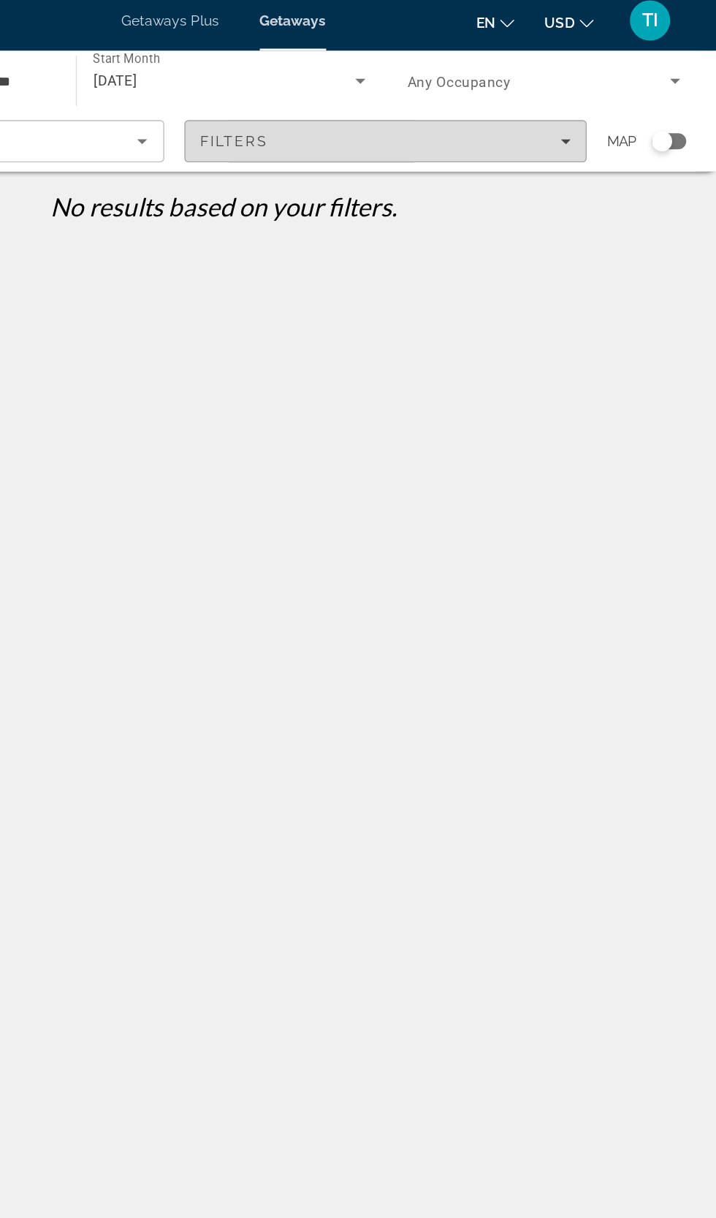
click at [424, 113] on div "Filters" at bounding box center [476, 110] width 270 height 12
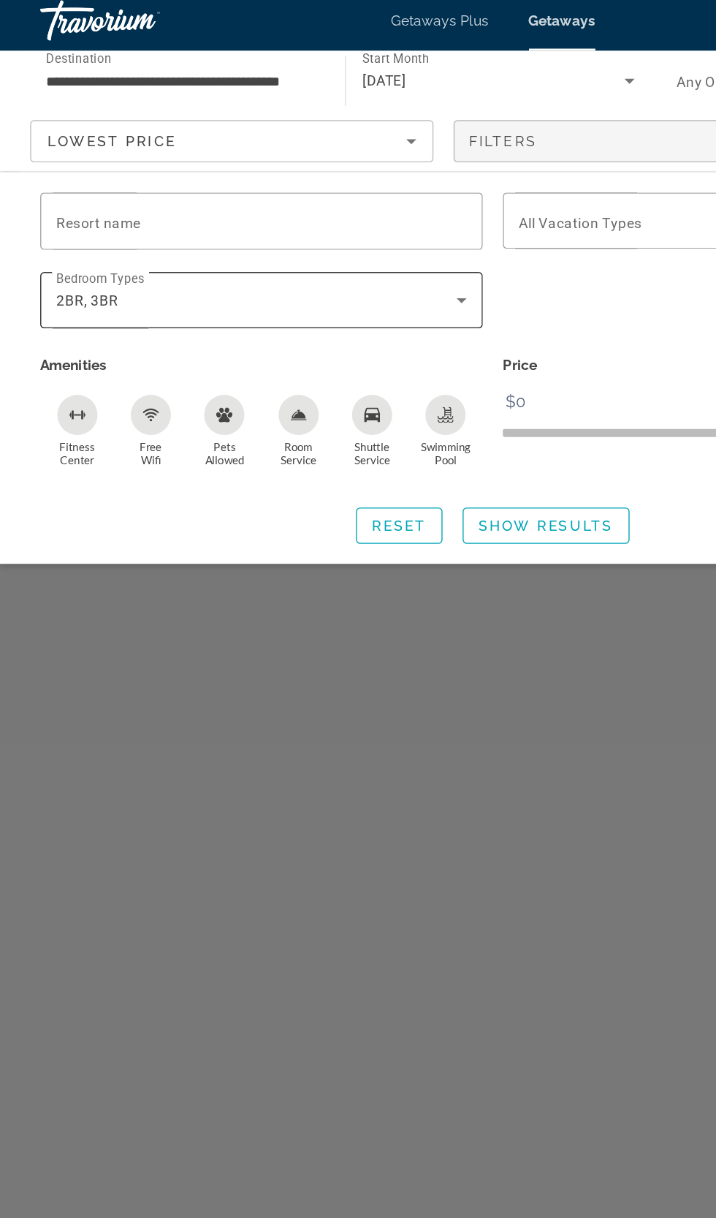
click at [80, 228] on span "2BR, 3BR" at bounding box center [63, 225] width 45 height 12
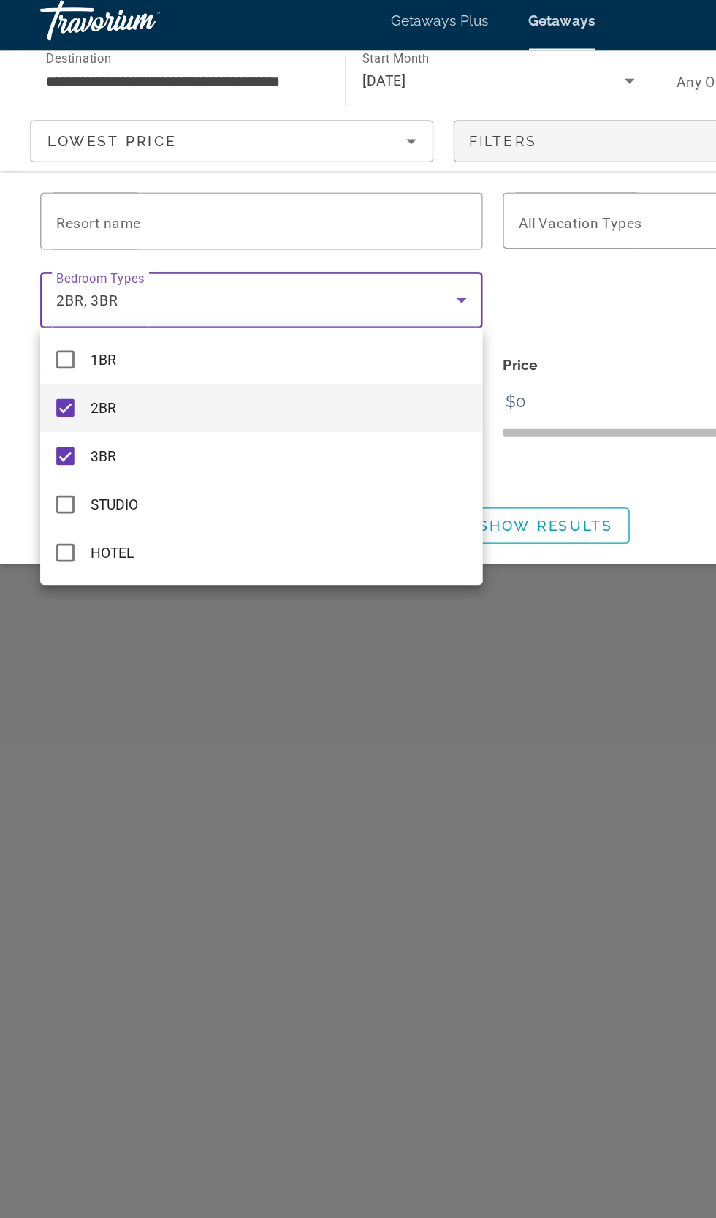
click at [29, 355] on div at bounding box center [358, 609] width 716 height 1218
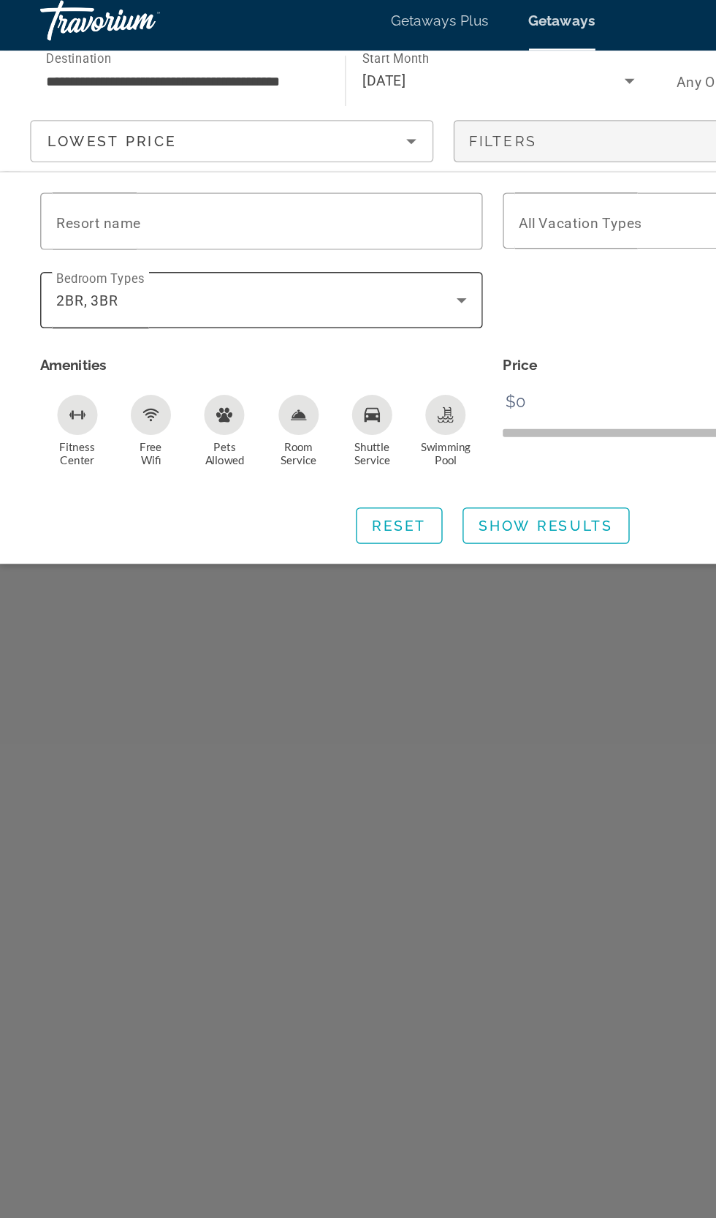
click at [64, 224] on span "2BR, 3BR" at bounding box center [63, 225] width 45 height 12
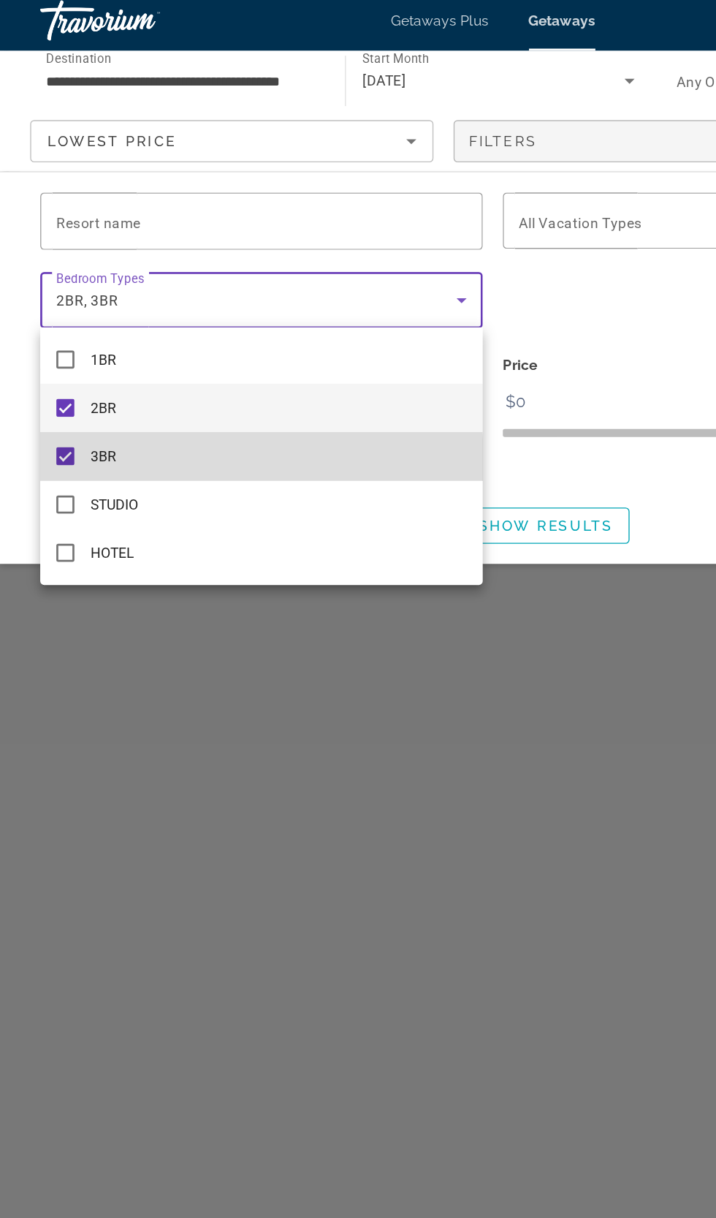
click at [48, 343] on mat-pseudo-checkbox at bounding box center [47, 338] width 13 height 13
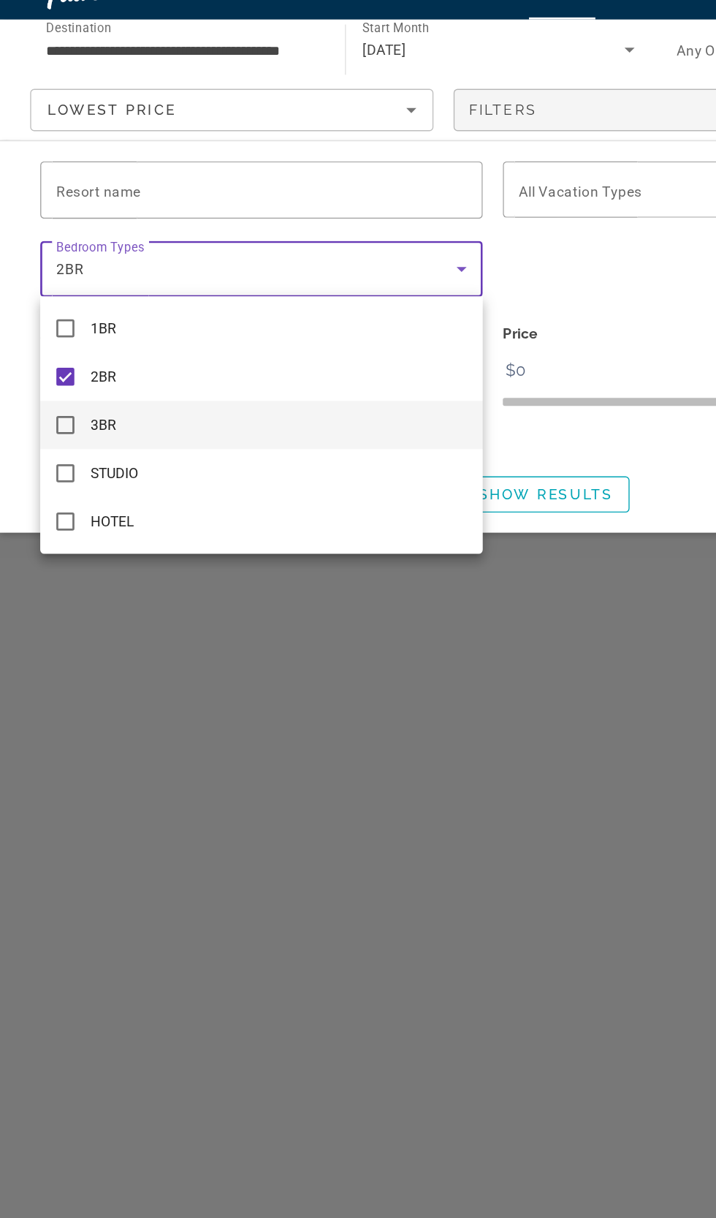
click at [463, 409] on div at bounding box center [358, 609] width 716 height 1218
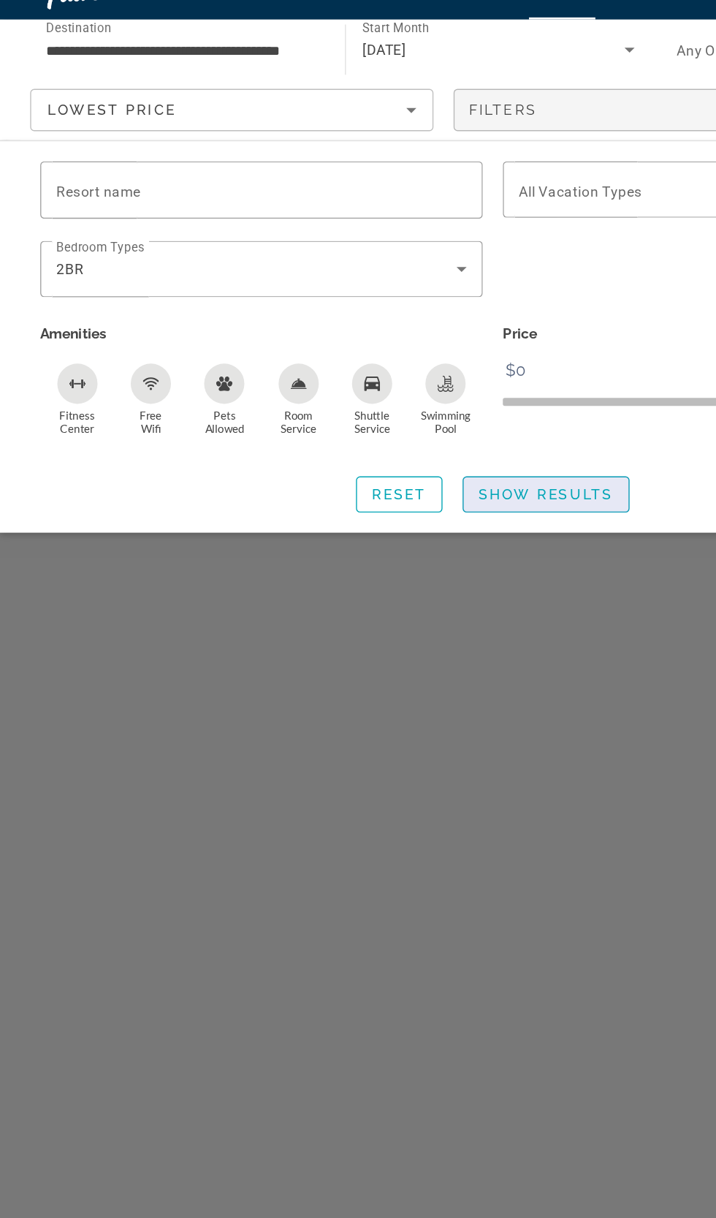
click at [432, 387] on span "Show Results" at bounding box center [397, 389] width 98 height 12
